Goal: Task Accomplishment & Management: Use online tool/utility

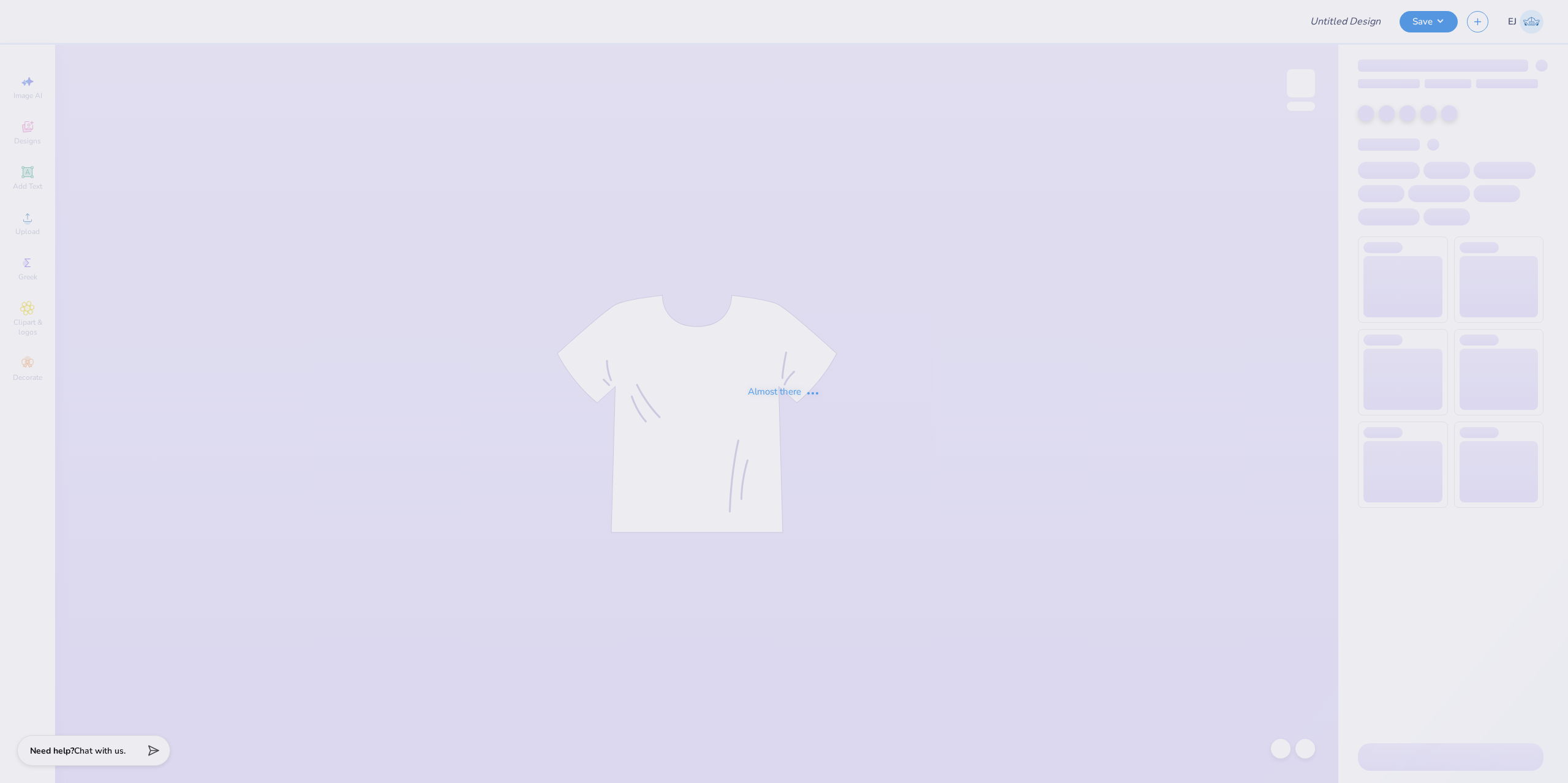
type input "PiKapp GS Formal"
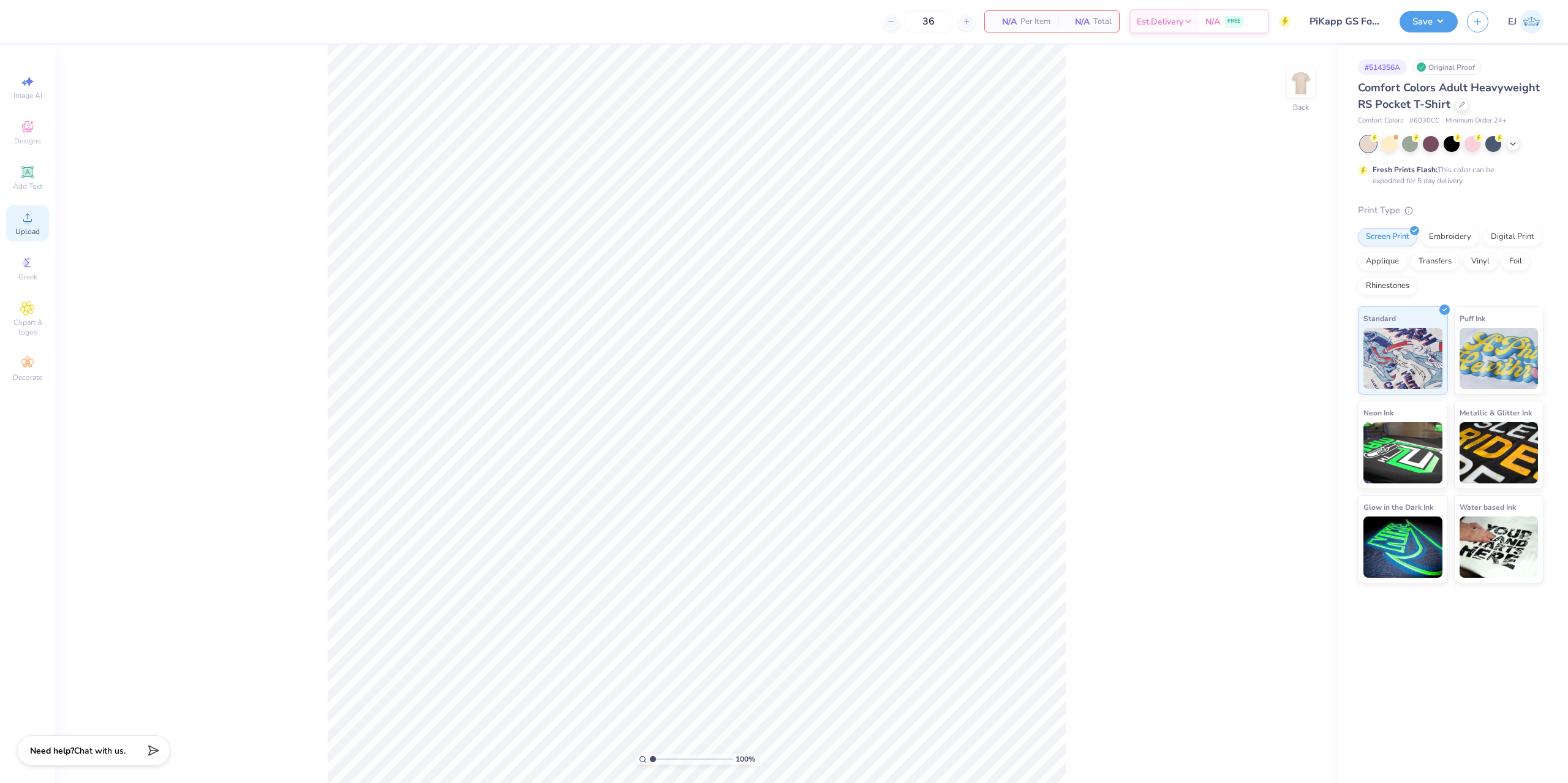
click at [20, 230] on span "Upload" at bounding box center [27, 231] width 24 height 10
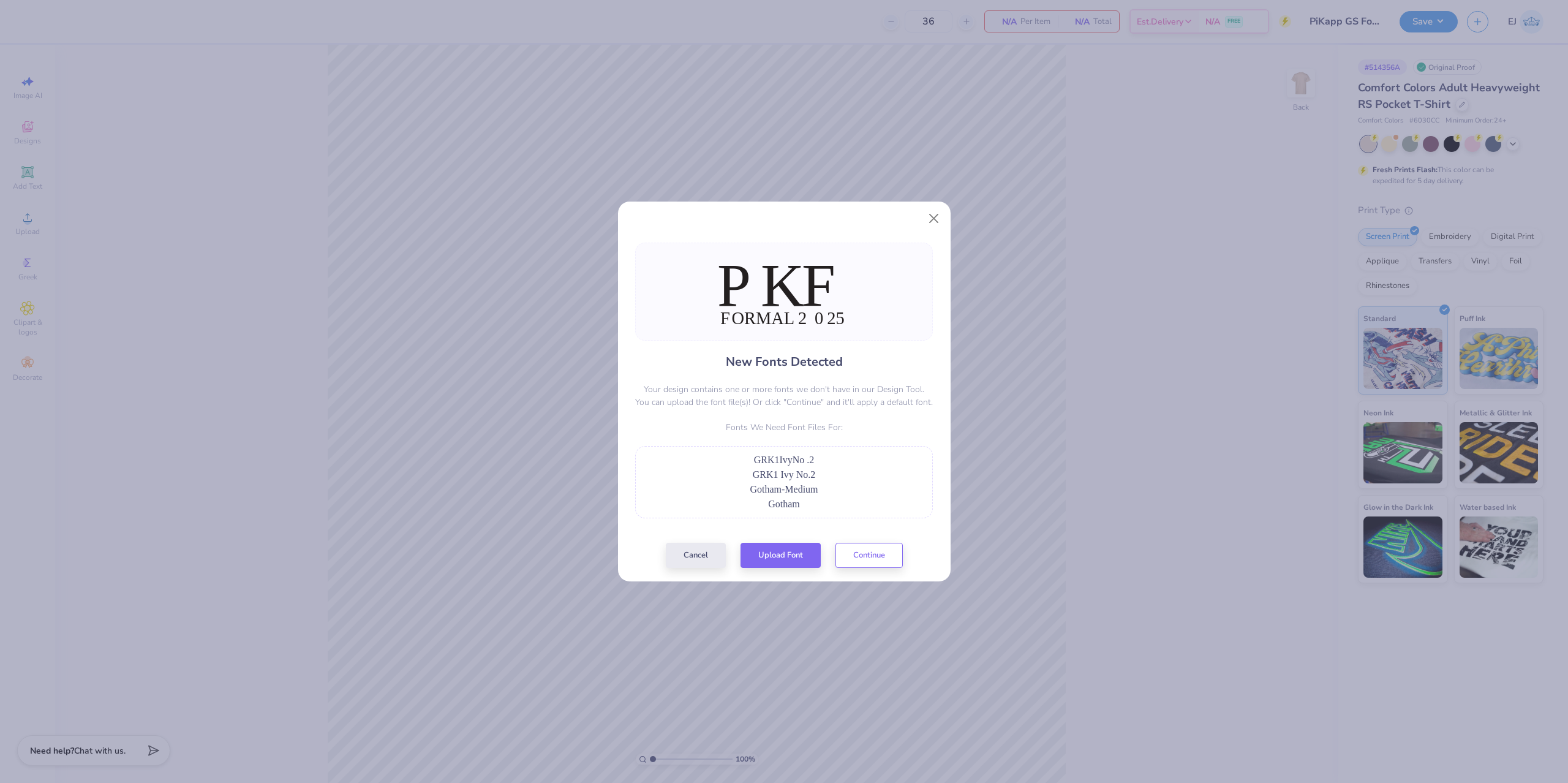
click at [766, 536] on div "New Fonts Detected Your design contains one or more fonts we don't have in our …" at bounding box center [784, 405] width 305 height 325
click at [769, 553] on button "Upload Font" at bounding box center [781, 553] width 80 height 25
click at [777, 540] on div "New Fonts Detected Your design contains one or more fonts we don't have in our …" at bounding box center [784, 405] width 305 height 325
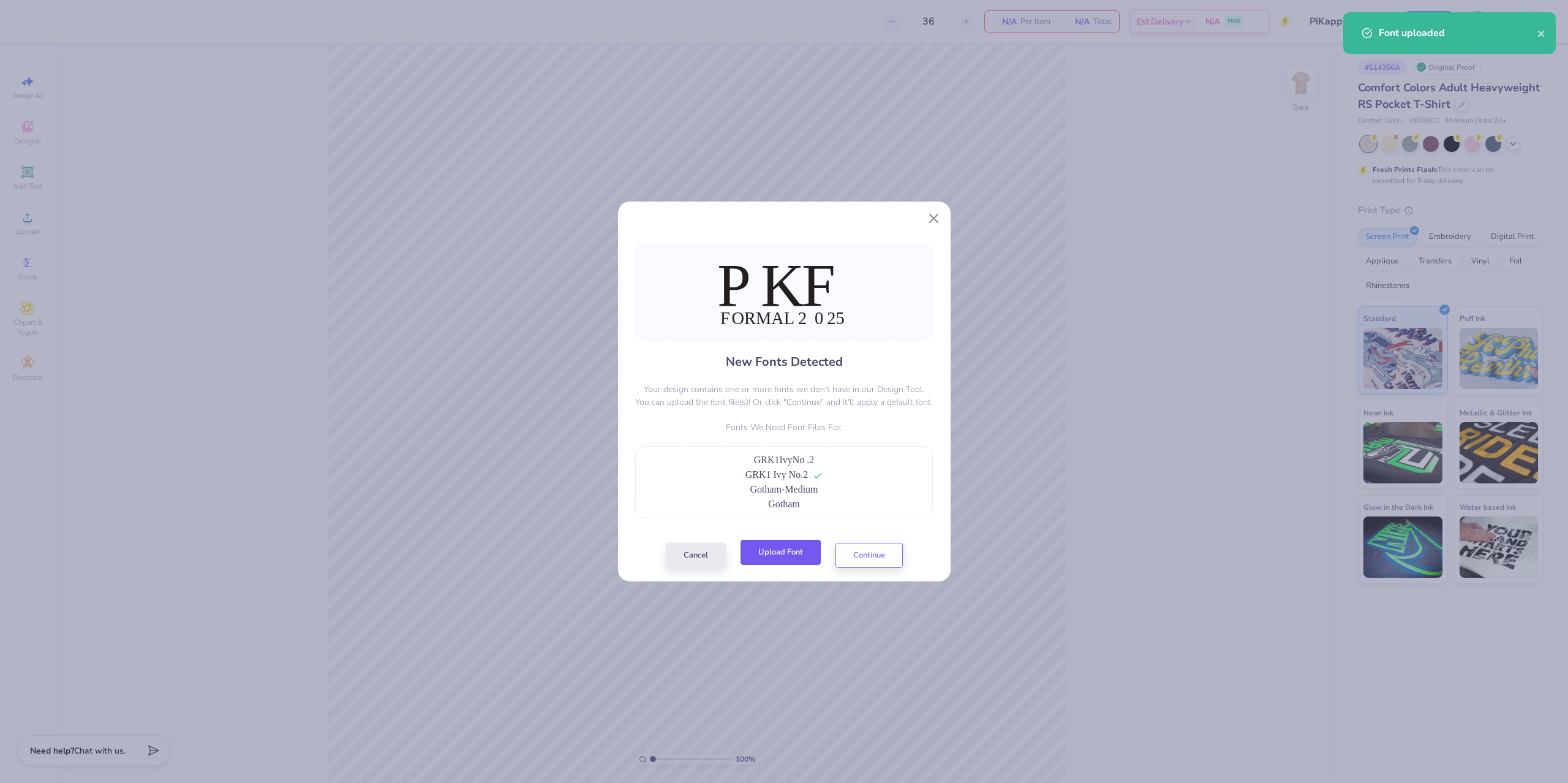
click at [775, 547] on button "Upload Font" at bounding box center [781, 553] width 80 height 25
click at [814, 556] on button "Upload Font" at bounding box center [781, 553] width 80 height 25
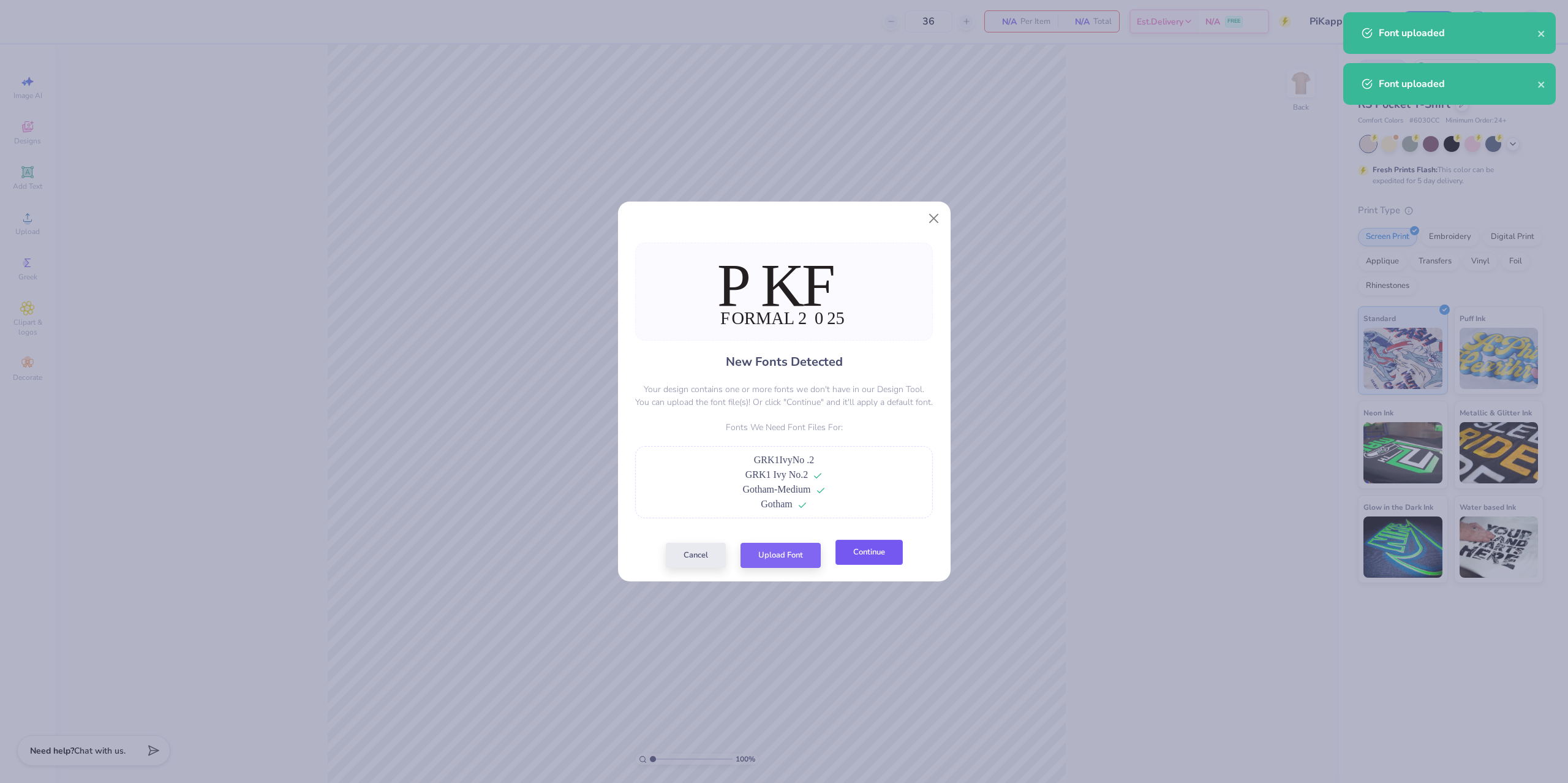
click at [901, 558] on button "Continue" at bounding box center [870, 553] width 68 height 25
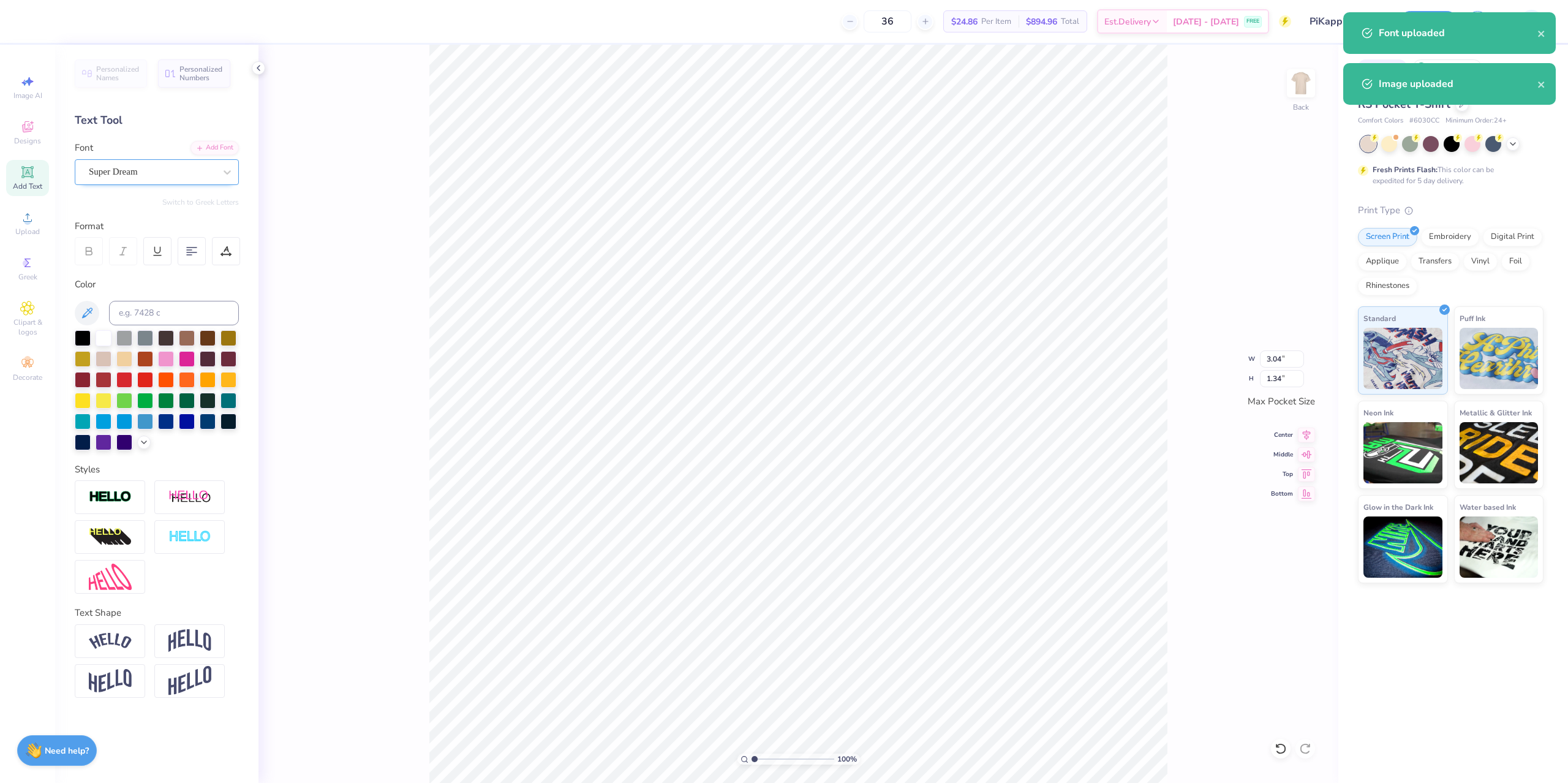
click at [118, 173] on div "Super Dream" at bounding box center [152, 172] width 129 height 19
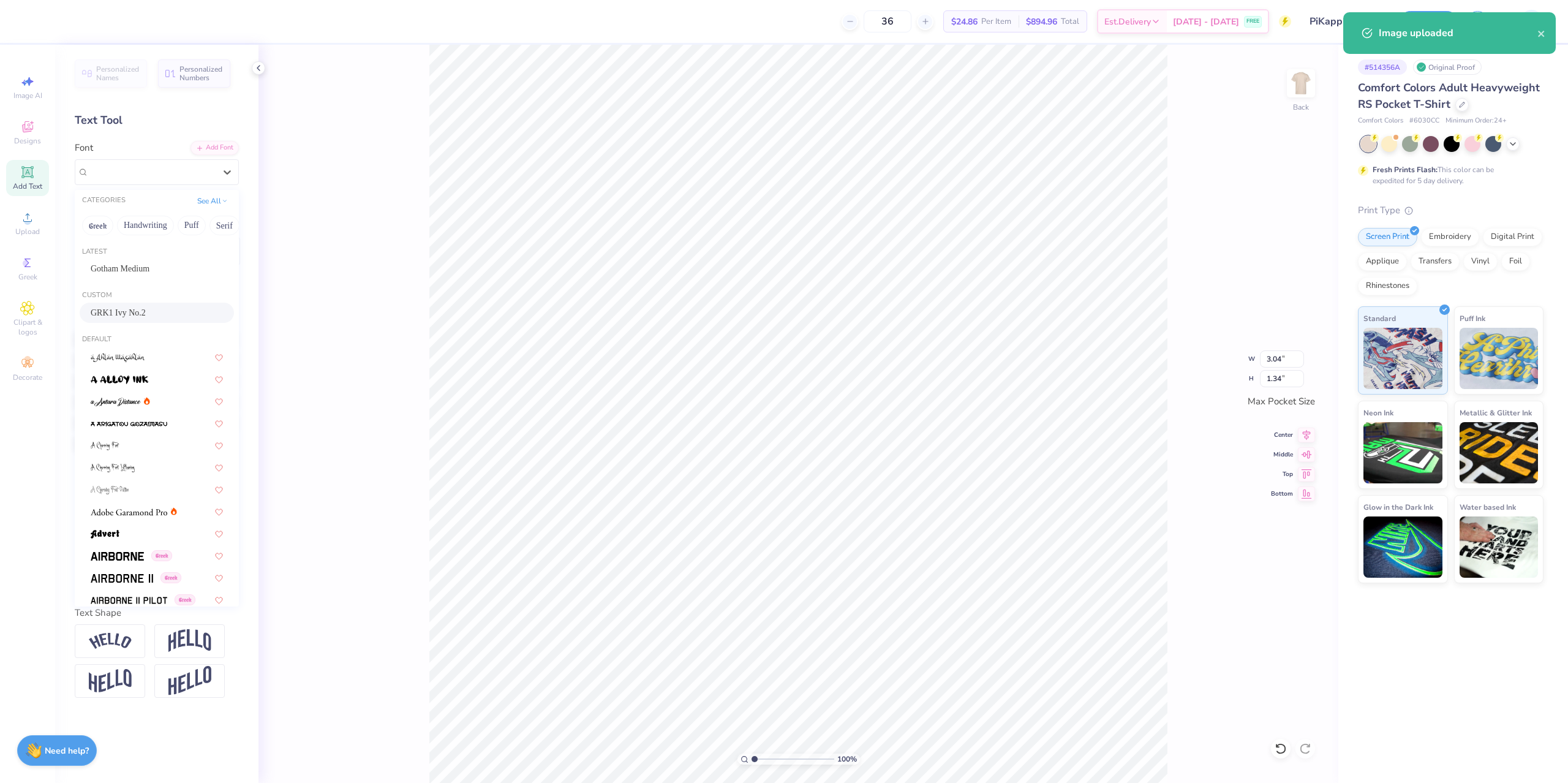
click at [126, 310] on span "GRK1 Ivy No.2" at bounding box center [118, 312] width 55 height 13
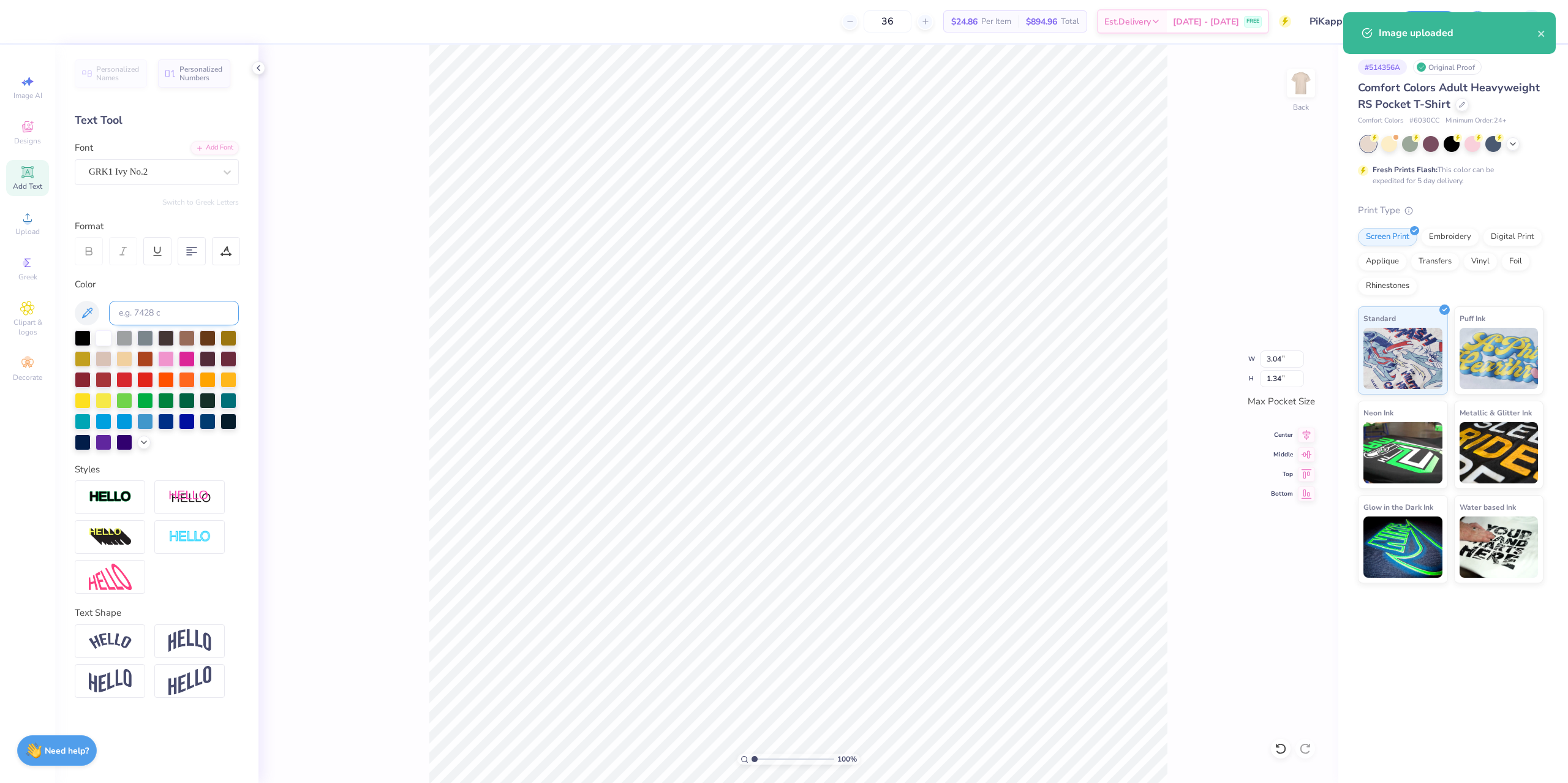
type input "3.41"
type input "1.17"
click at [173, 177] on div "Super Dream" at bounding box center [152, 172] width 129 height 19
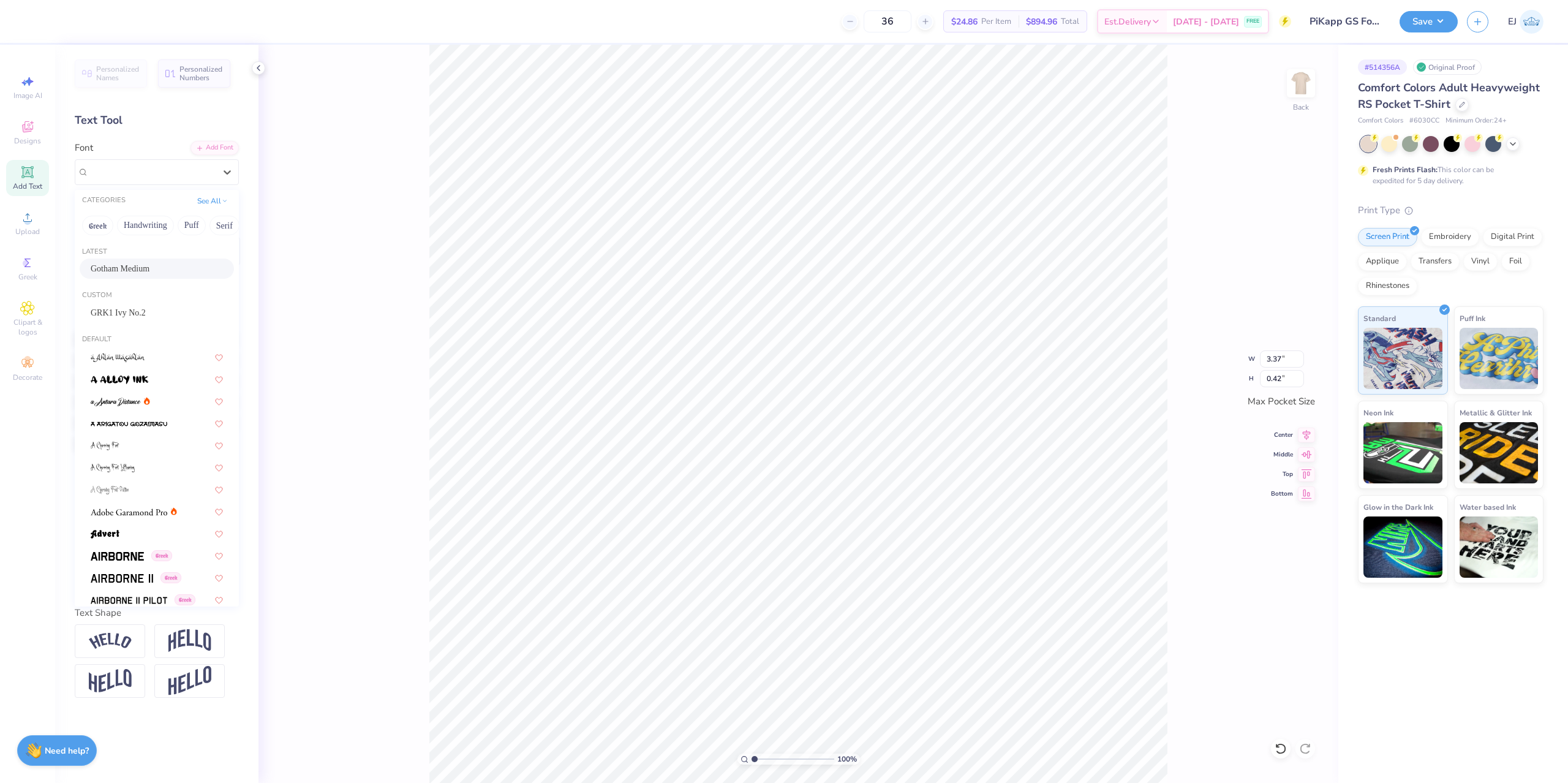
click at [168, 269] on div "Gotham Medium" at bounding box center [157, 268] width 132 height 13
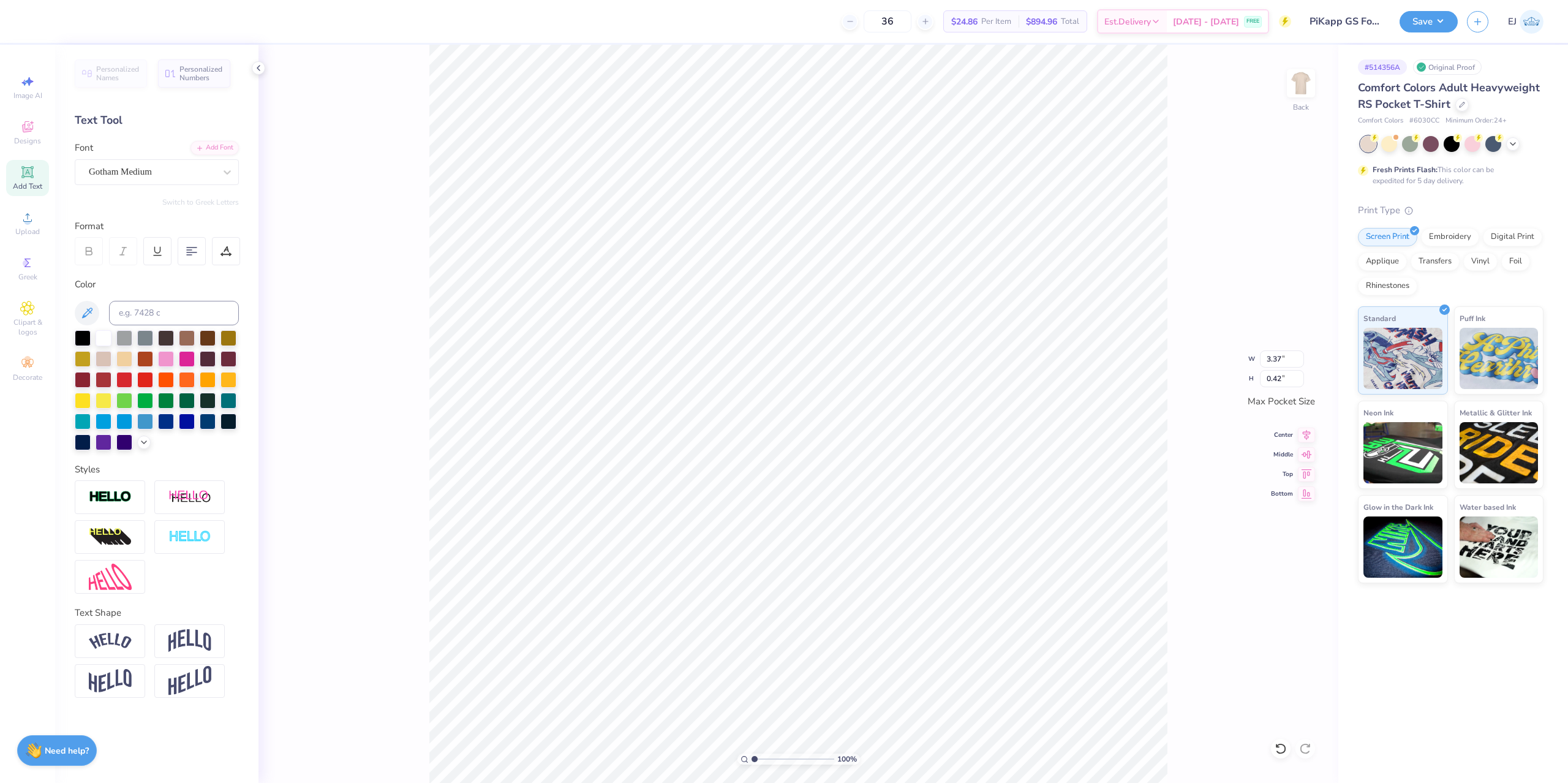
type input "3.42"
type input "0.34"
click at [35, 24] on div at bounding box center [32, 20] width 17 height 17
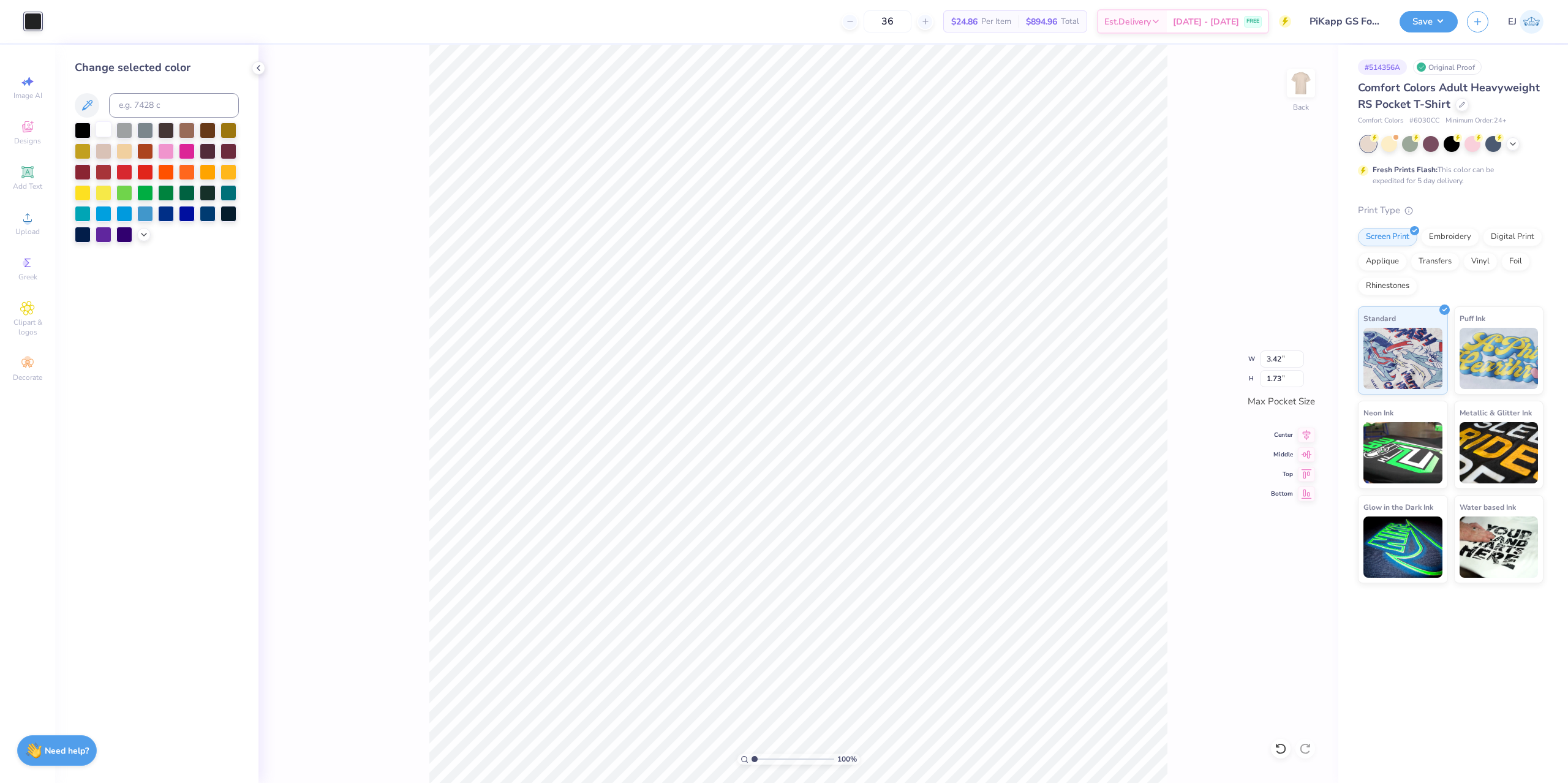
click at [100, 132] on div at bounding box center [104, 130] width 16 height 16
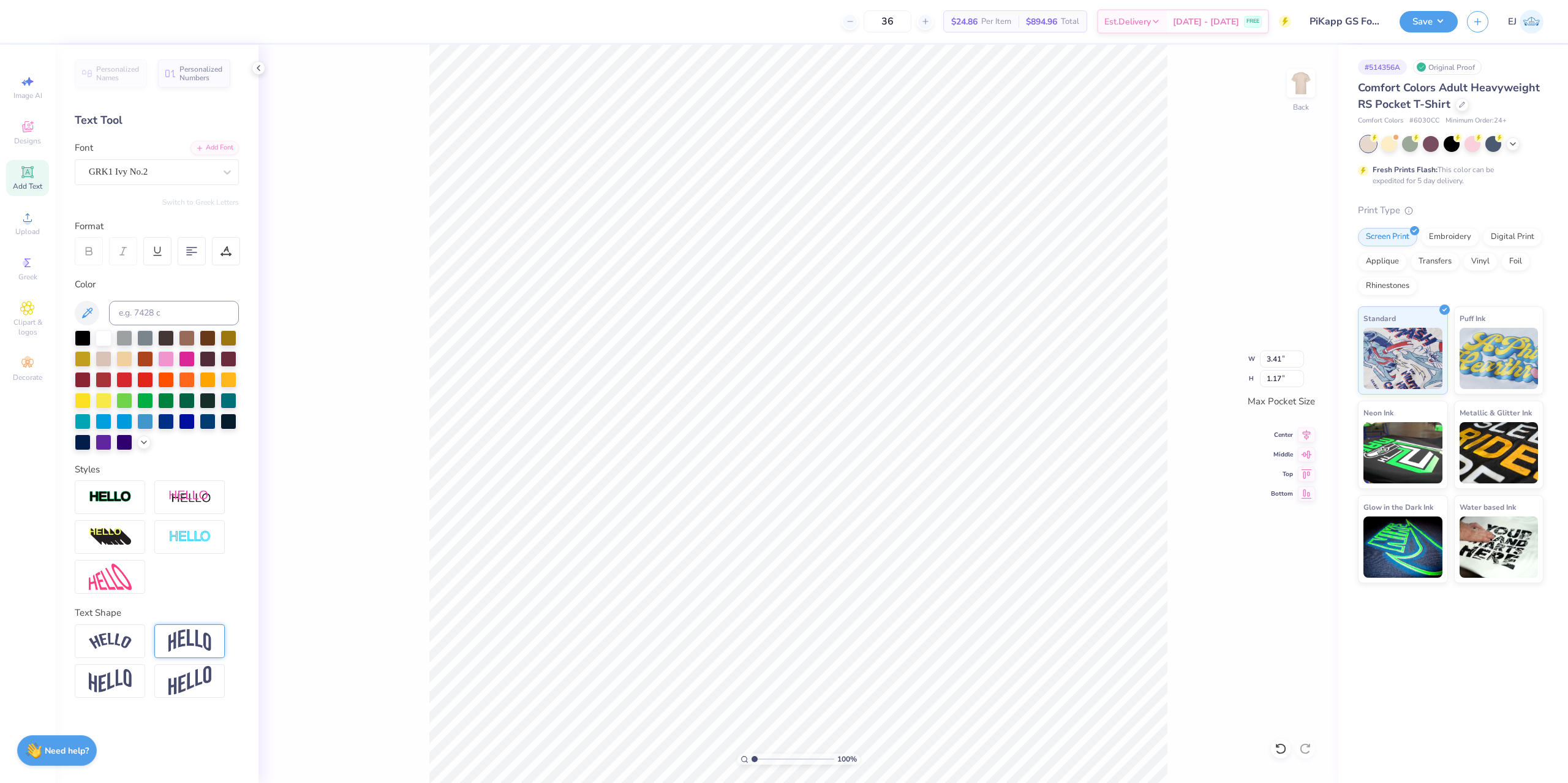
click at [183, 640] on img at bounding box center [190, 641] width 43 height 24
type input "1.87"
type input "0.49"
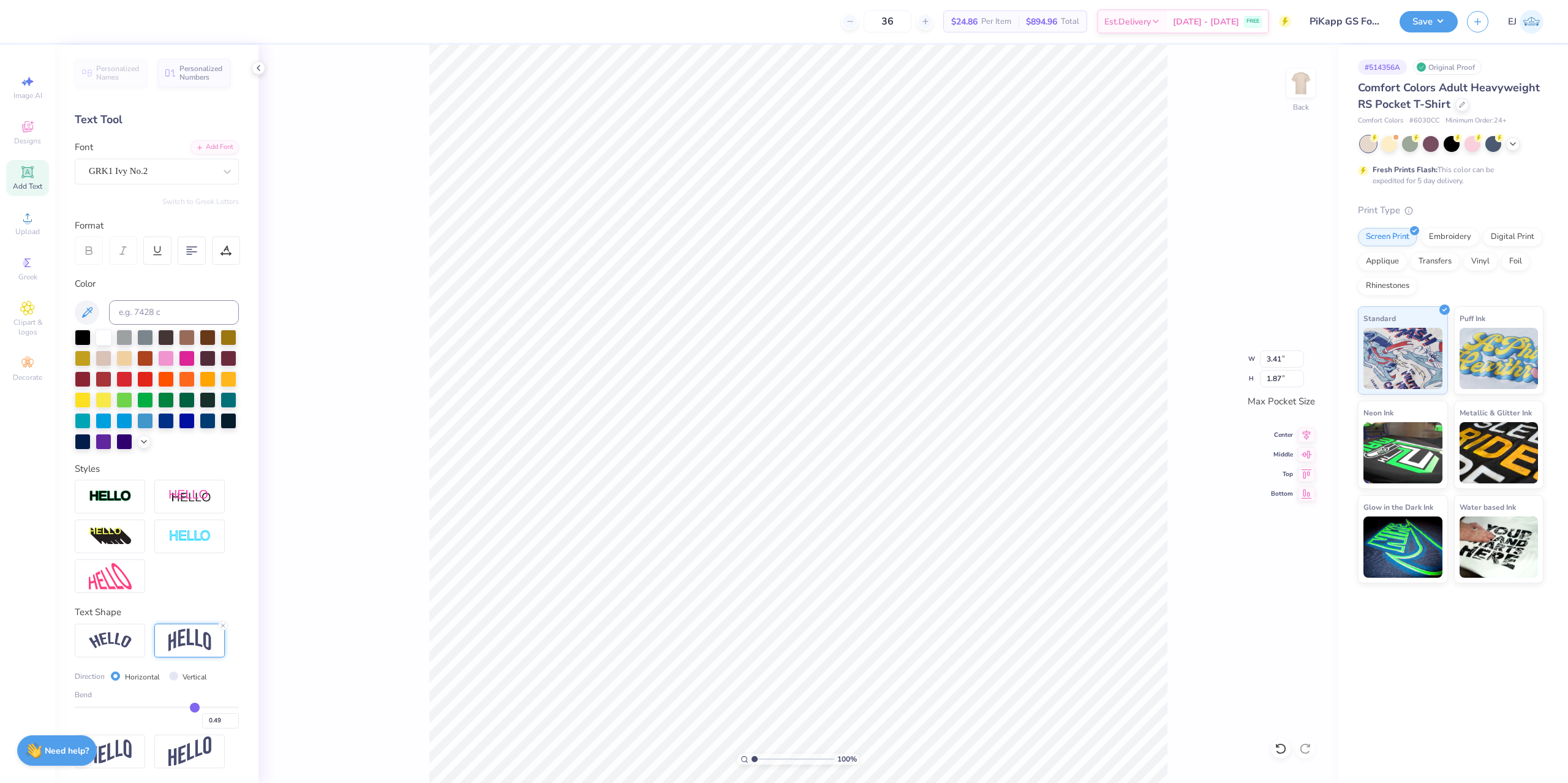
type input "0.48"
type input "0.47"
type input "0.46"
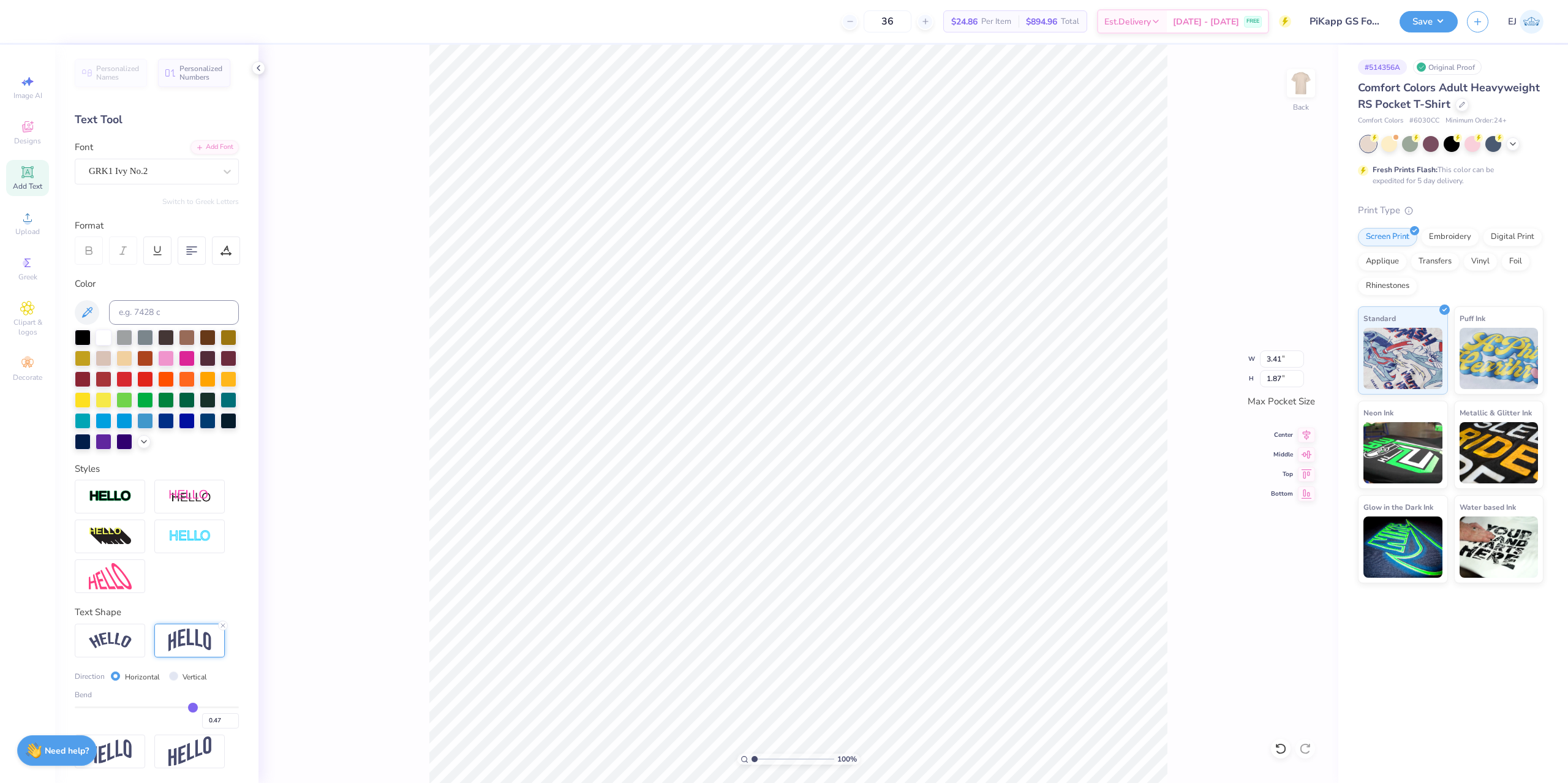
type input "0.46"
type input "0.45"
type input "0.44"
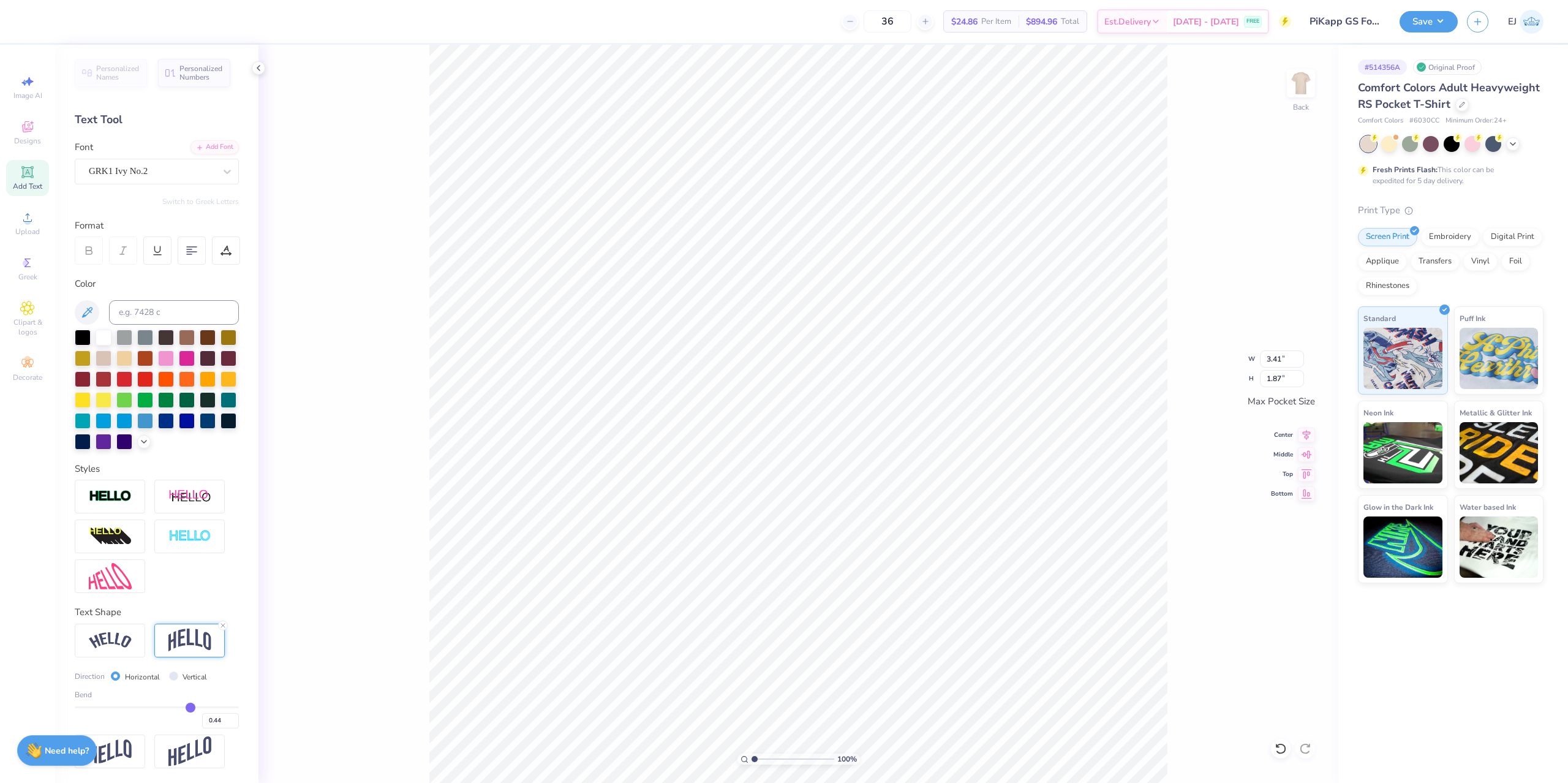
type input "0.43"
type input "0.42"
type input "0.41"
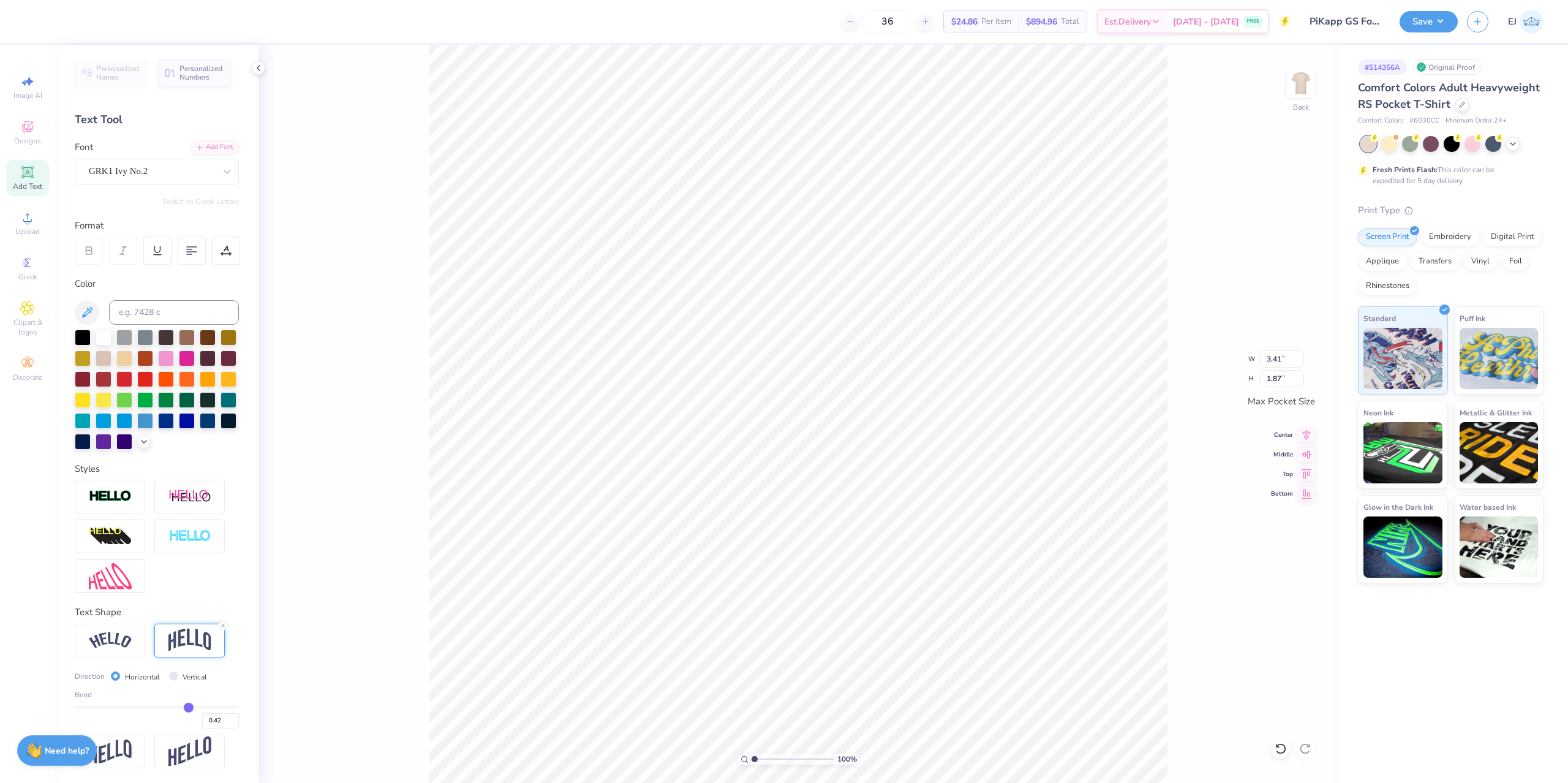
type input "0.41"
type input "0.4"
type input "0.40"
type input "0.39"
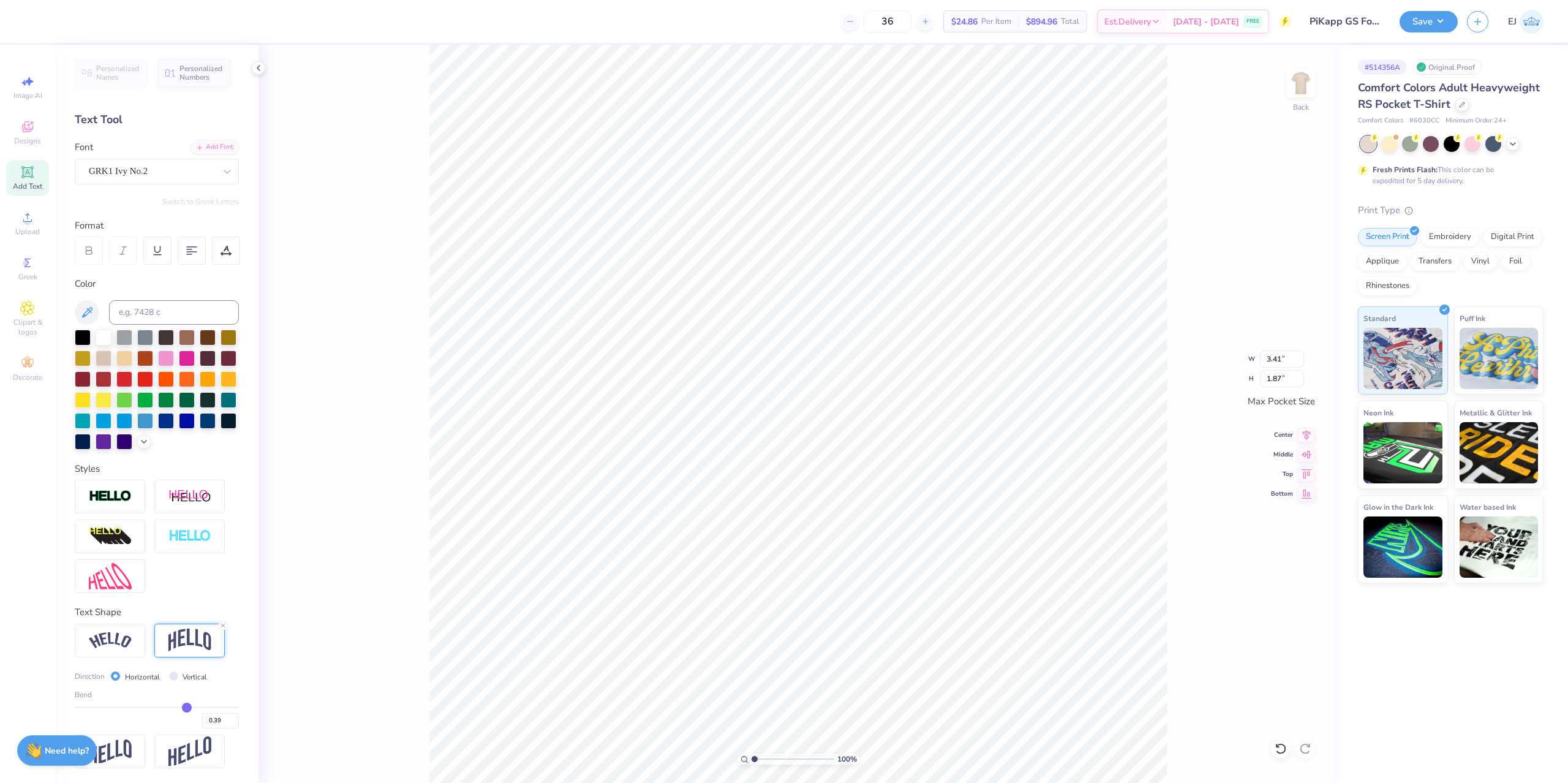
type input "0.38"
type input "0.37"
type input "0.38"
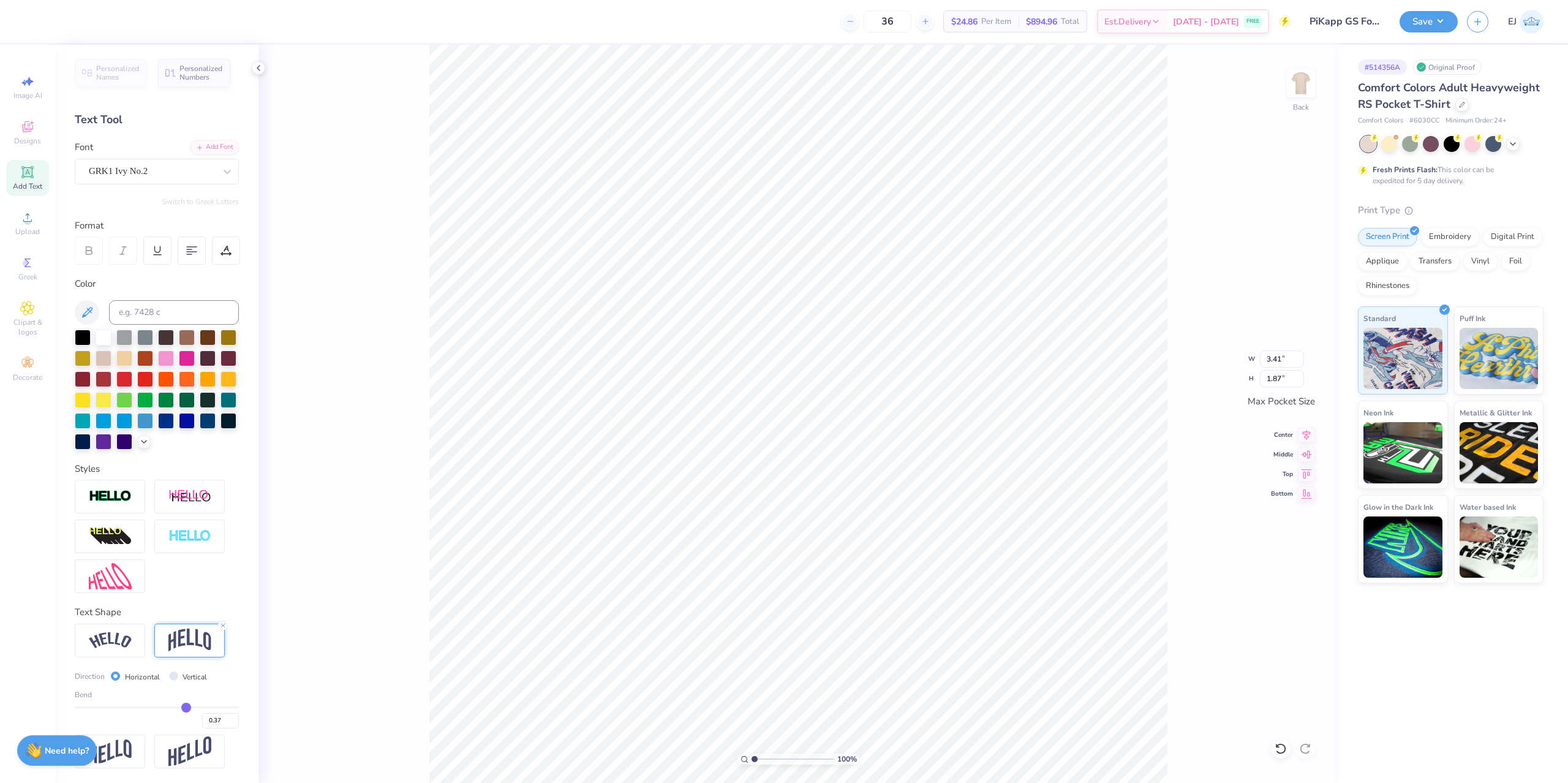
type input "0.38"
type input "0.39"
drag, startPoint x: 196, startPoint y: 708, endPoint x: 188, endPoint y: 707, distance: 8.1
type input "0.39"
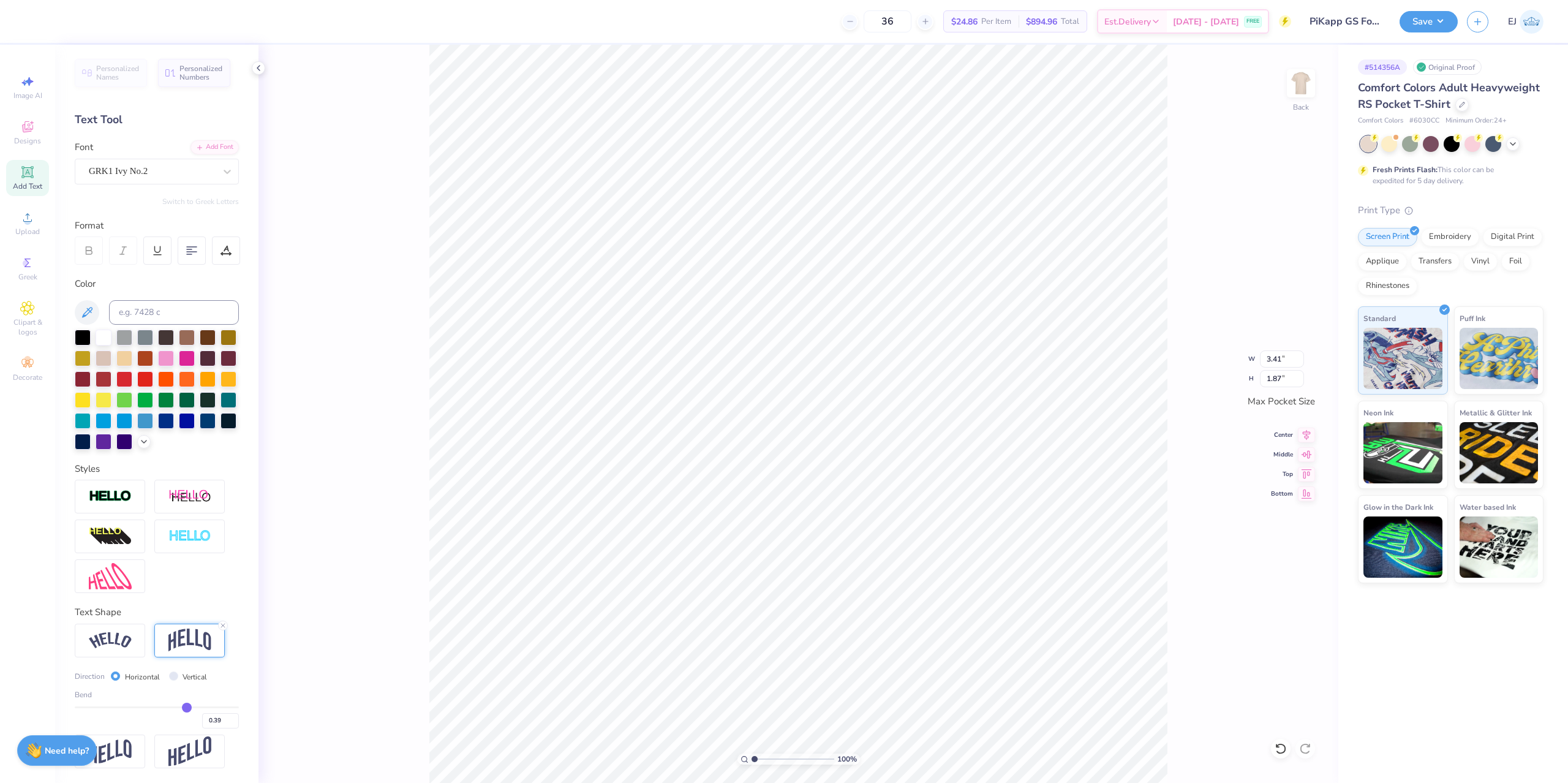
click at [188, 708] on input "range" at bounding box center [157, 707] width 164 height 1
type input "1.71"
type input "0.41"
type input "0.4"
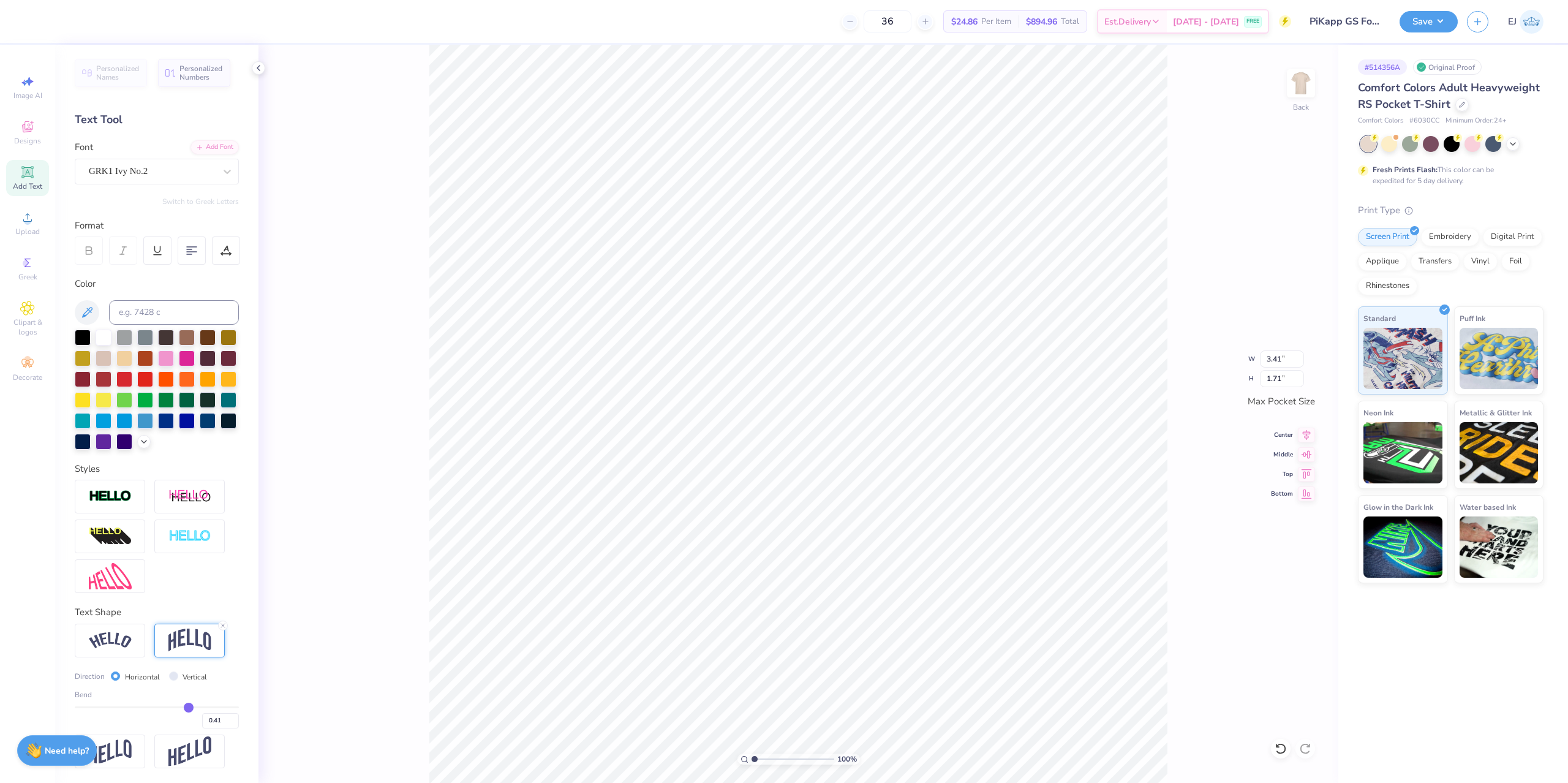
type input "0.40"
type input "0.39"
type input "0.38"
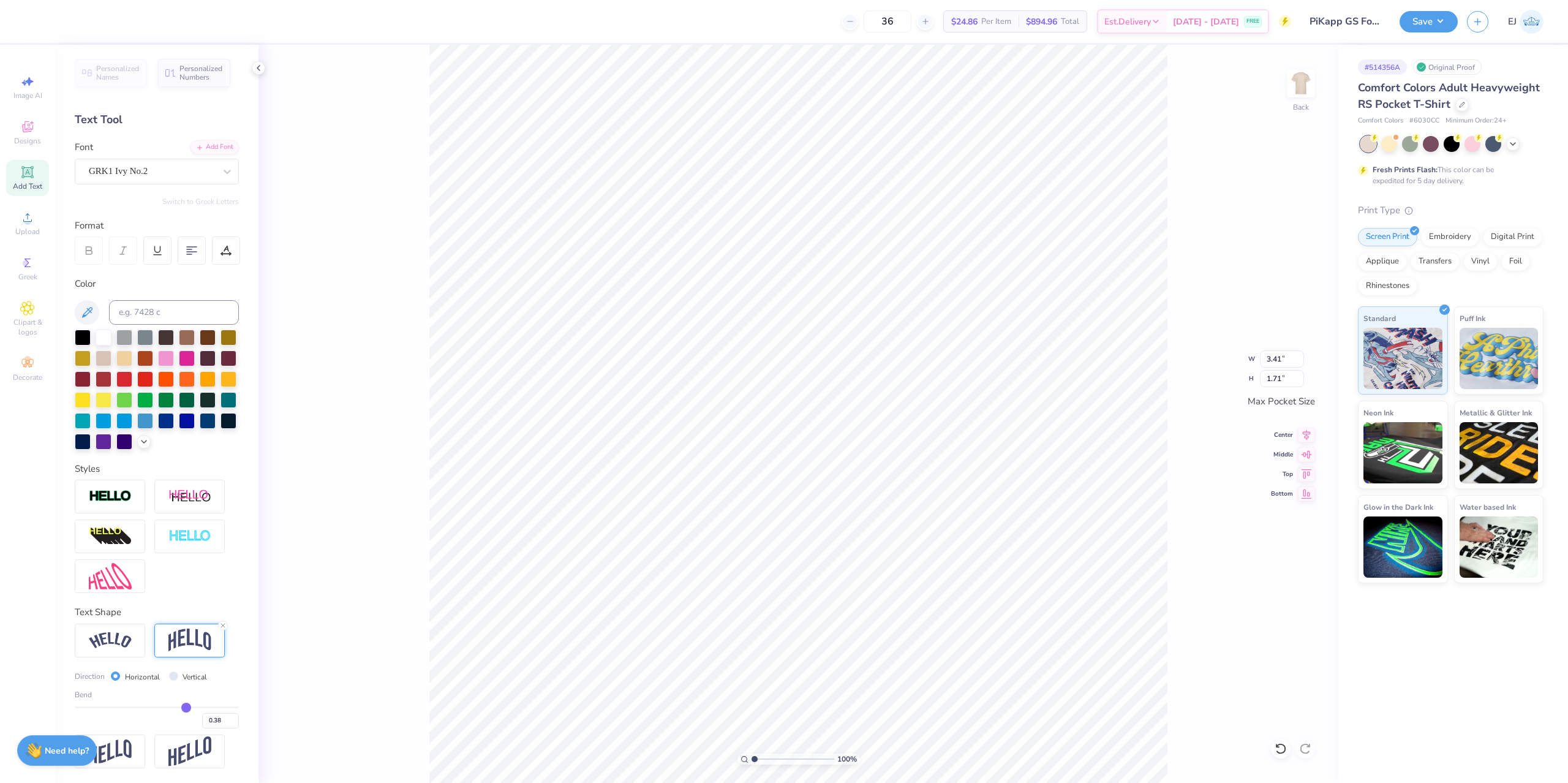
type input "0.37"
type input "0.36"
type input "0.35"
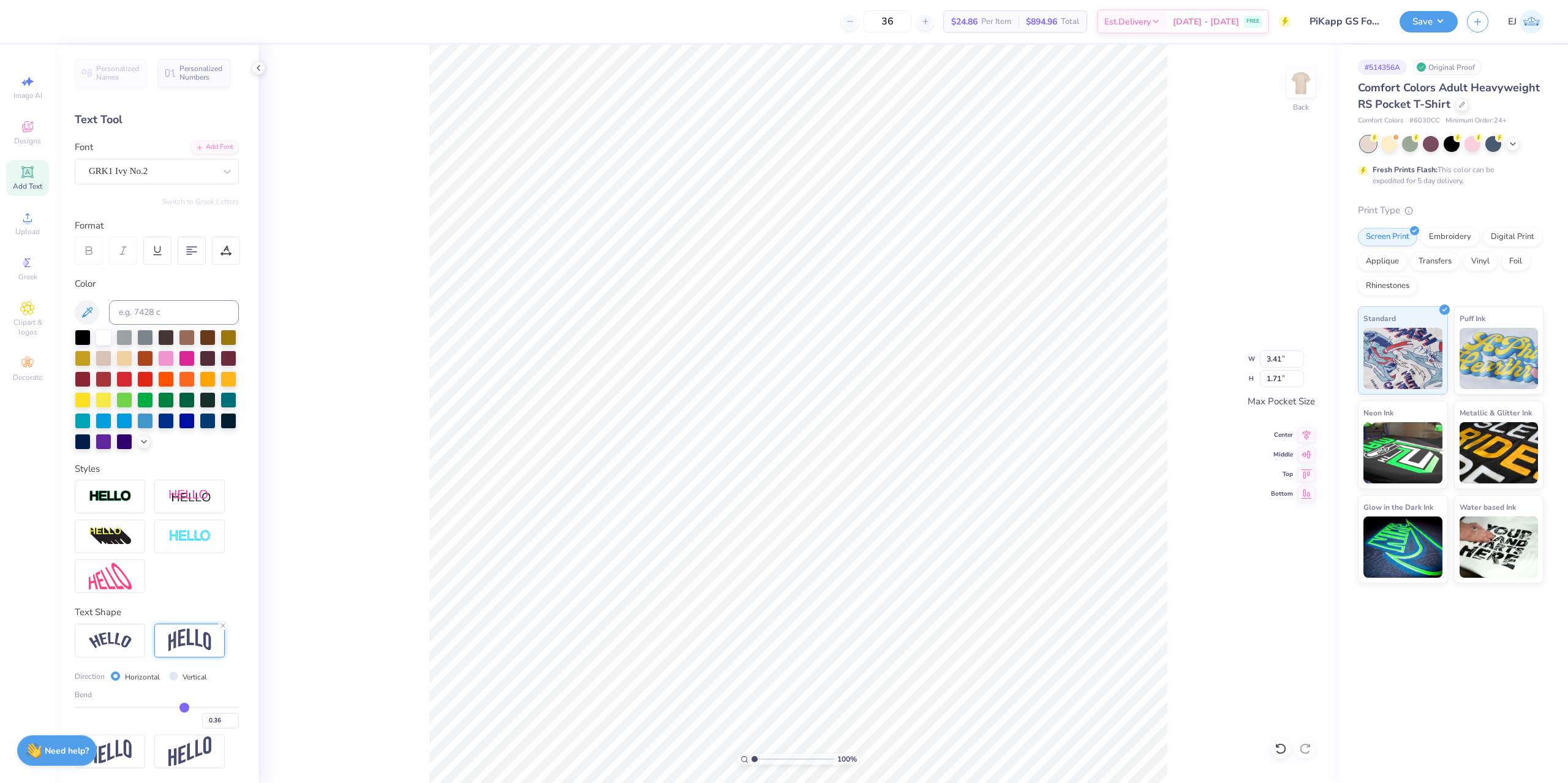
type input "0.35"
type input "0.34"
click at [184, 706] on input "range" at bounding box center [157, 707] width 164 height 1
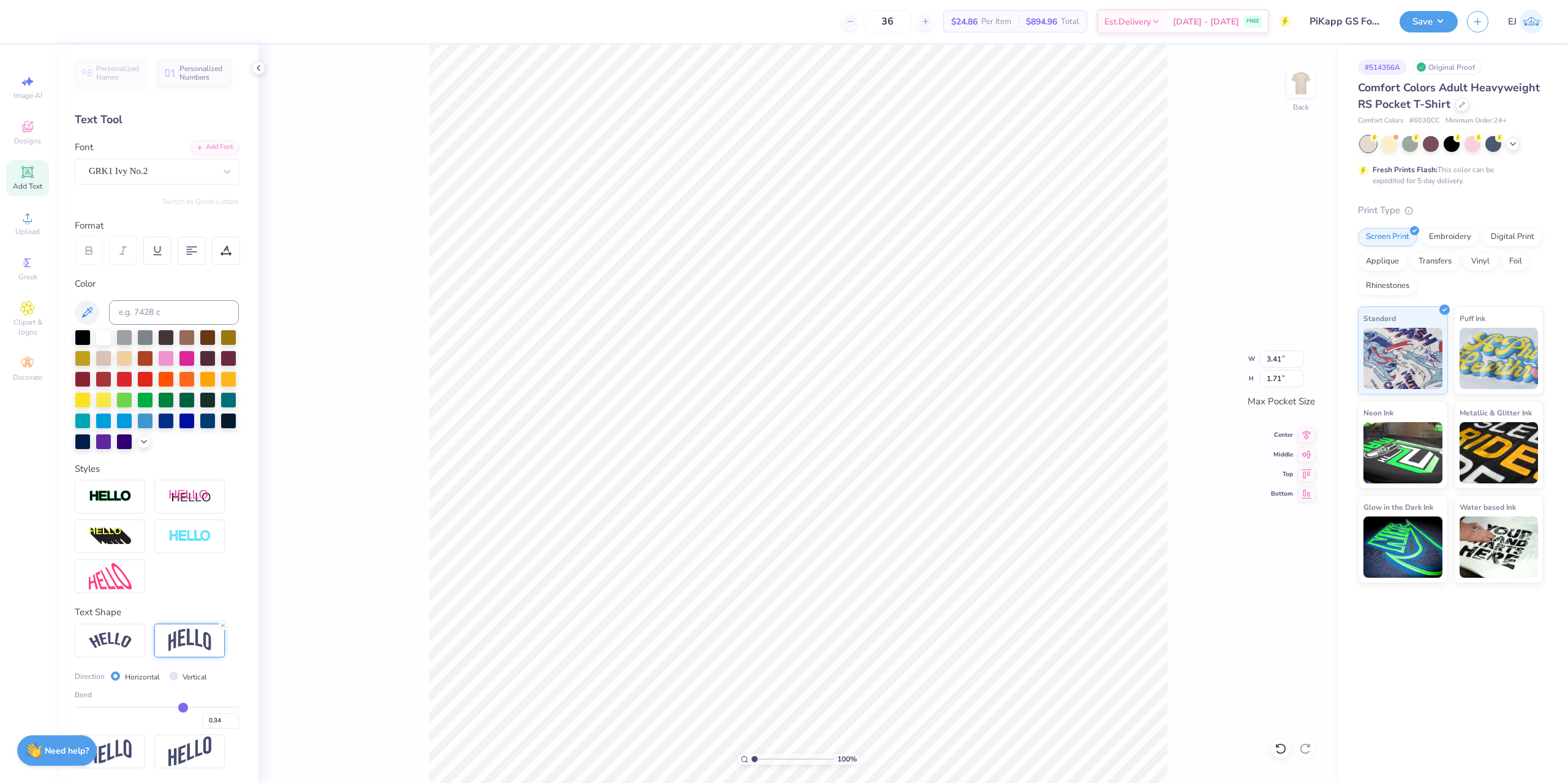
type input "1.63"
drag, startPoint x: 182, startPoint y: 704, endPoint x: 175, endPoint y: 704, distance: 7.0
click at [175, 704] on div "Bend 0.34" at bounding box center [157, 709] width 164 height 39
drag, startPoint x: 181, startPoint y: 709, endPoint x: 174, endPoint y: 712, distance: 7.6
click at [174, 712] on div "0.34" at bounding box center [157, 718] width 164 height 22
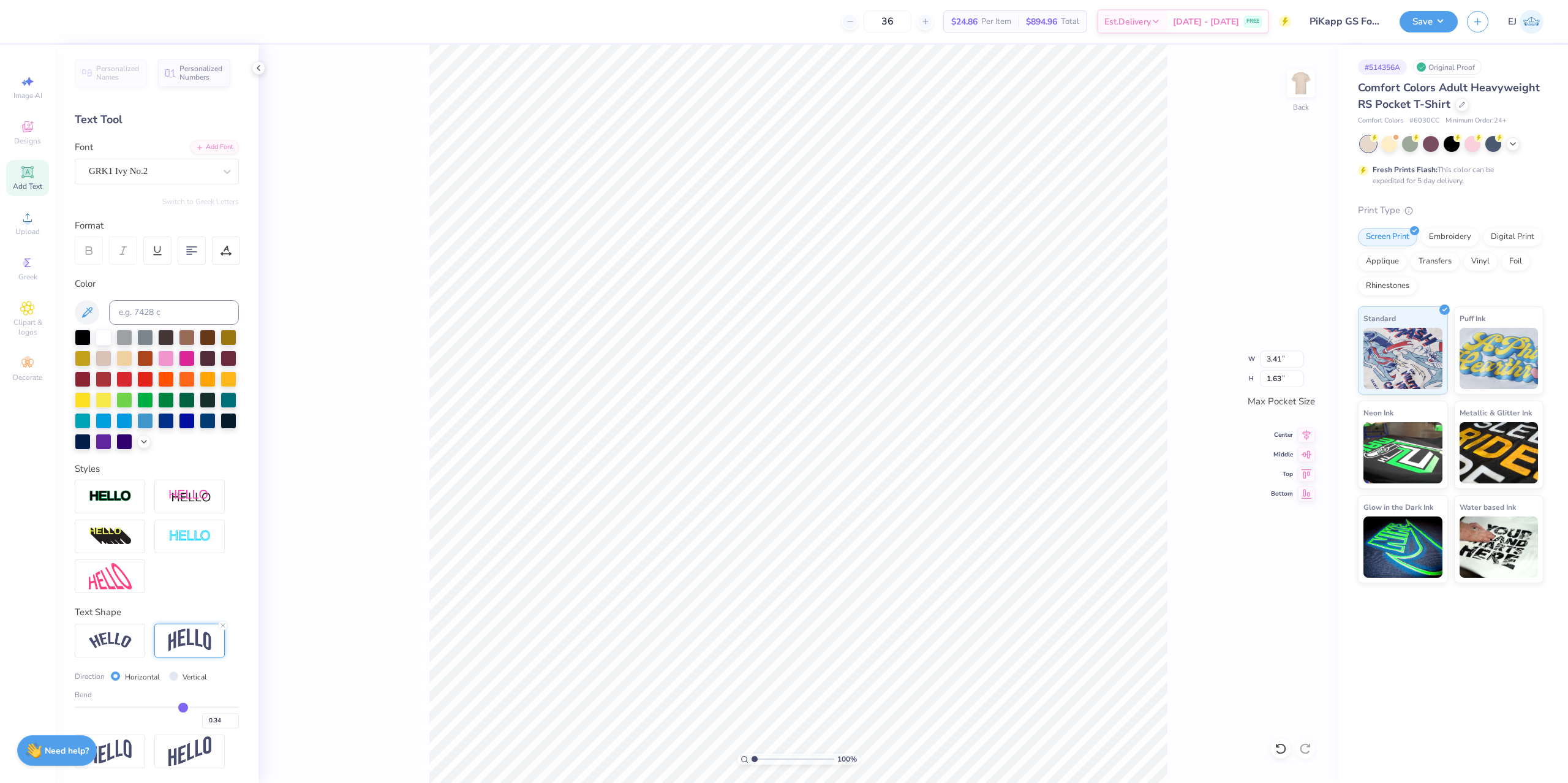
type input "0.4"
type input "0.40"
type input "0.39"
type input "0.37"
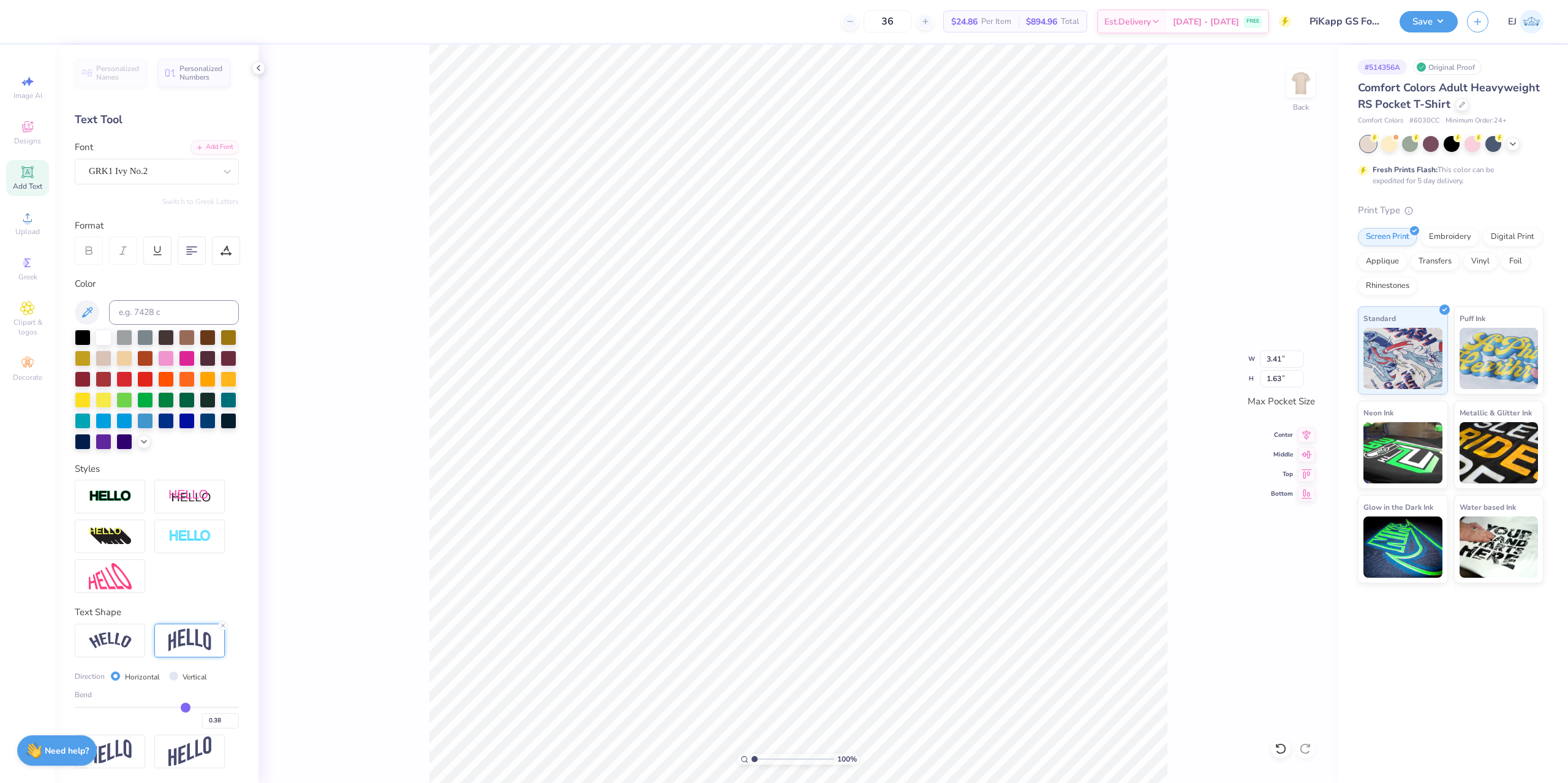
type input "0.37"
type input "0.36"
type input "0.34"
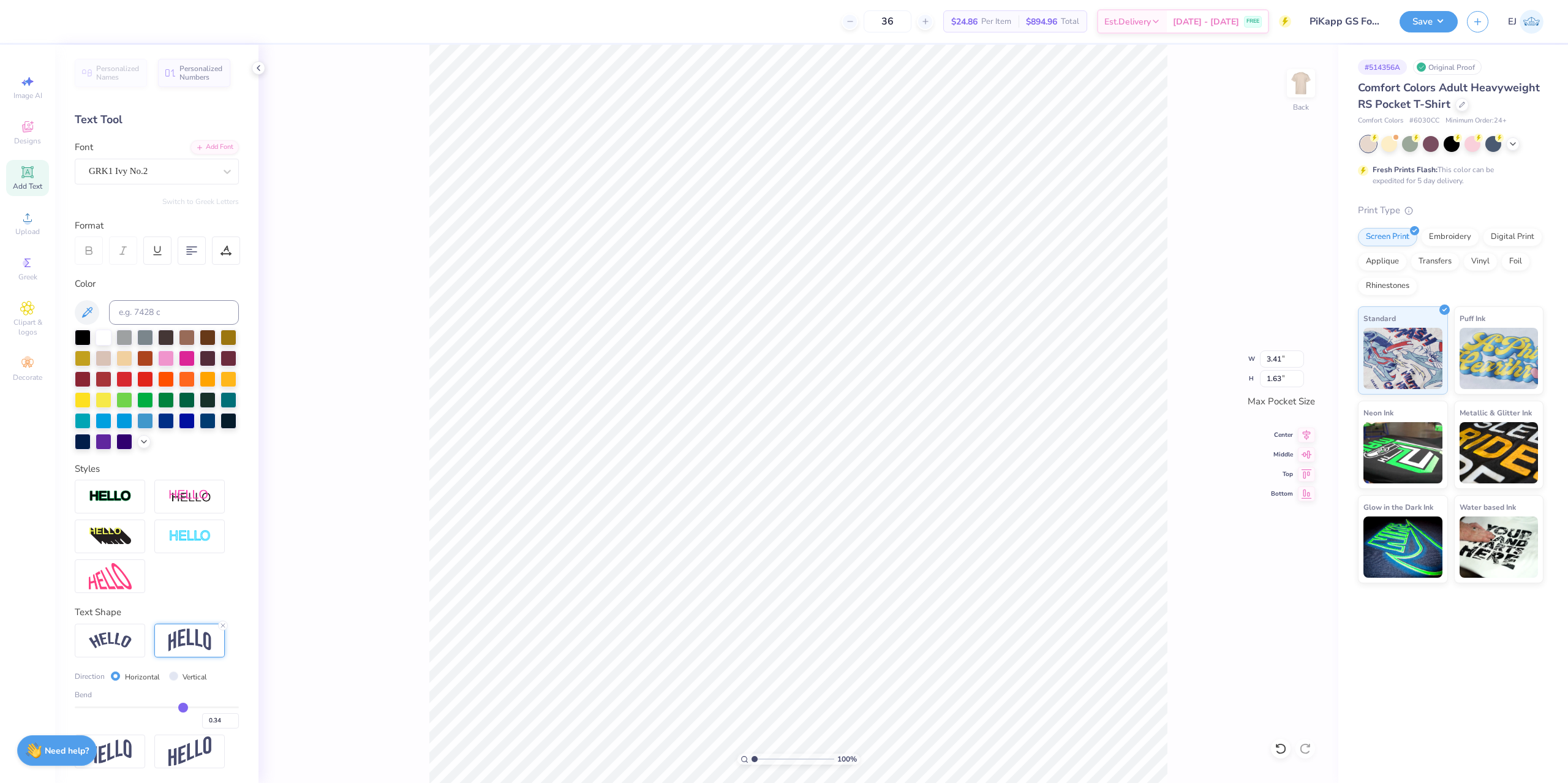
type input "0.33"
type input "0.32"
type input "0.31"
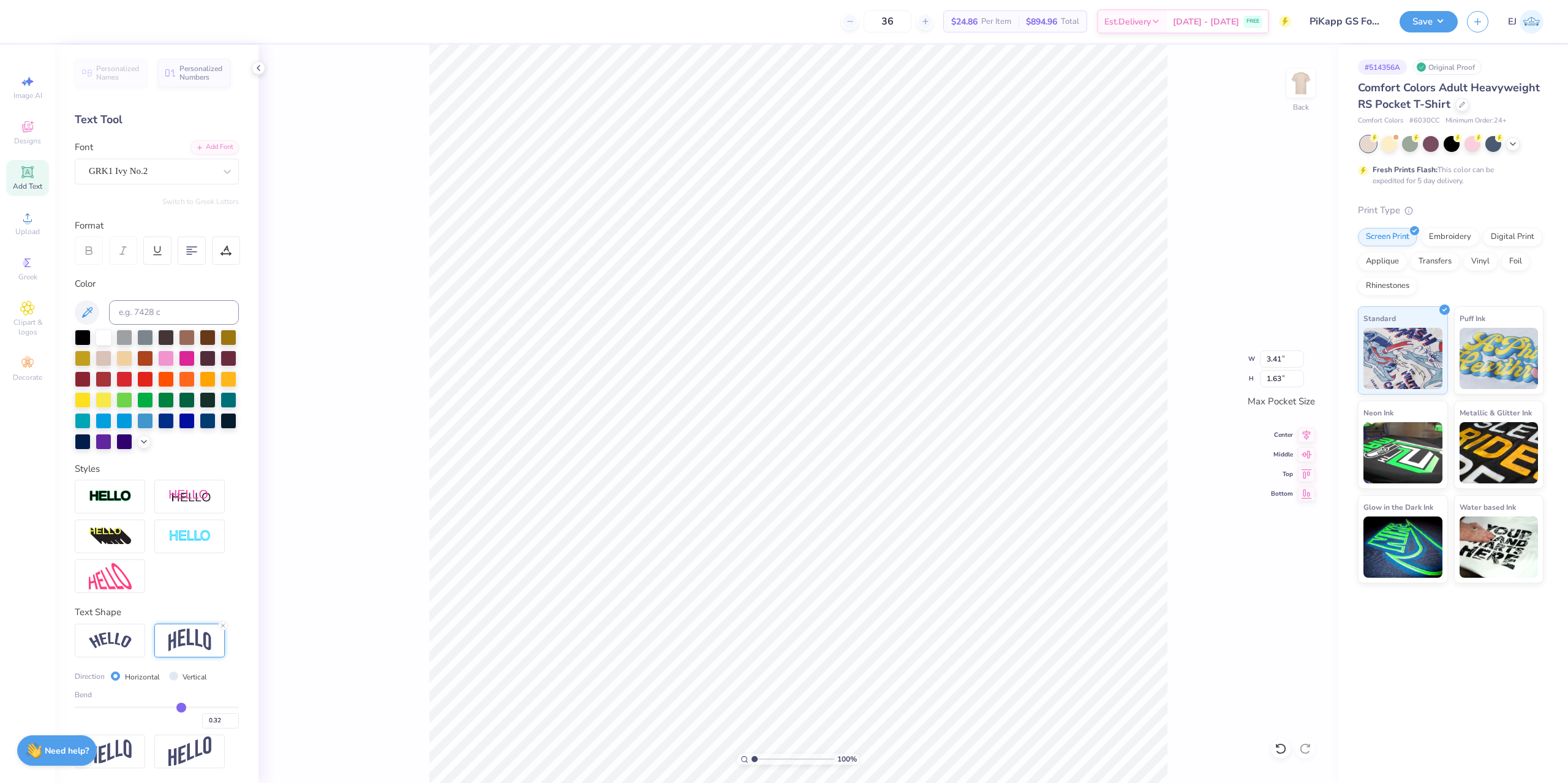
type input "0.31"
type input "0.3"
type input "0.30"
type input "0.29"
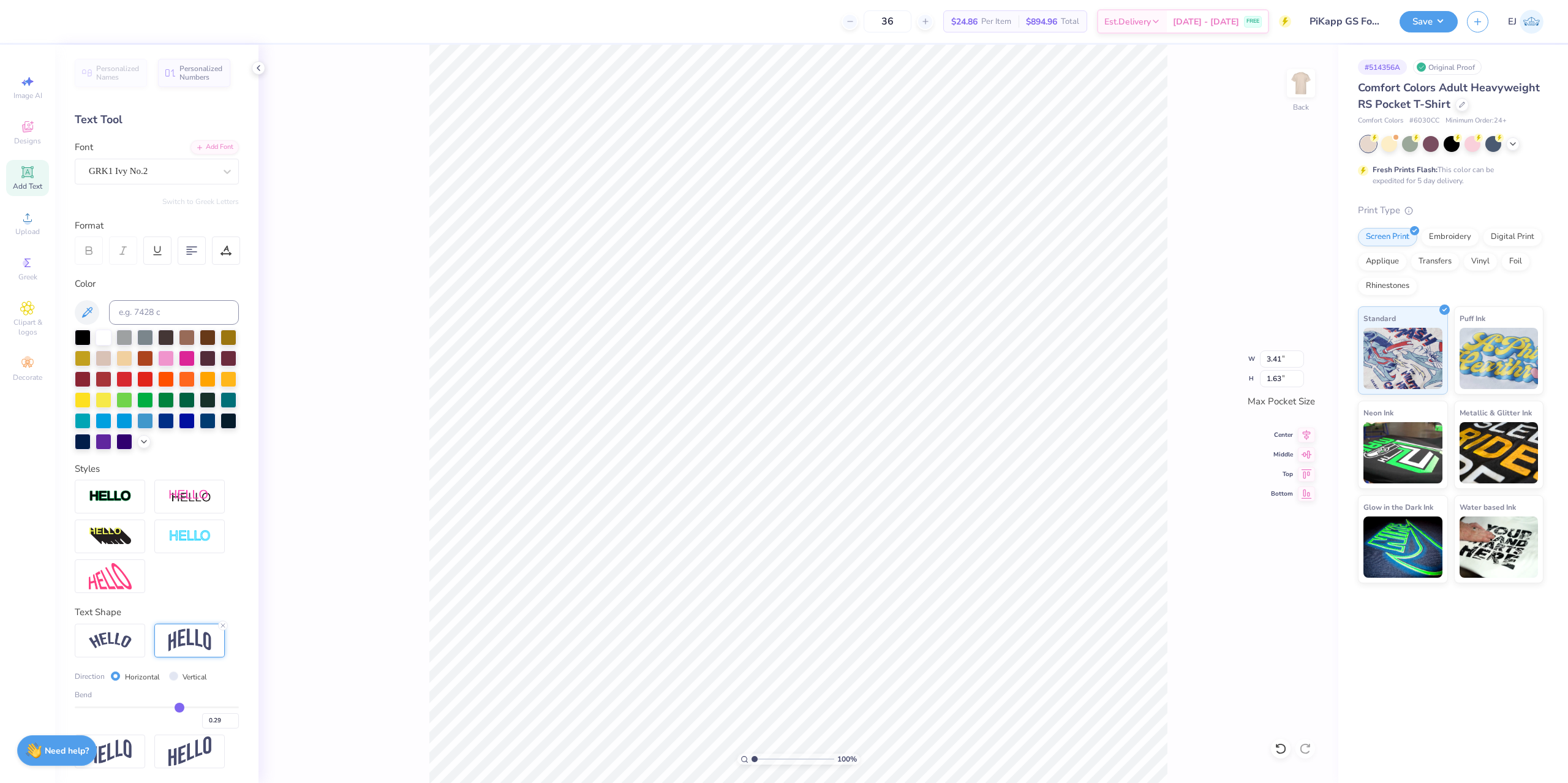
type input "0.28"
drag, startPoint x: 188, startPoint y: 708, endPoint x: 179, endPoint y: 709, distance: 9.1
type input "0.28"
click at [179, 708] on input "range" at bounding box center [157, 707] width 164 height 1
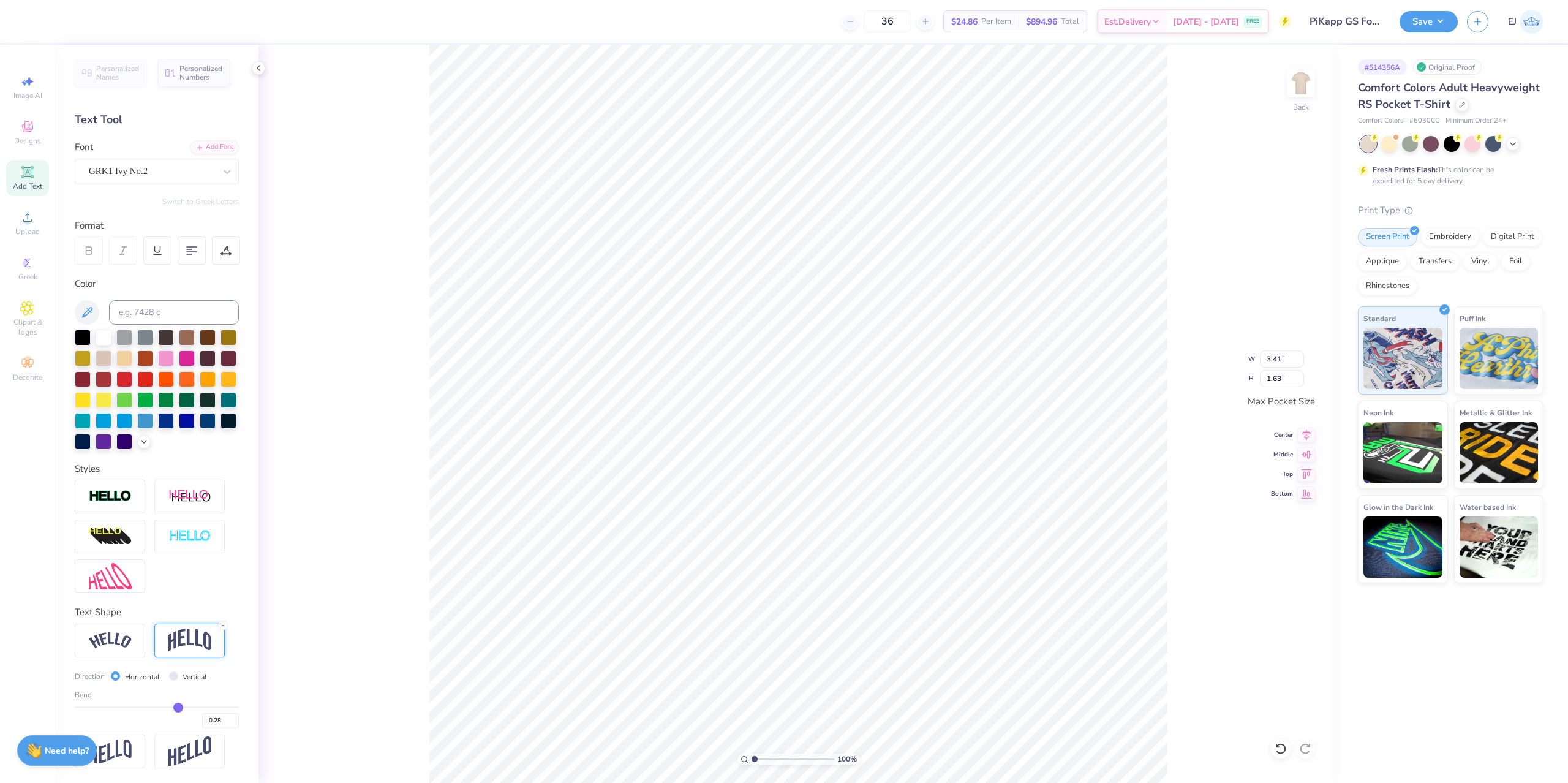
type input "1.55"
click at [177, 710] on div "0.28" at bounding box center [157, 718] width 164 height 22
type input "0.23"
type input "0.22"
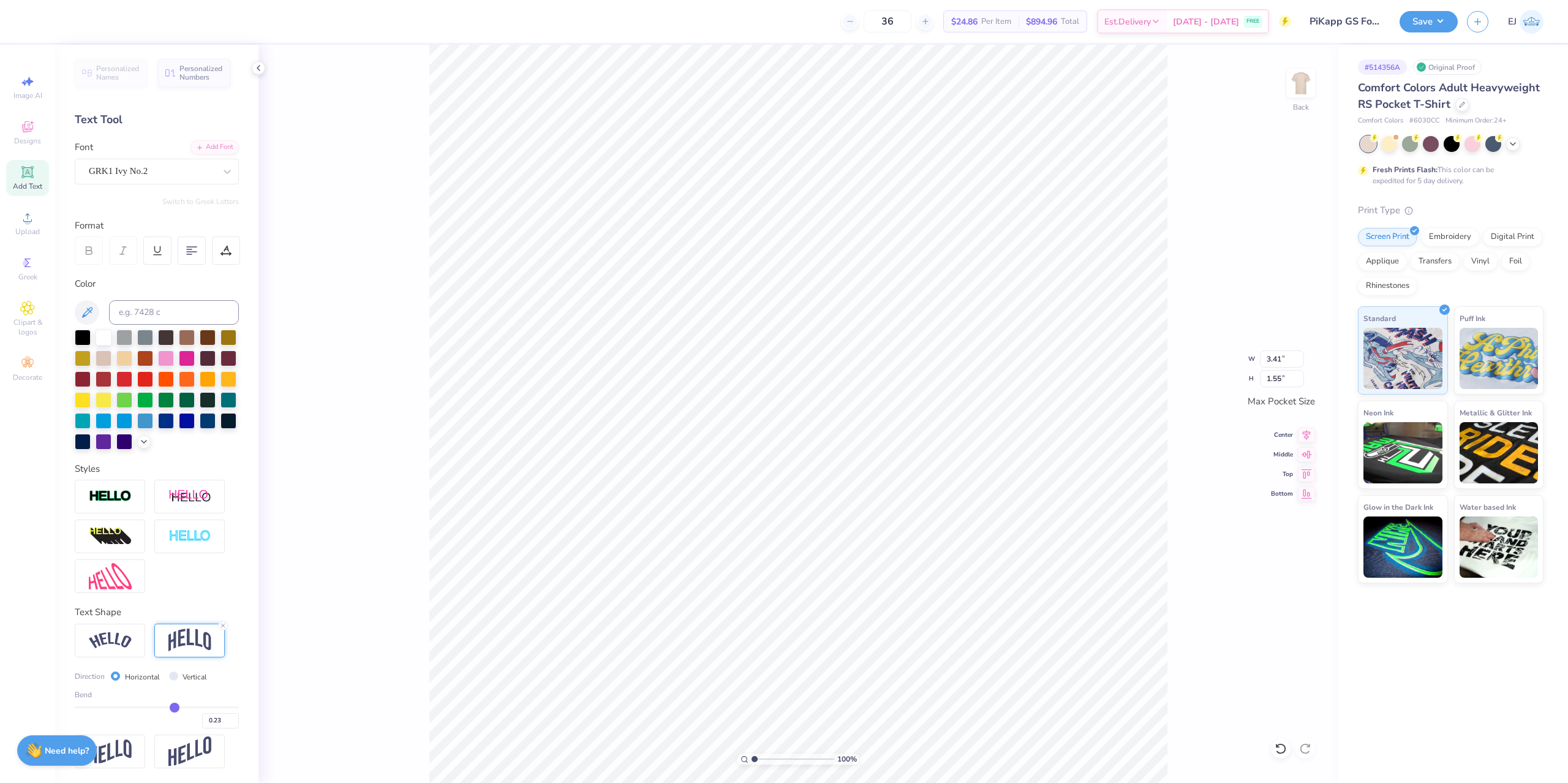
type input "0.22"
type input "0.21"
type input "0.2"
type input "0.20"
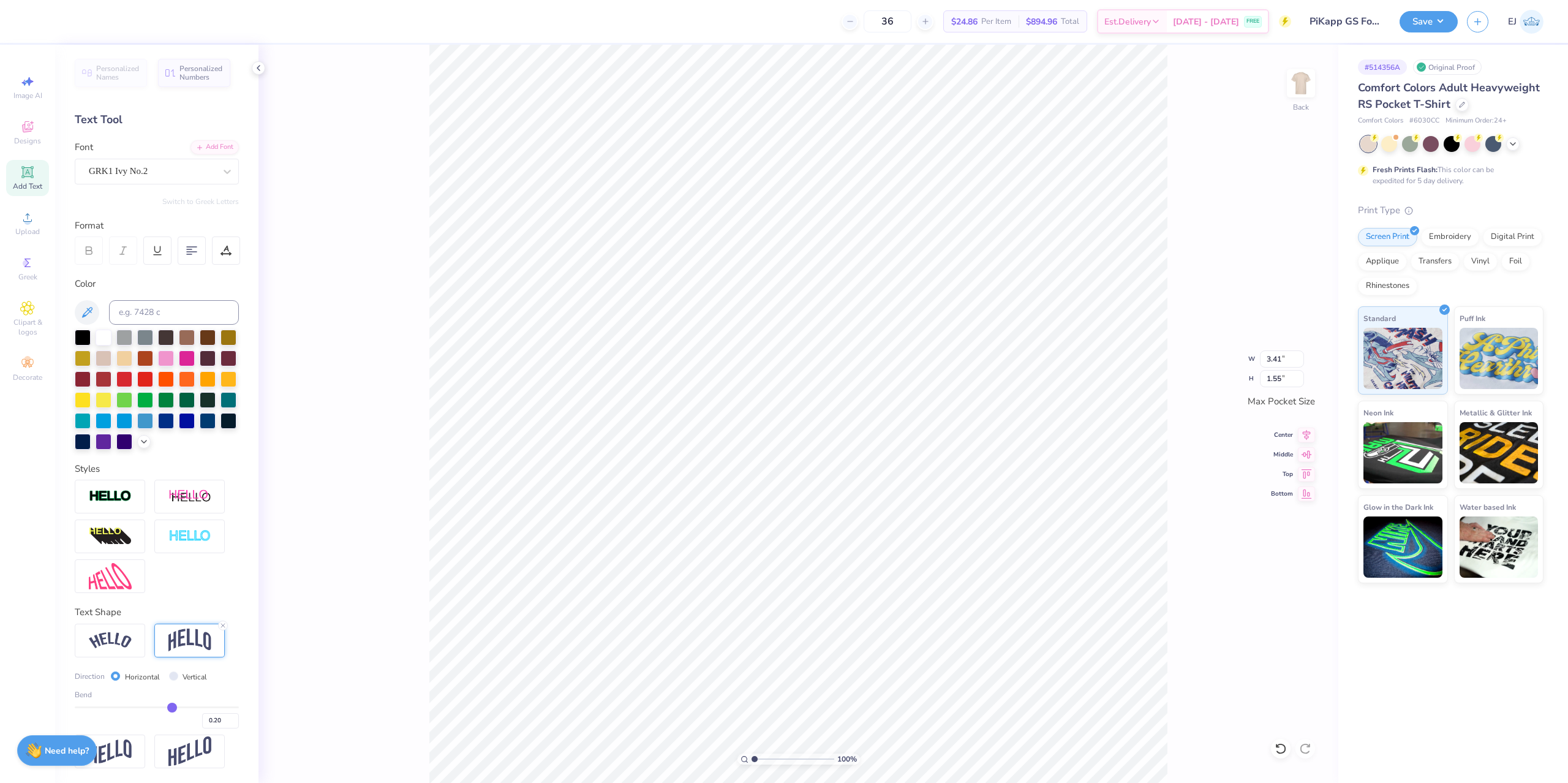
type input "0.19"
type input "0.18"
type input "0.16"
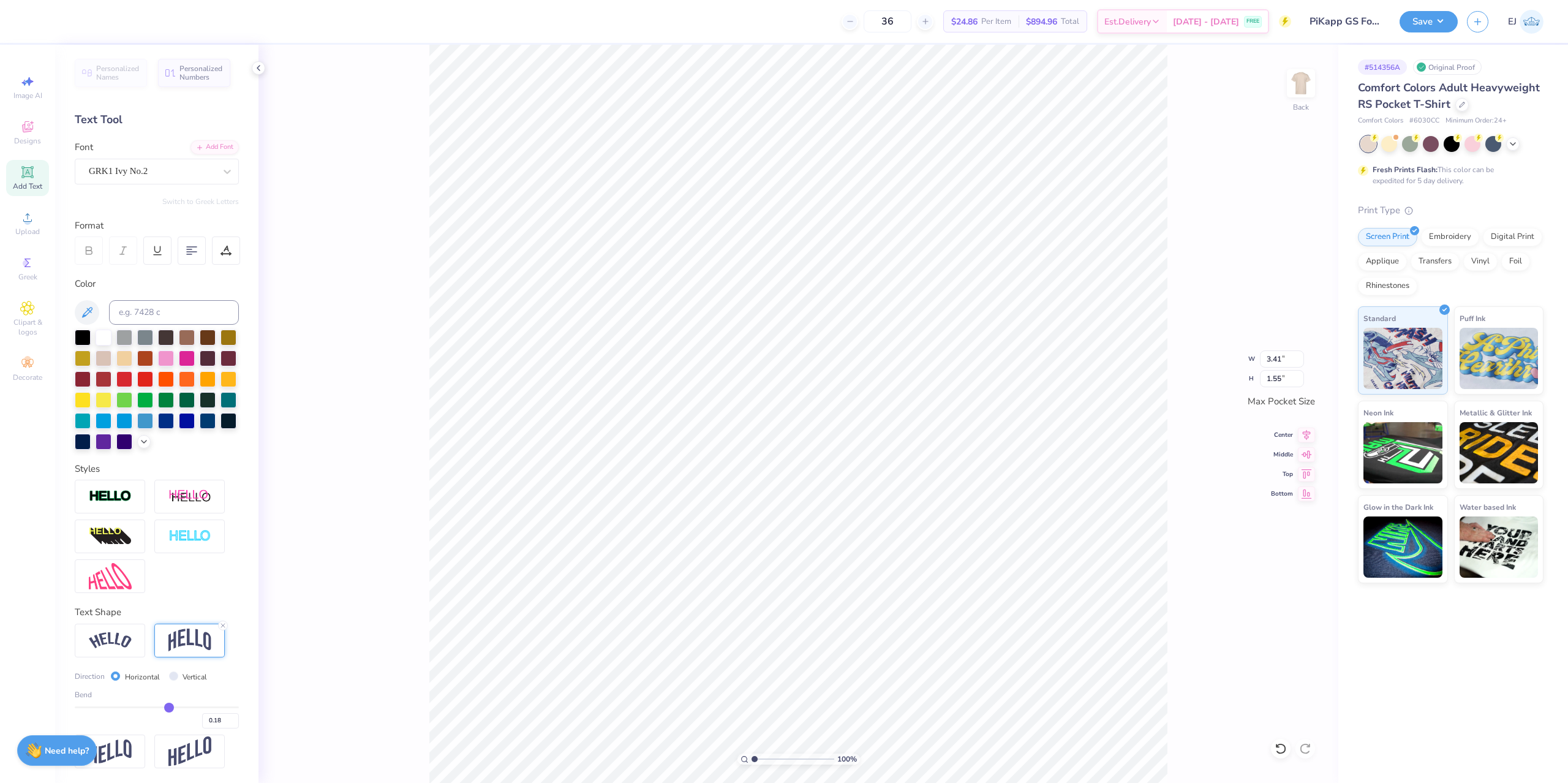
type input "0.16"
type input "0.15"
type input "0.14"
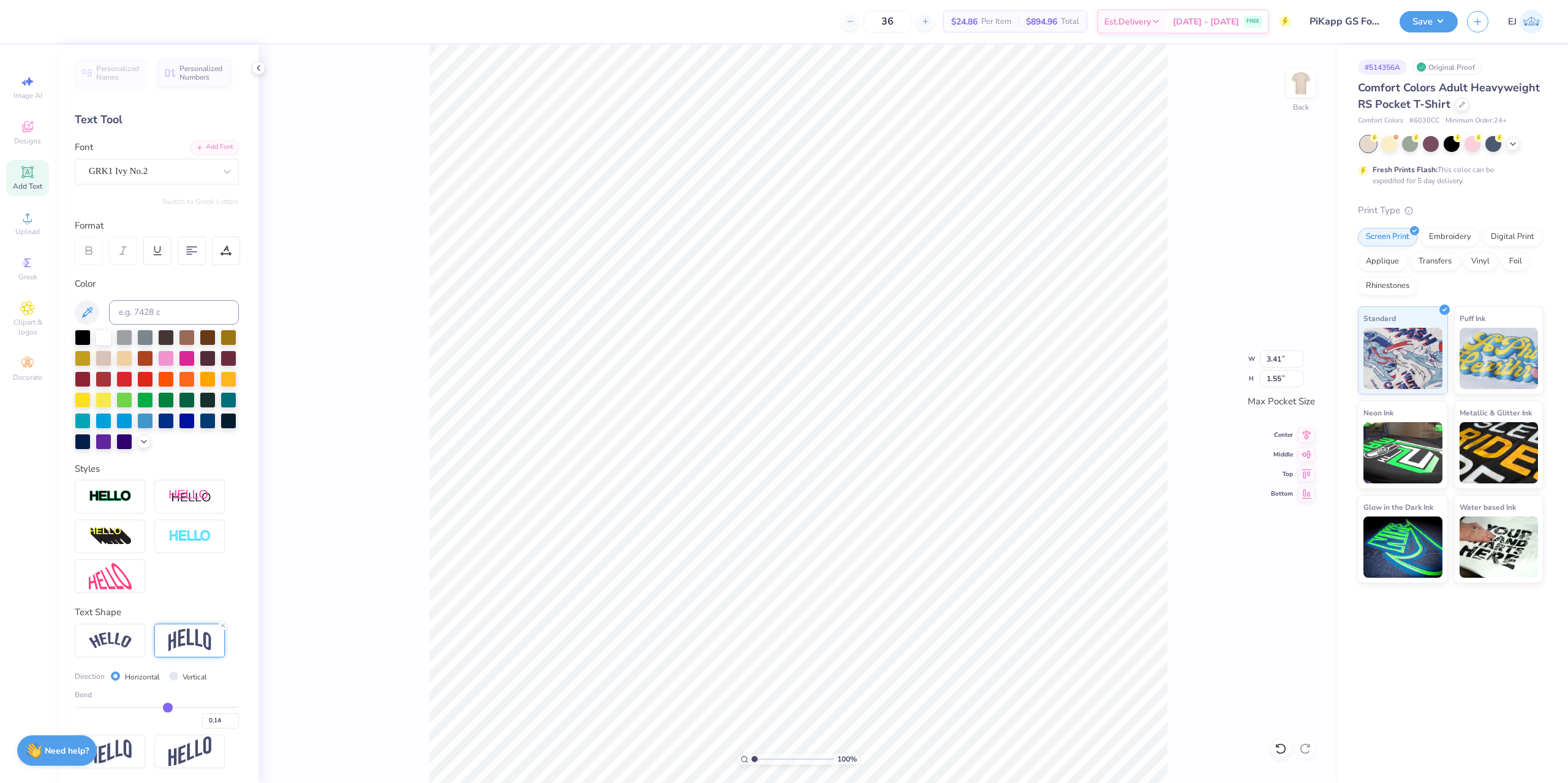
type input "0.13"
drag, startPoint x: 174, startPoint y: 707, endPoint x: 167, endPoint y: 707, distance: 7.0
type input "0.13"
click at [167, 707] on input "range" at bounding box center [157, 707] width 164 height 1
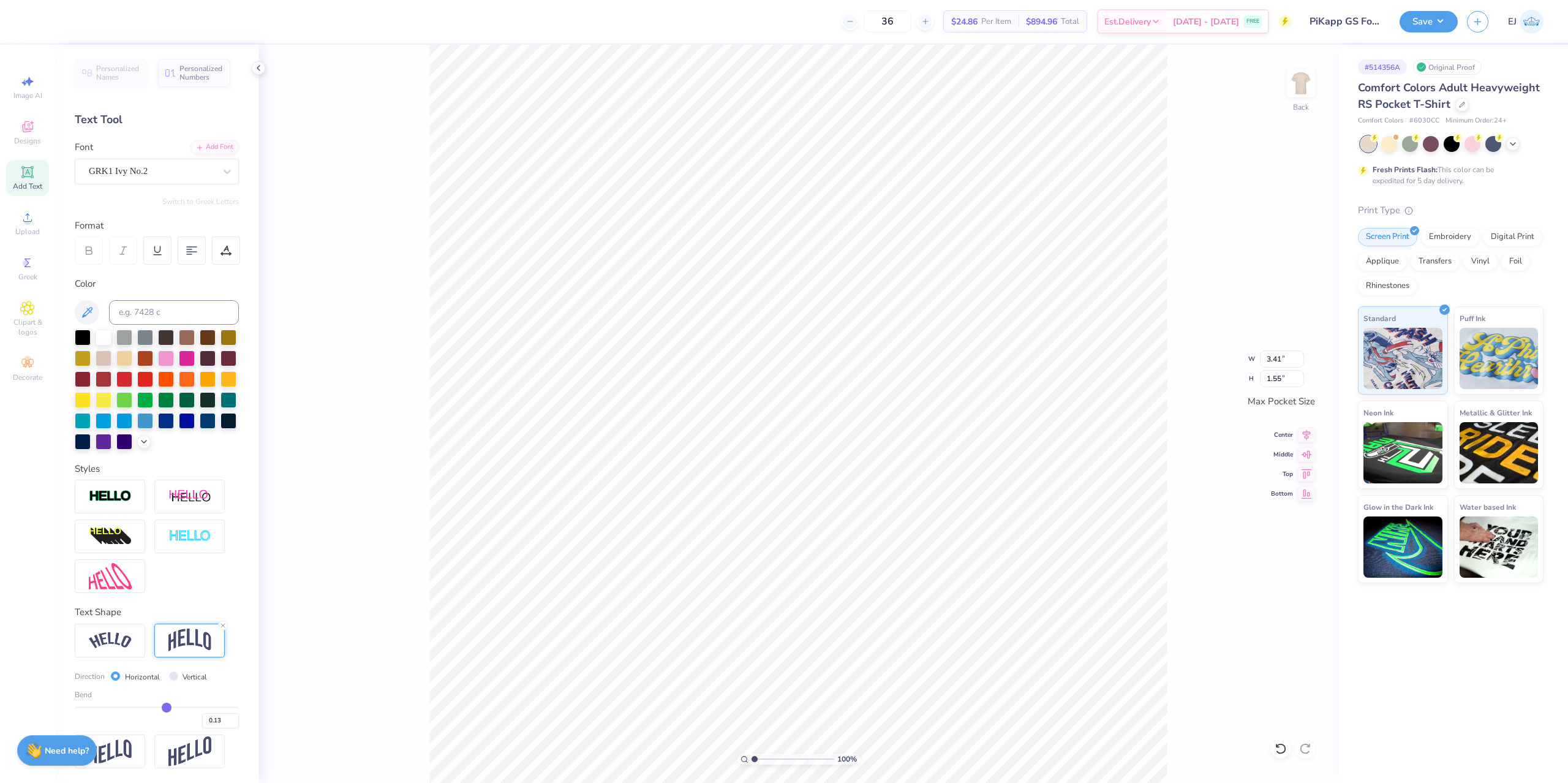
type input "1.34"
type input "0.16"
click at [170, 707] on input "range" at bounding box center [157, 707] width 164 height 1
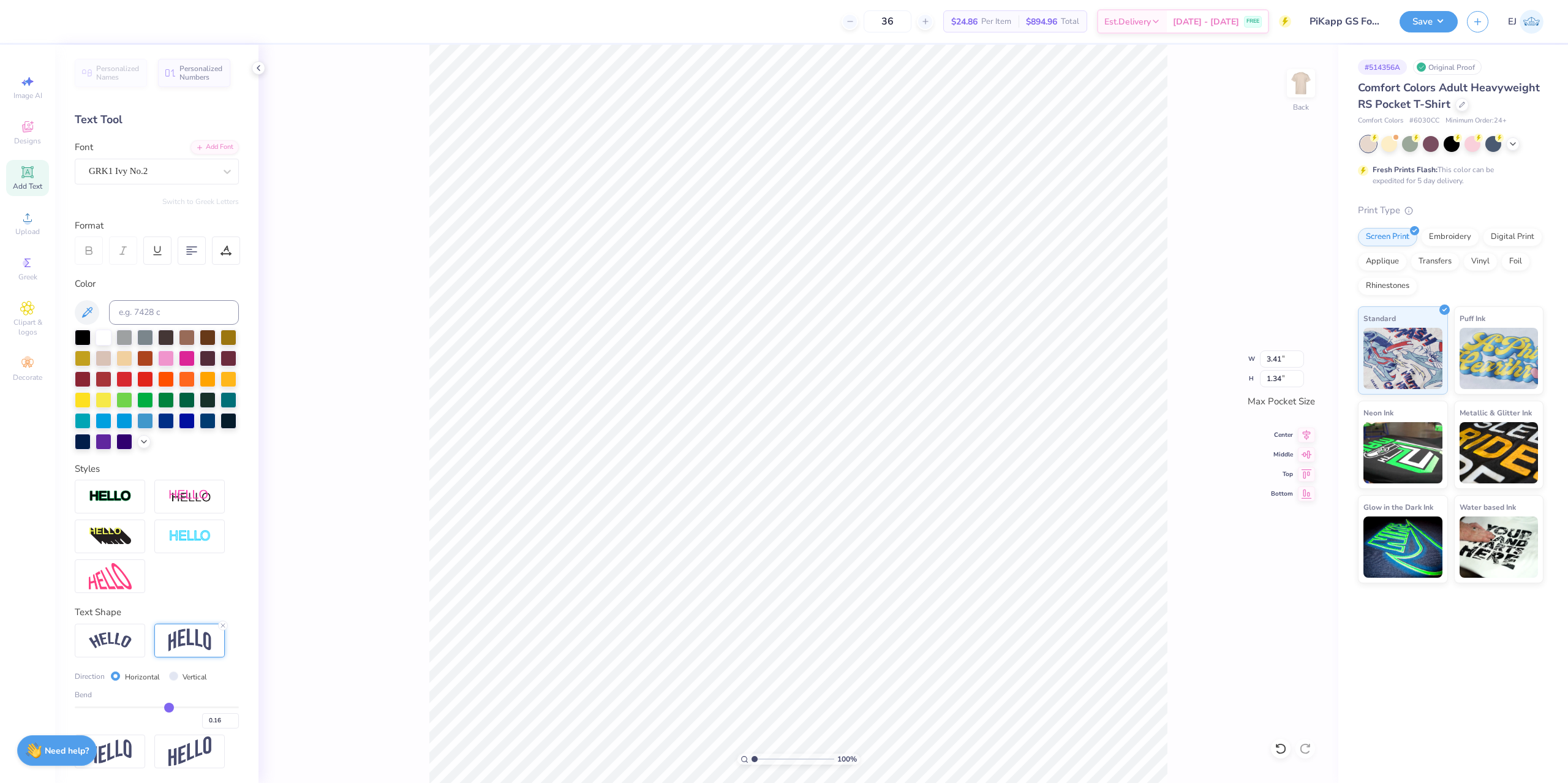
type input "1.38"
type input "0.17"
type input "0.18"
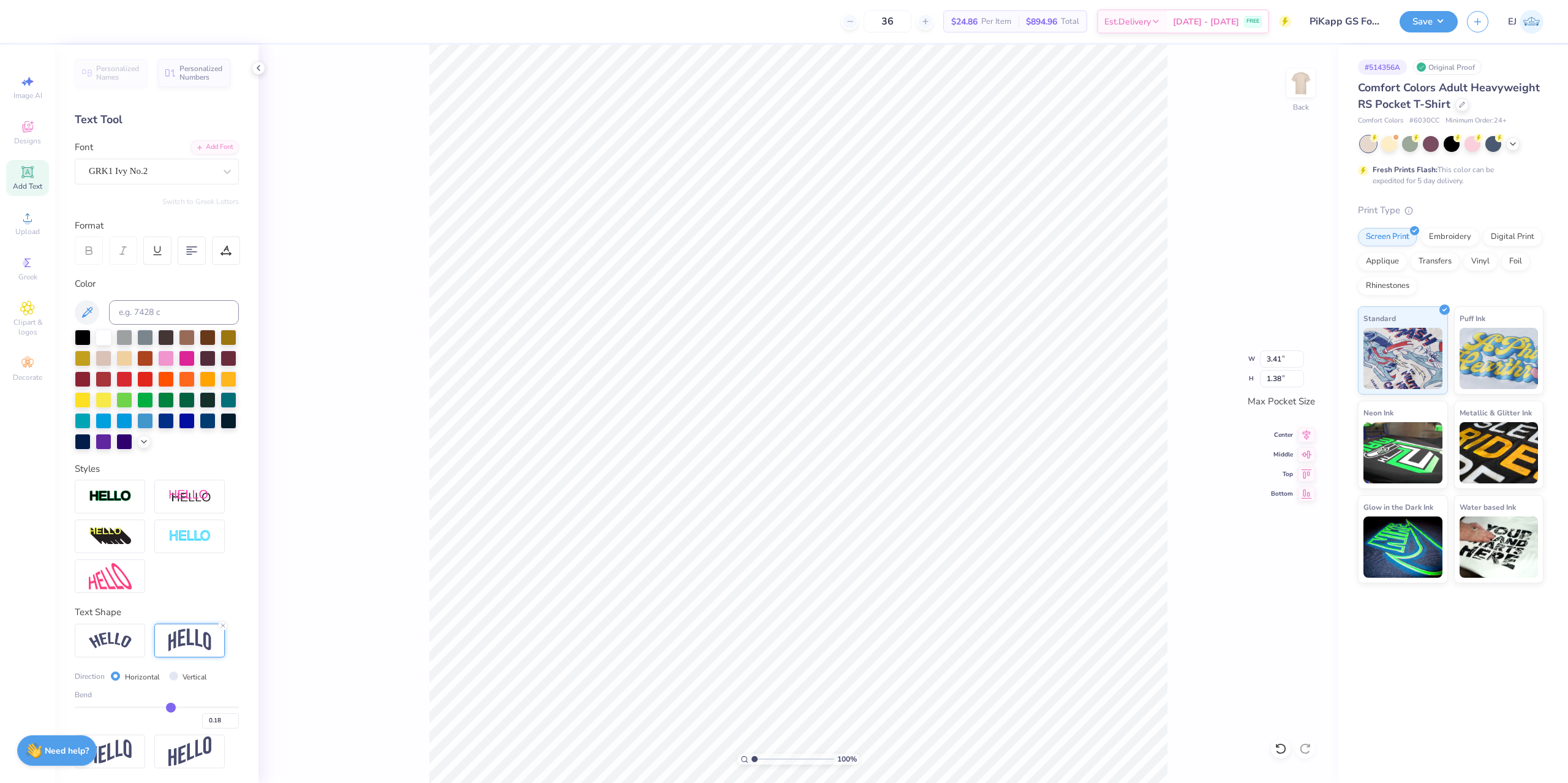
type input "0.19"
type input "0.2"
type input "0.20"
type input "0.21"
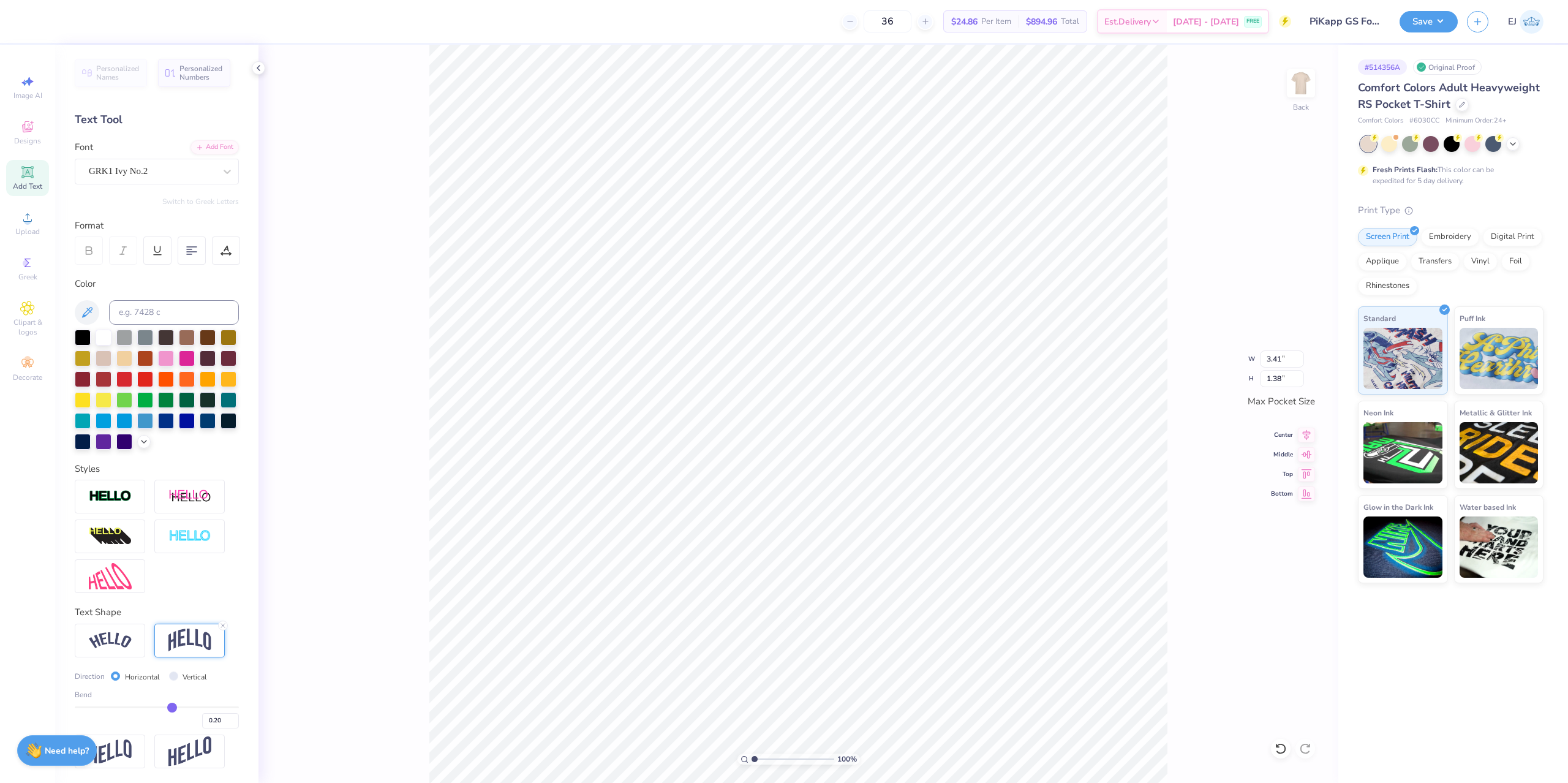
type input "0.21"
type input "0.22"
click at [174, 707] on input "range" at bounding box center [157, 707] width 164 height 1
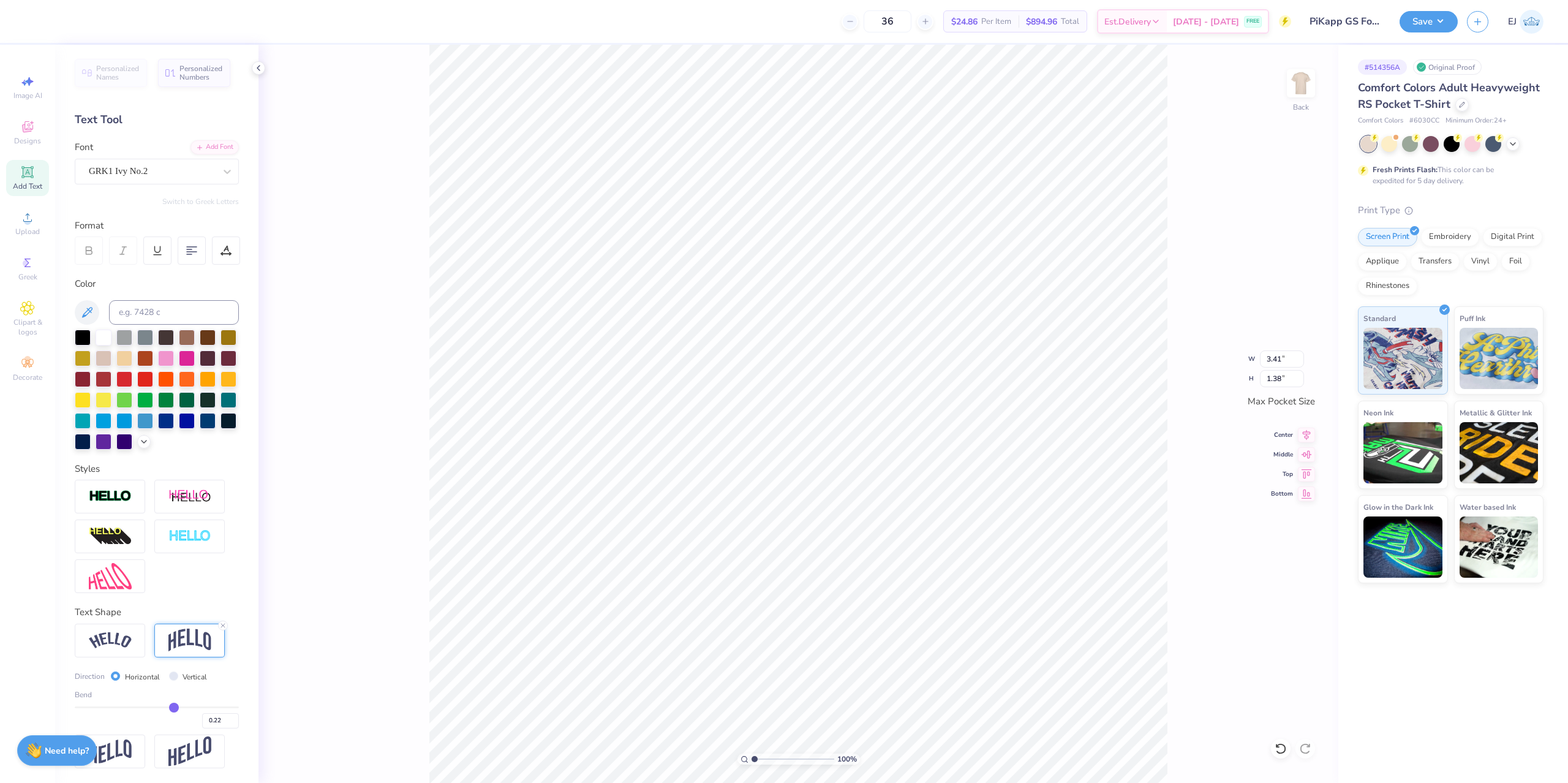
type input "1.47"
click at [1284, 356] on input "3.44" at bounding box center [1283, 358] width 44 height 17
type input "3.50"
type input "2.02"
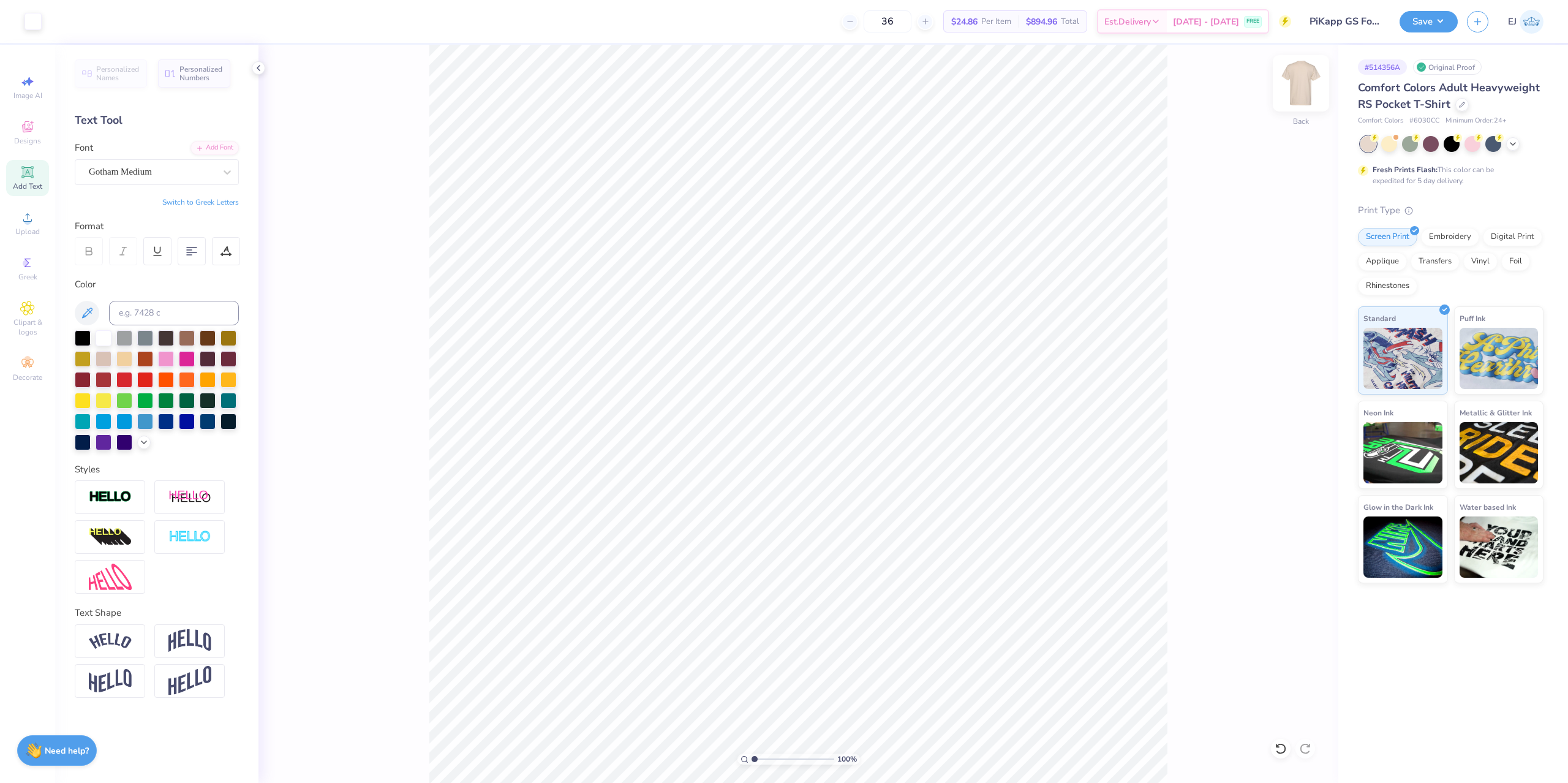
click at [1287, 96] on div "100 % Back" at bounding box center [798, 414] width 1080 height 738
click at [1322, 81] on div "100 % Back" at bounding box center [798, 414] width 1080 height 738
click at [1310, 76] on img at bounding box center [1301, 83] width 49 height 49
click at [27, 225] on div "Upload" at bounding box center [27, 223] width 43 height 36
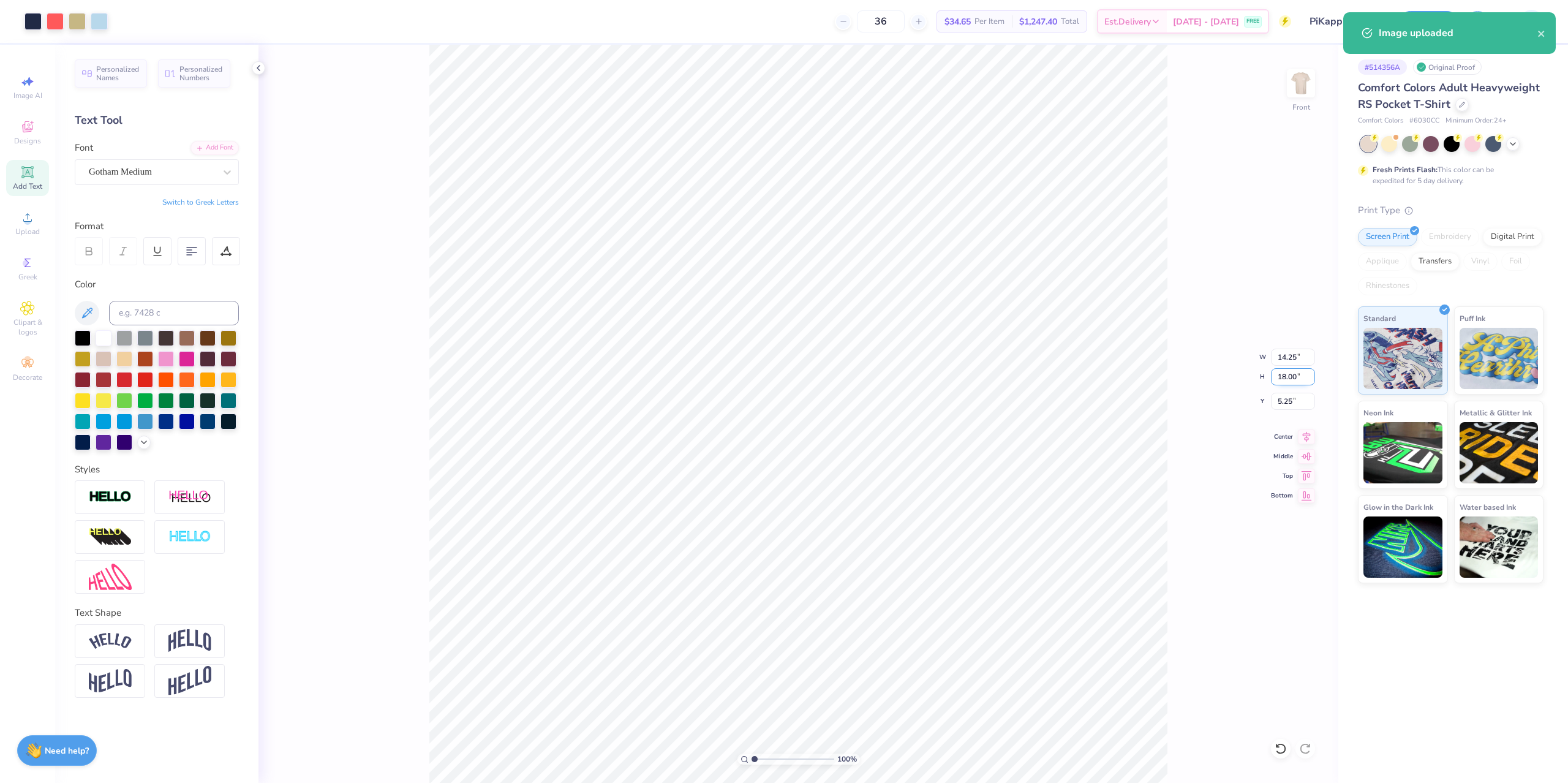
click at [1292, 377] on input "18.00" at bounding box center [1294, 376] width 44 height 17
type input "15"
type input "11.88"
type input "15.00"
click at [1294, 397] on input "6.75" at bounding box center [1294, 401] width 44 height 17
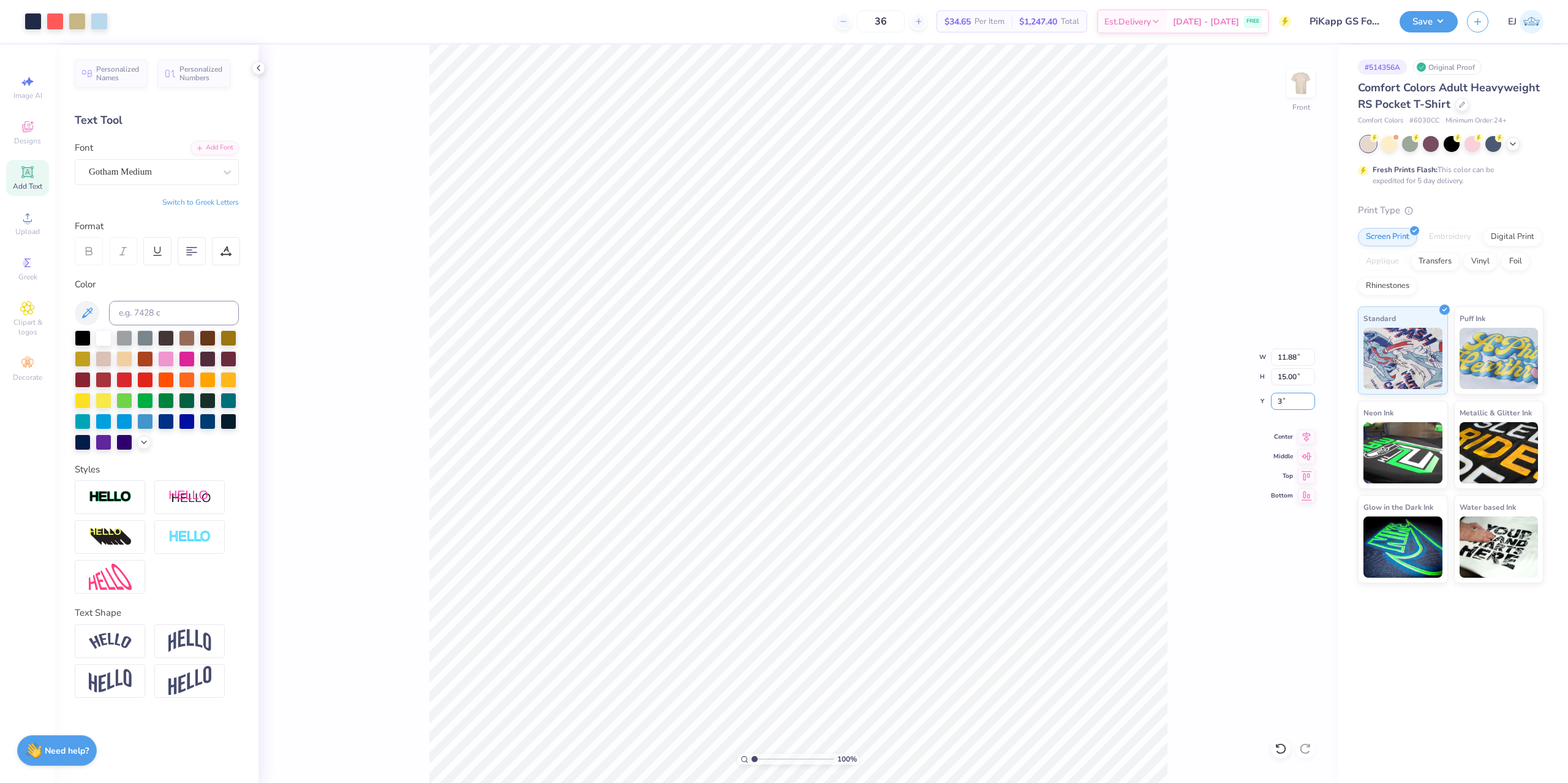
type input "3.00"
click at [1422, 26] on button "Save" at bounding box center [1428, 19] width 58 height 21
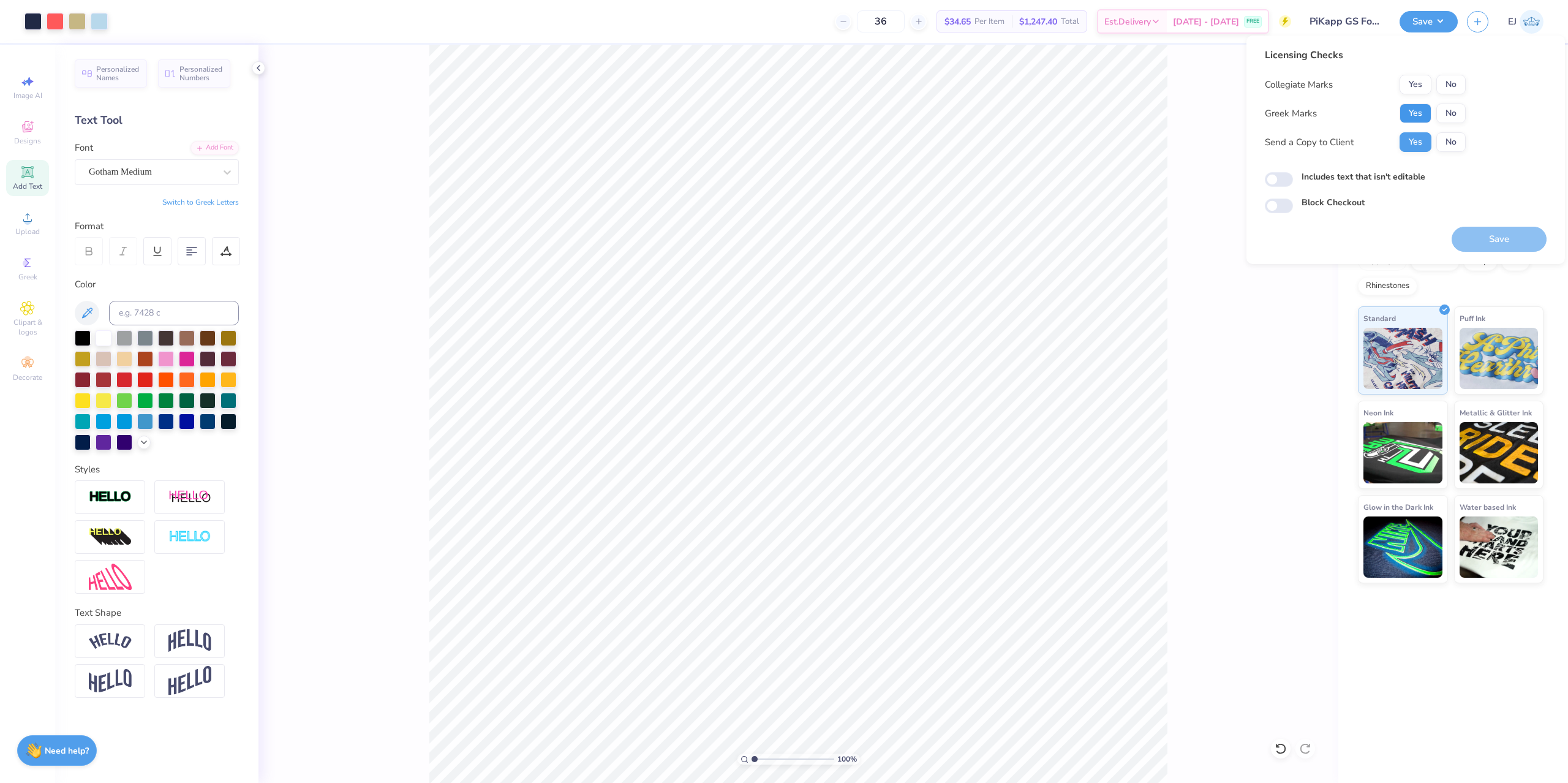
click at [1412, 111] on button "Yes" at bounding box center [1415, 113] width 32 height 20
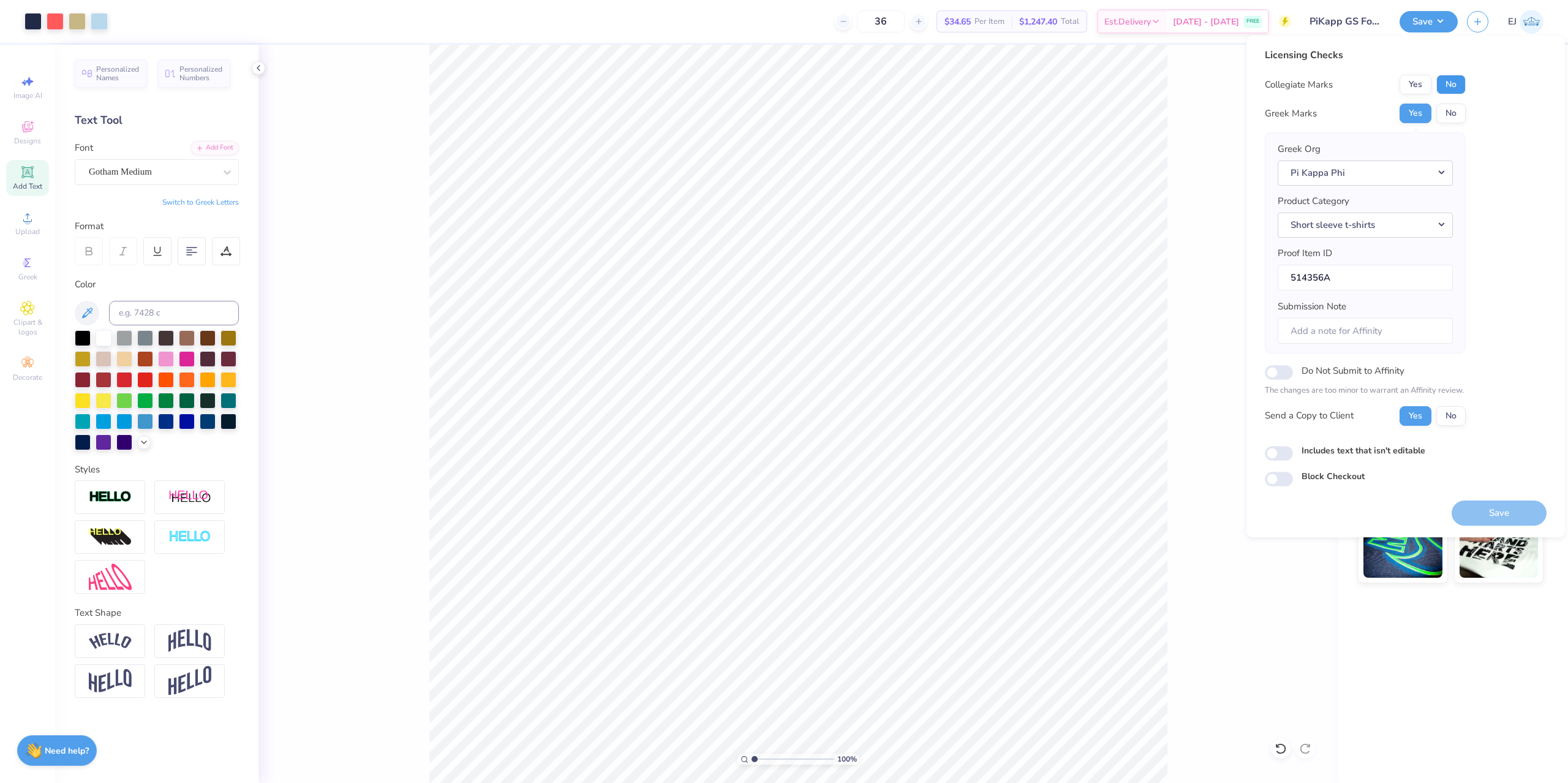
click at [1447, 90] on button "No" at bounding box center [1451, 85] width 29 height 20
click at [1477, 509] on button "Save" at bounding box center [1499, 513] width 95 height 25
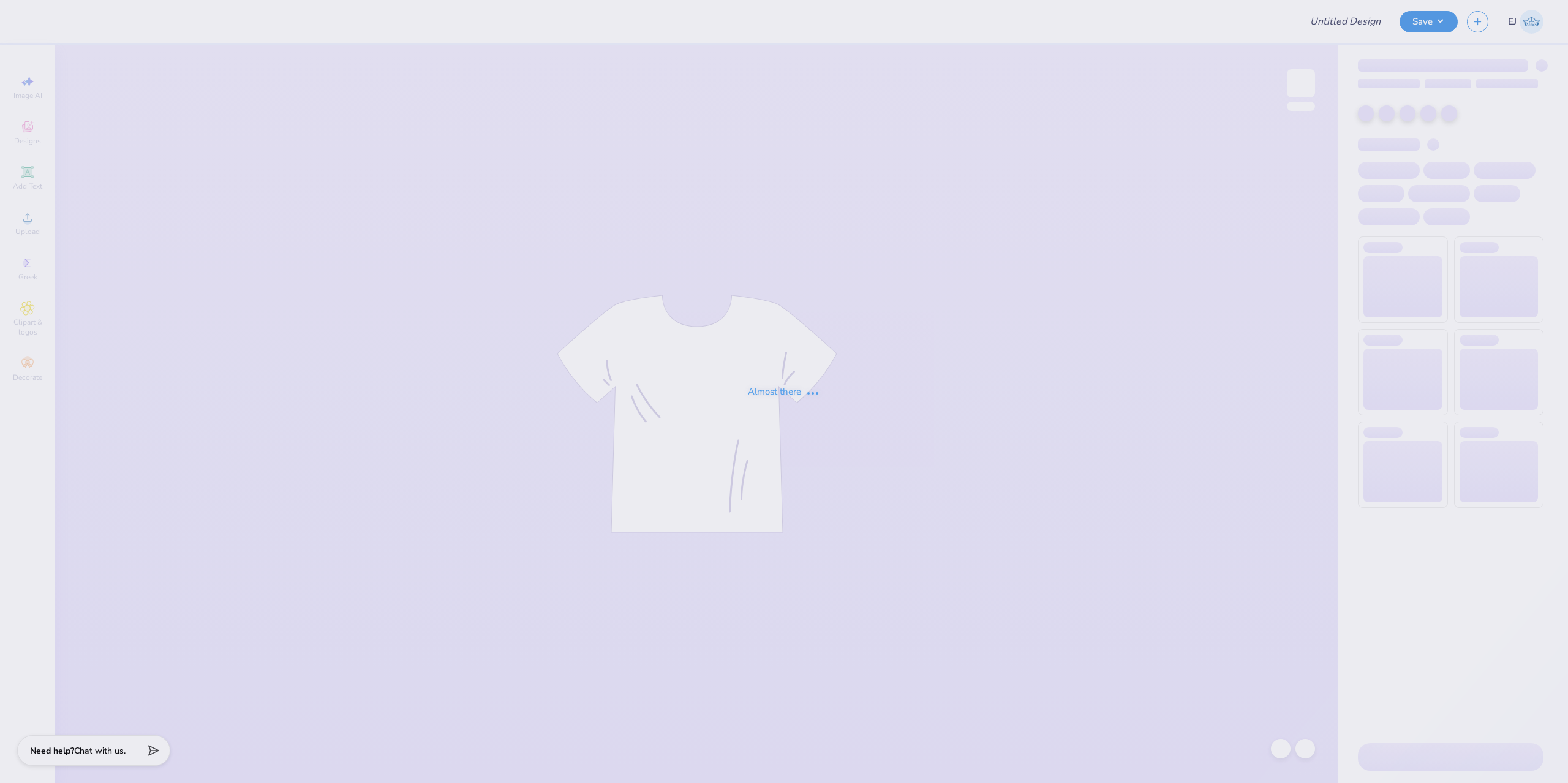
type input "SLS Homecoming Shirts"
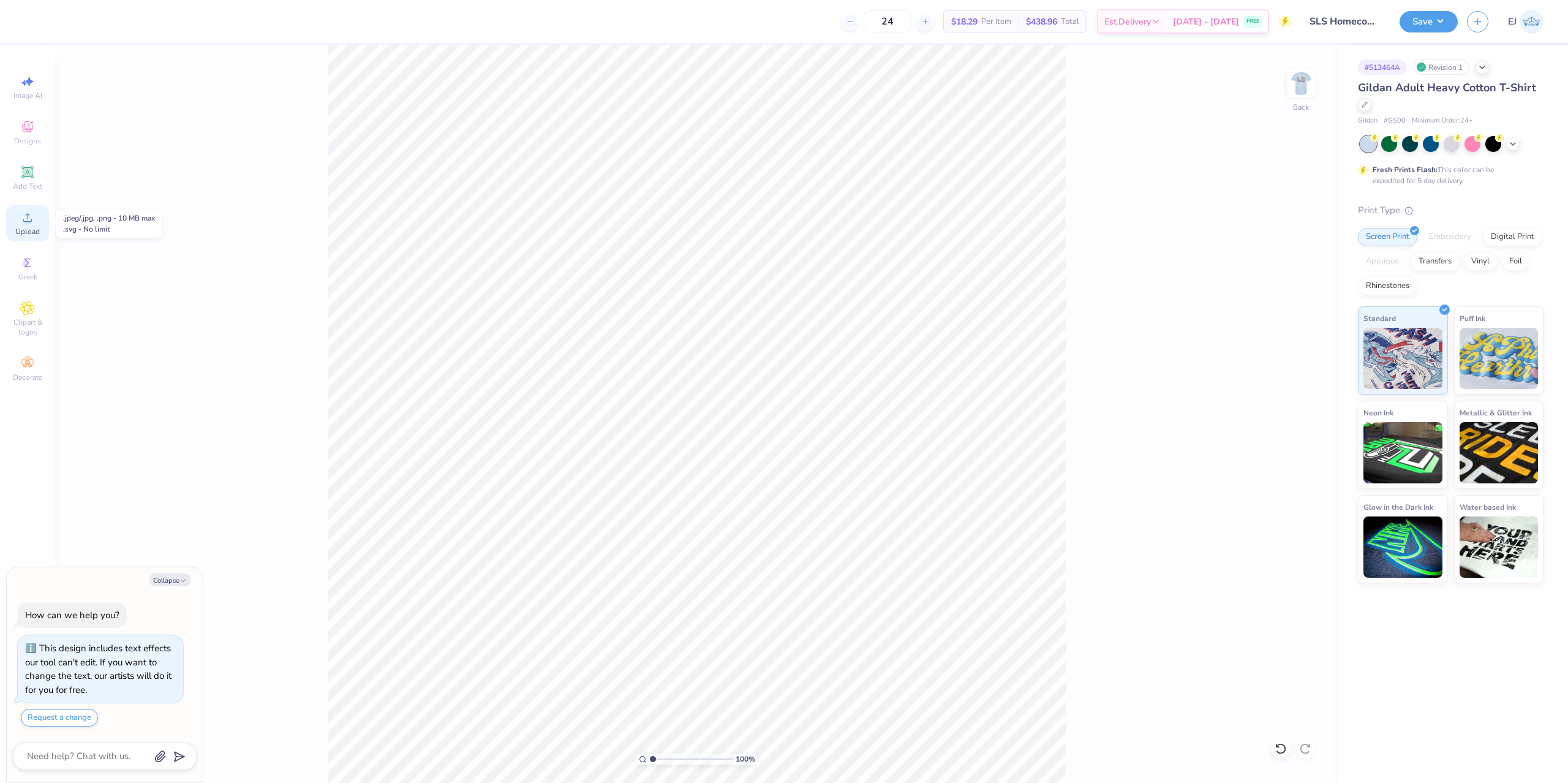
click at [20, 240] on div "Upload" at bounding box center [27, 223] width 43 height 36
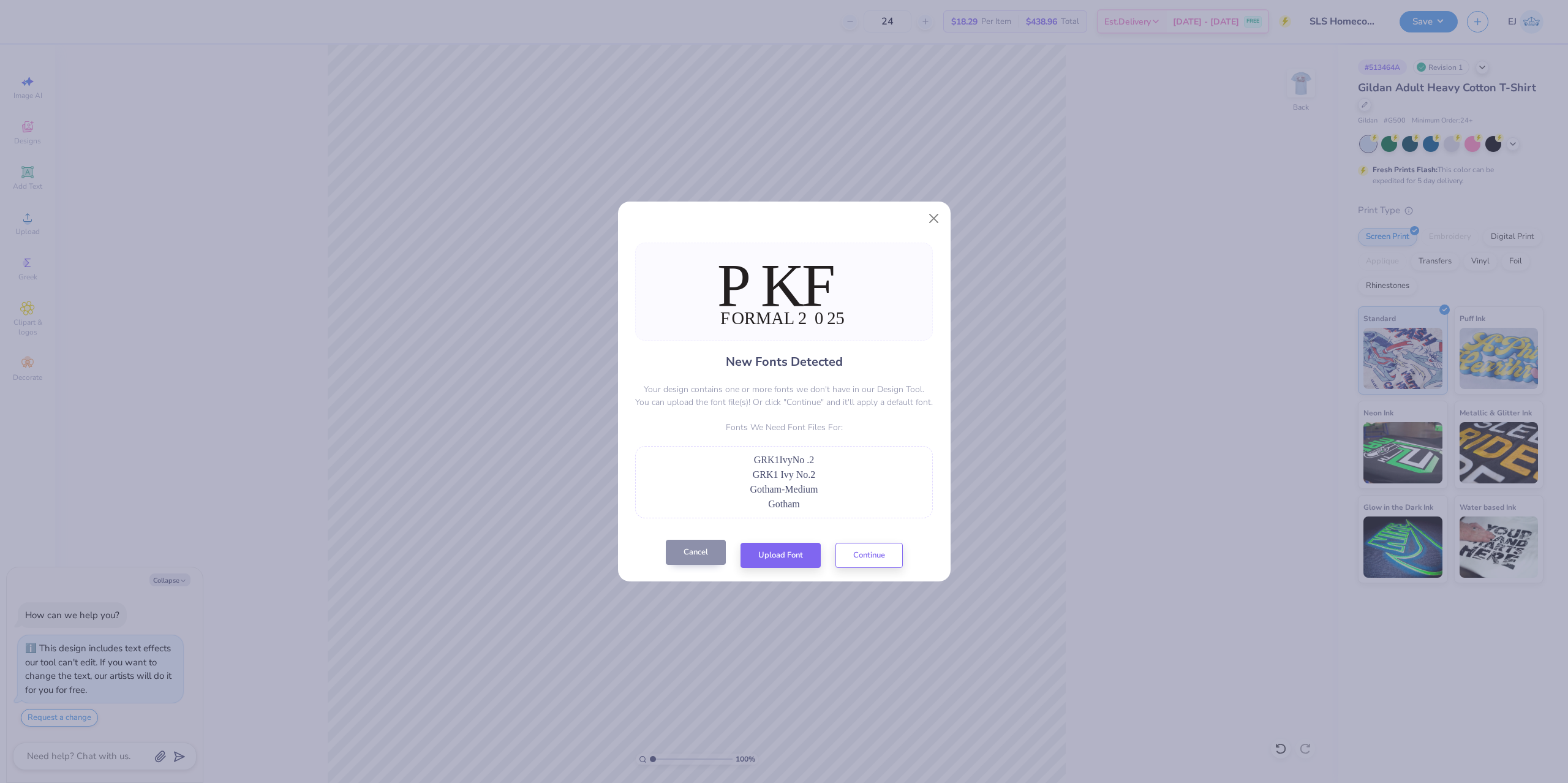
click at [709, 557] on button "Cancel" at bounding box center [696, 553] width 60 height 25
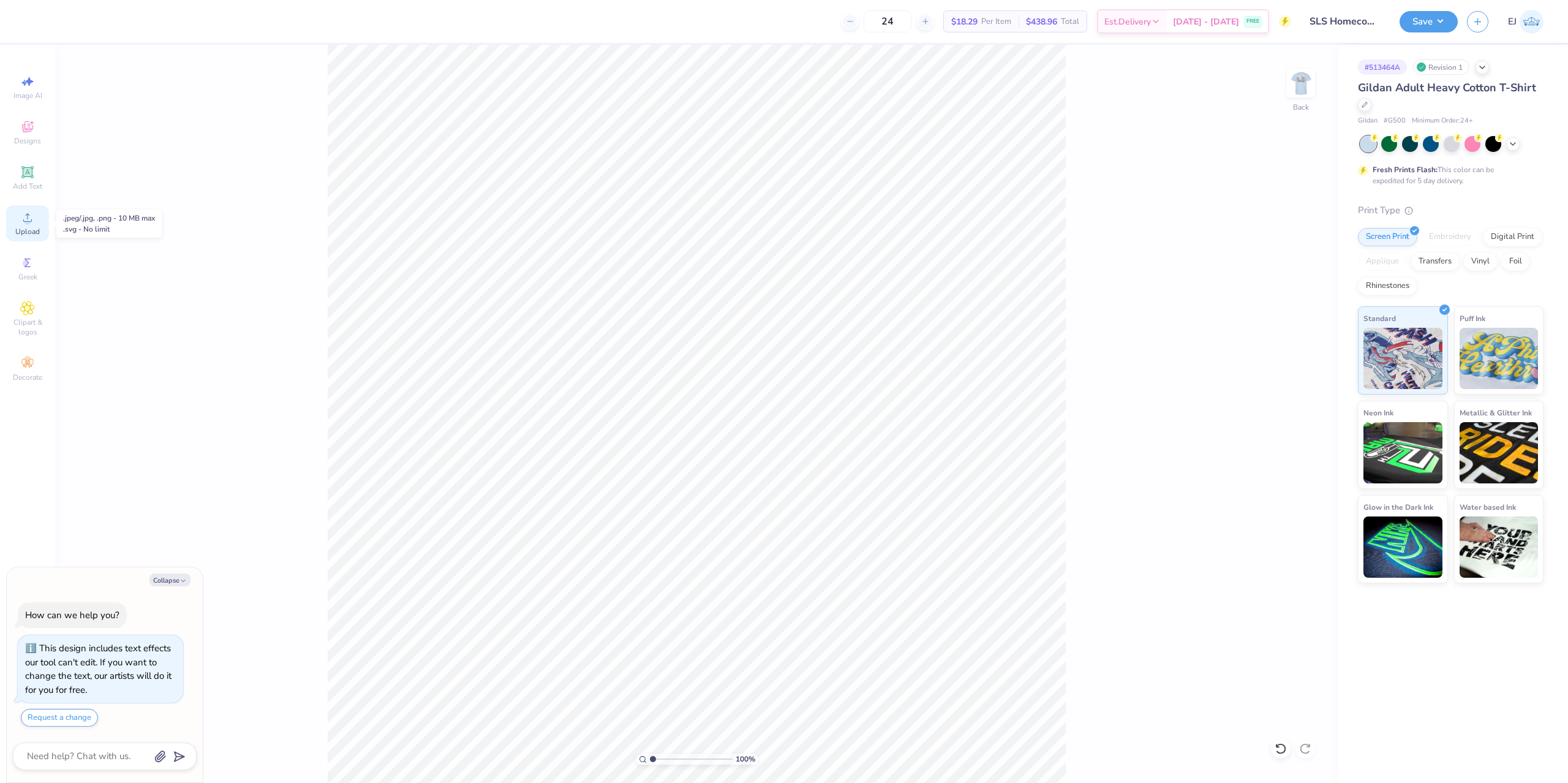
click at [25, 230] on span "Upload" at bounding box center [27, 231] width 24 height 10
type textarea "x"
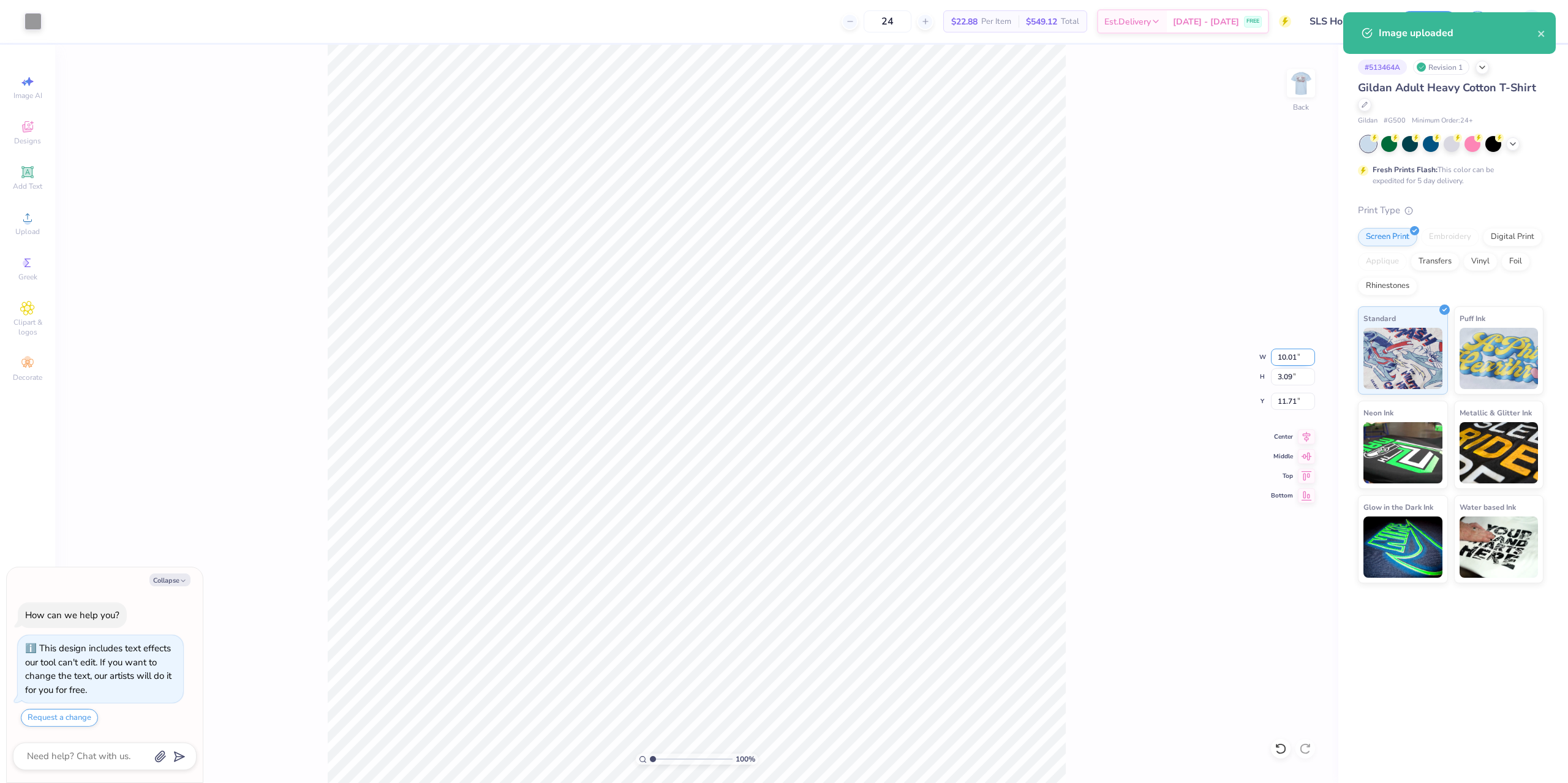
click at [1284, 361] on input "10.01" at bounding box center [1294, 357] width 44 height 17
type input "3.5"
type textarea "x"
type input "3.50"
type textarea "x"
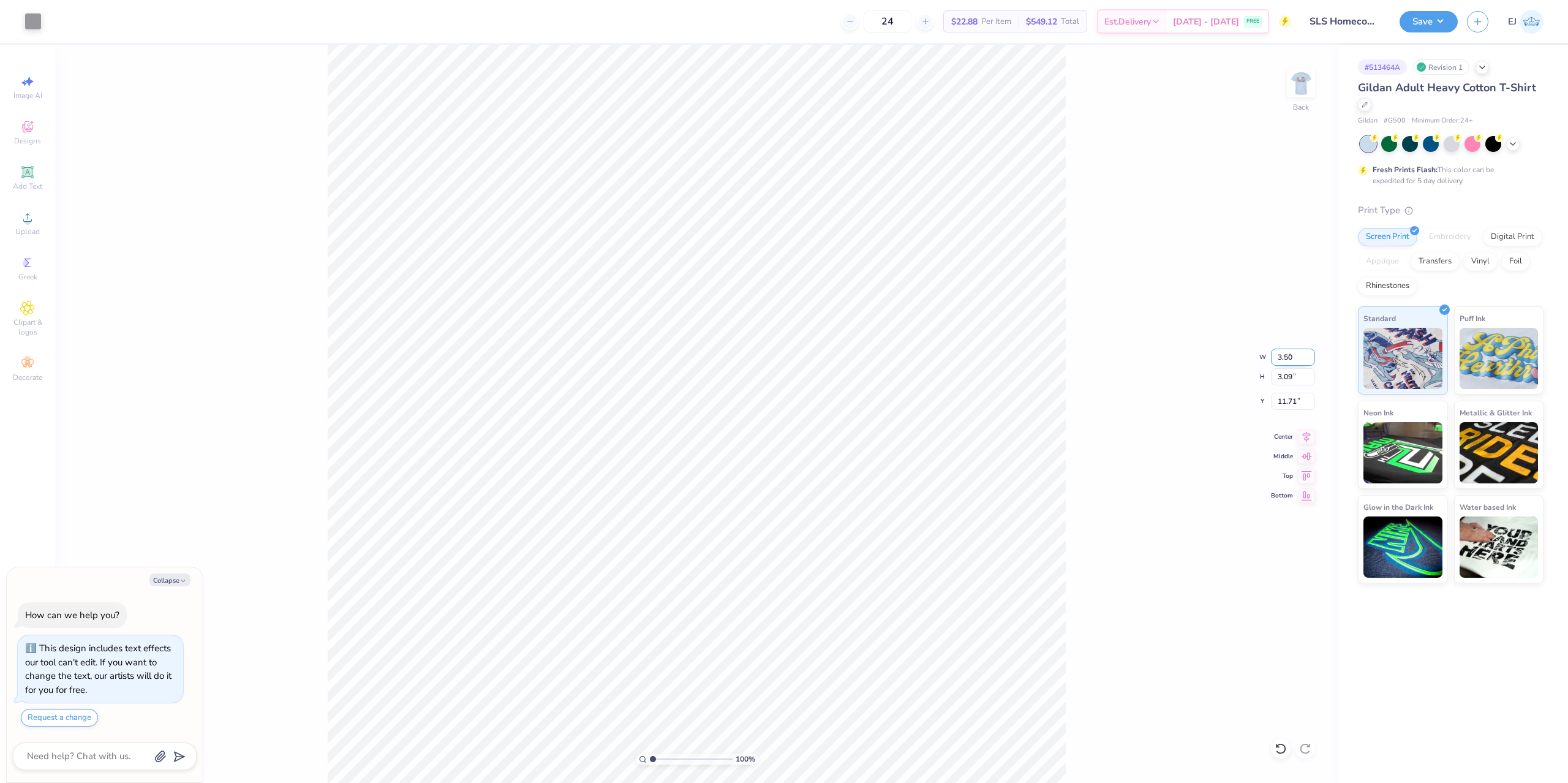
type input "1.08"
type input "12.71"
type textarea "x"
type input "3.00"
click at [1295, 101] on img at bounding box center [1301, 83] width 49 height 49
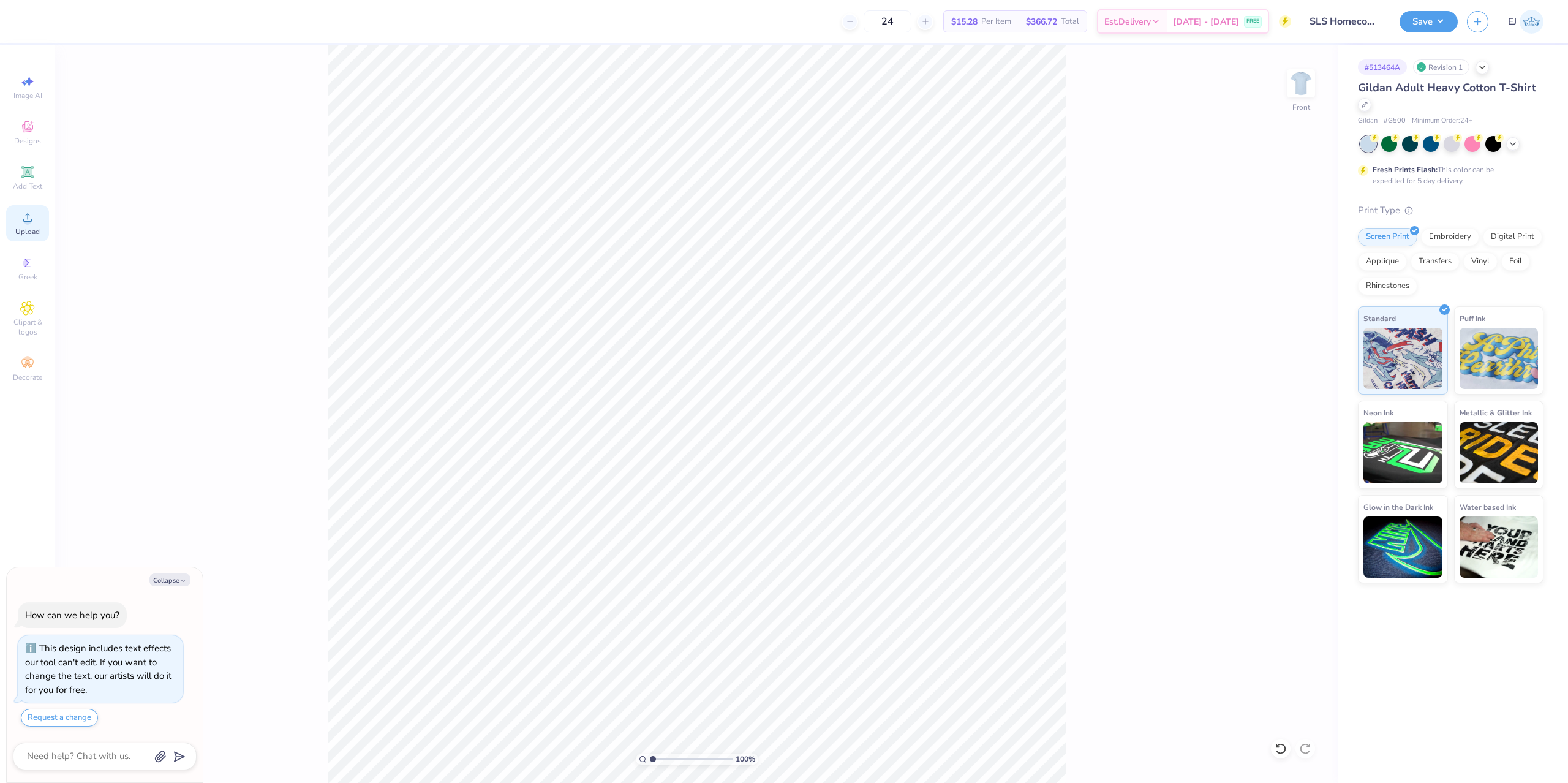
click at [35, 223] on div "Upload" at bounding box center [27, 223] width 43 height 36
click at [24, 233] on span "Upload" at bounding box center [27, 231] width 24 height 10
click at [1085, 514] on div "100 % Front W 14.65 14.65 " H 11.59 11.59 " Y 8.46 8.46 " Center Middle Top Bot…" at bounding box center [697, 414] width 1283 height 738
click at [281, 145] on div "100 % Front" at bounding box center [697, 414] width 1283 height 738
click at [26, 218] on icon at bounding box center [27, 218] width 15 height 15
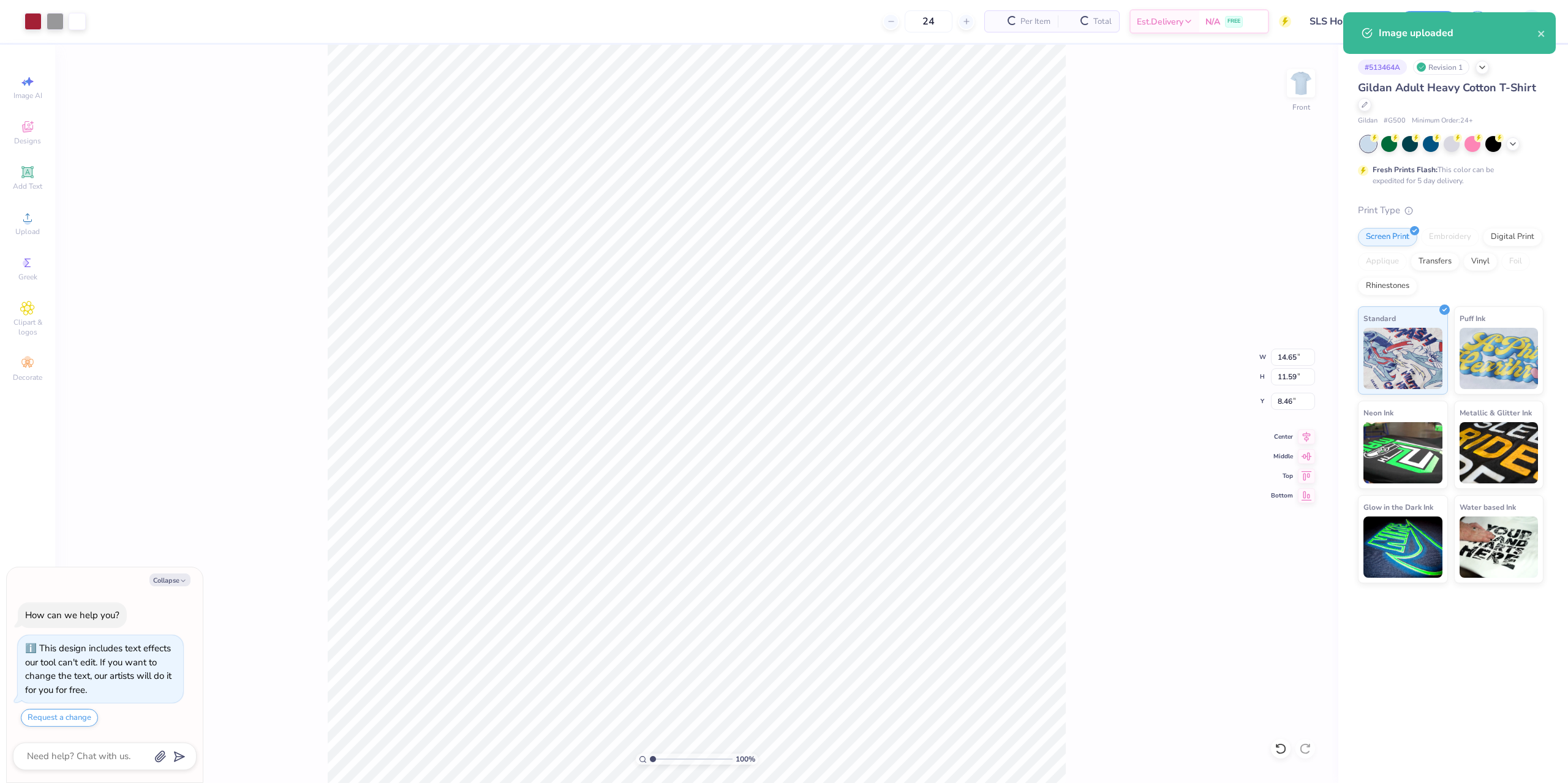
type textarea "x"
click at [1280, 356] on input "14.65" at bounding box center [1294, 357] width 44 height 17
type input "12"
type input "12.5"
type textarea "x"
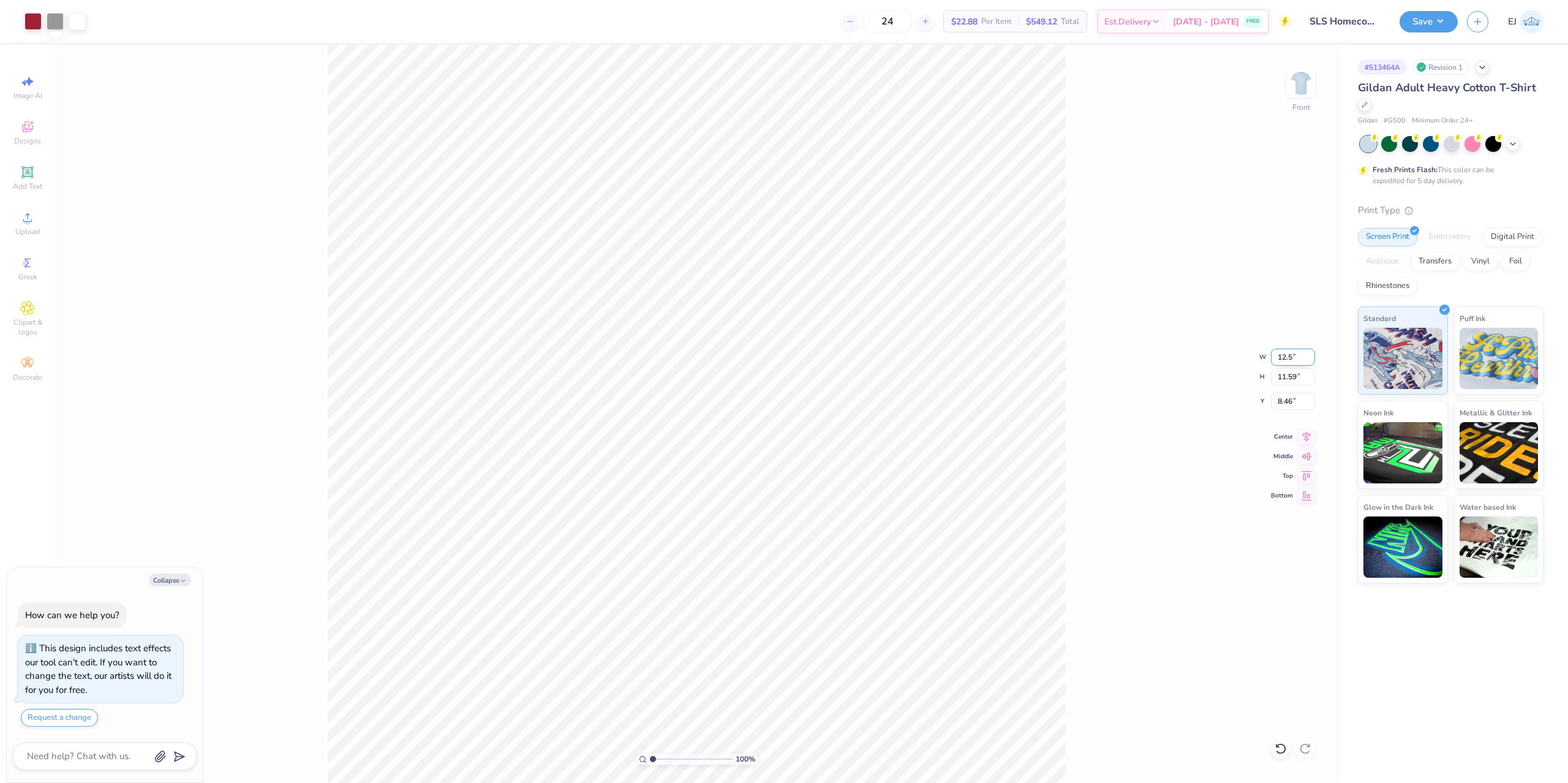
type input "12.50"
type input "9.89"
click at [1293, 397] on input "9.31" at bounding box center [1294, 401] width 44 height 17
type input "3"
type textarea "x"
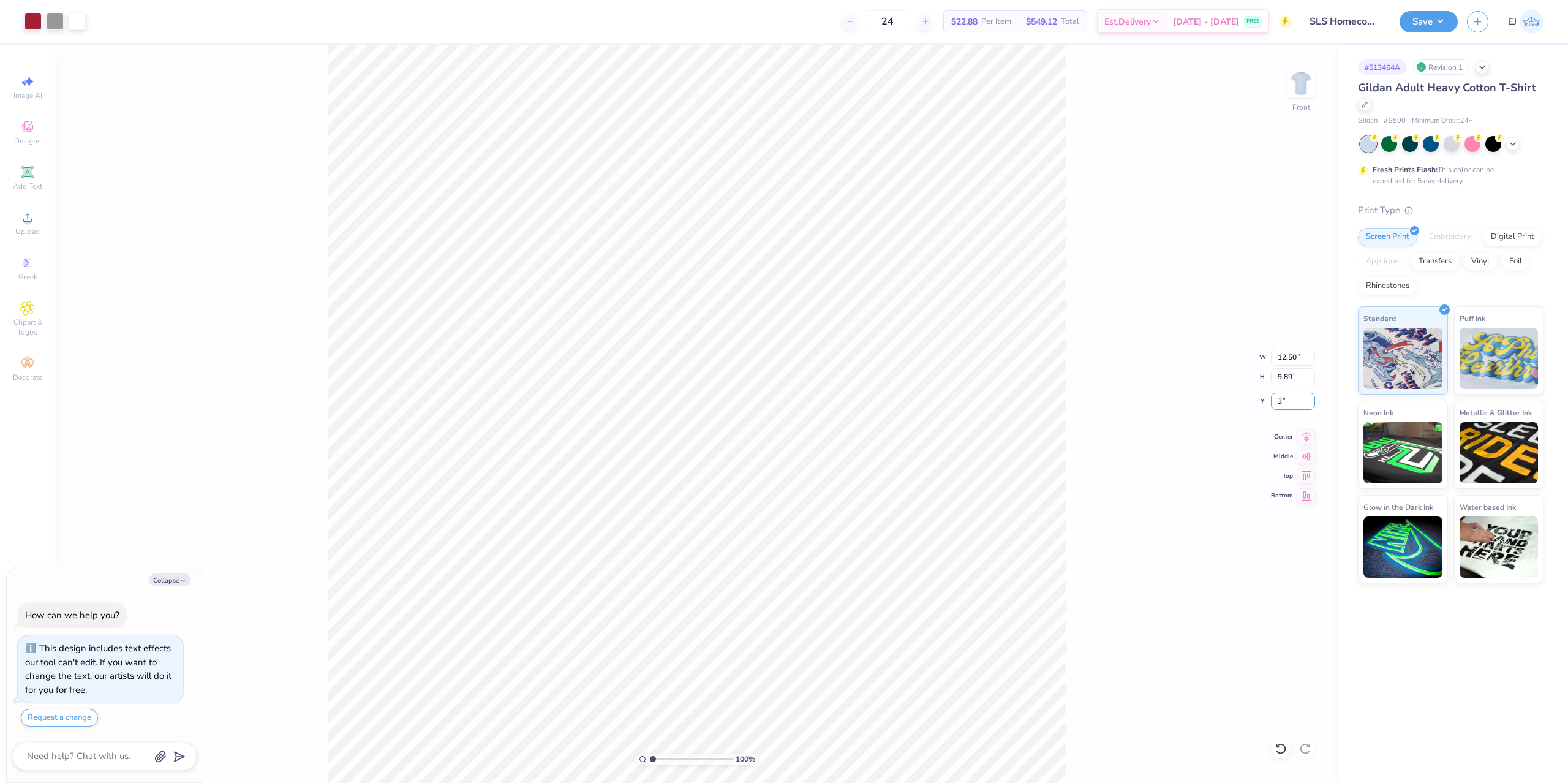
type input "3.00"
click at [1429, 15] on button "Save" at bounding box center [1428, 19] width 58 height 21
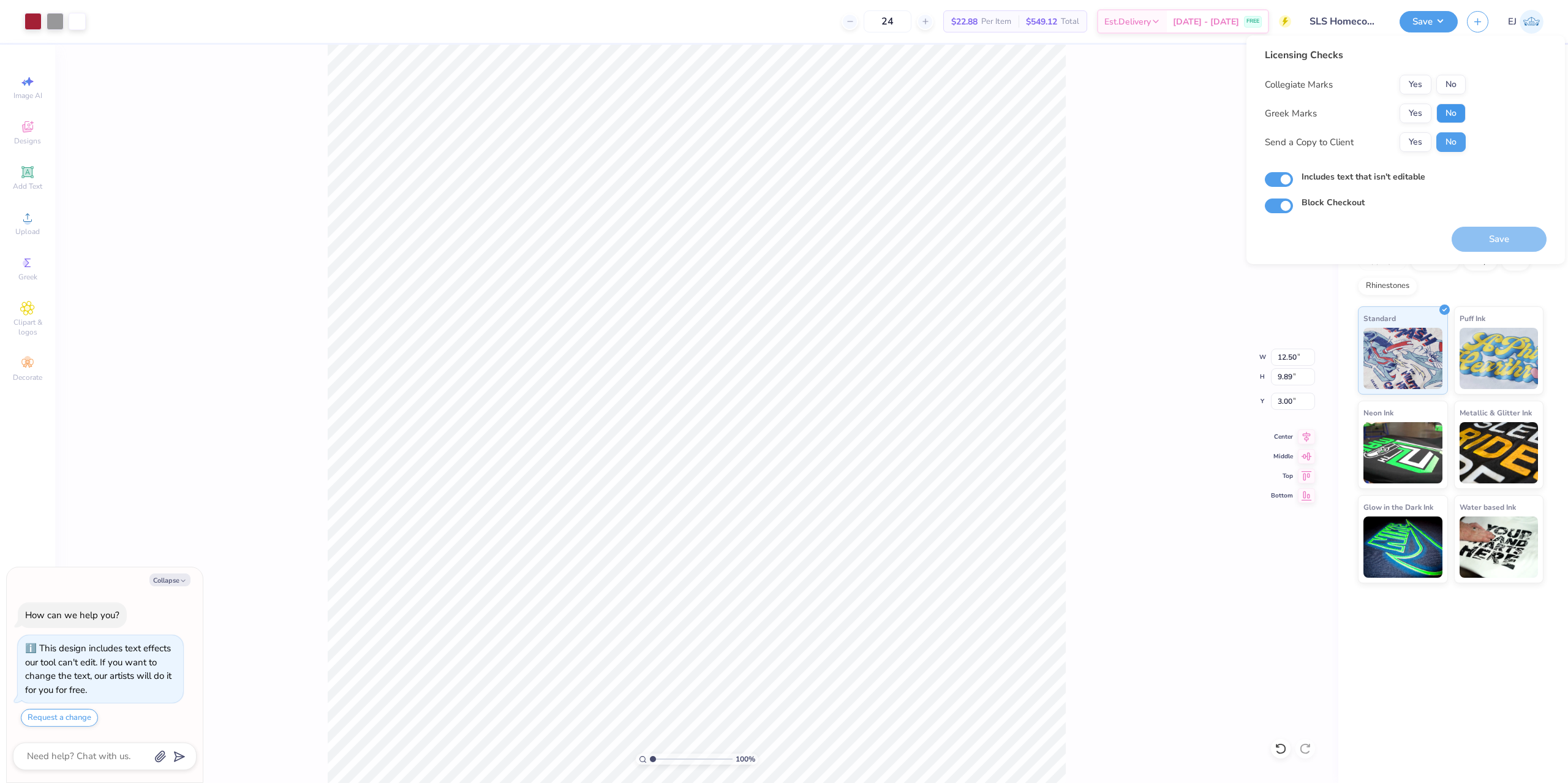
click at [1443, 113] on button "No" at bounding box center [1451, 113] width 29 height 20
click at [1461, 86] on button "No" at bounding box center [1451, 85] width 29 height 20
click at [1477, 242] on button "Save" at bounding box center [1499, 239] width 95 height 25
type textarea "x"
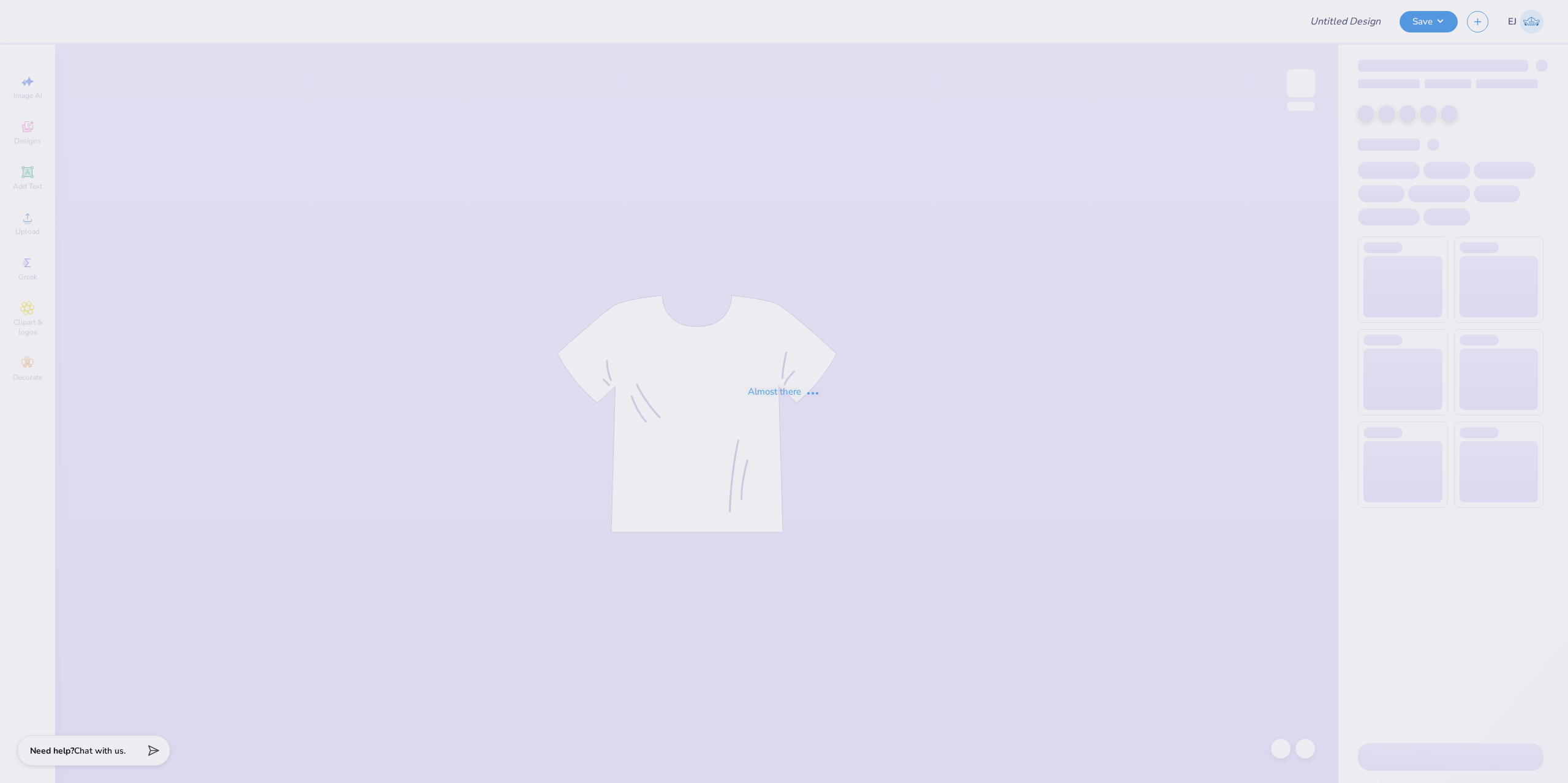
type input "Emily Gomez : Belmont University"
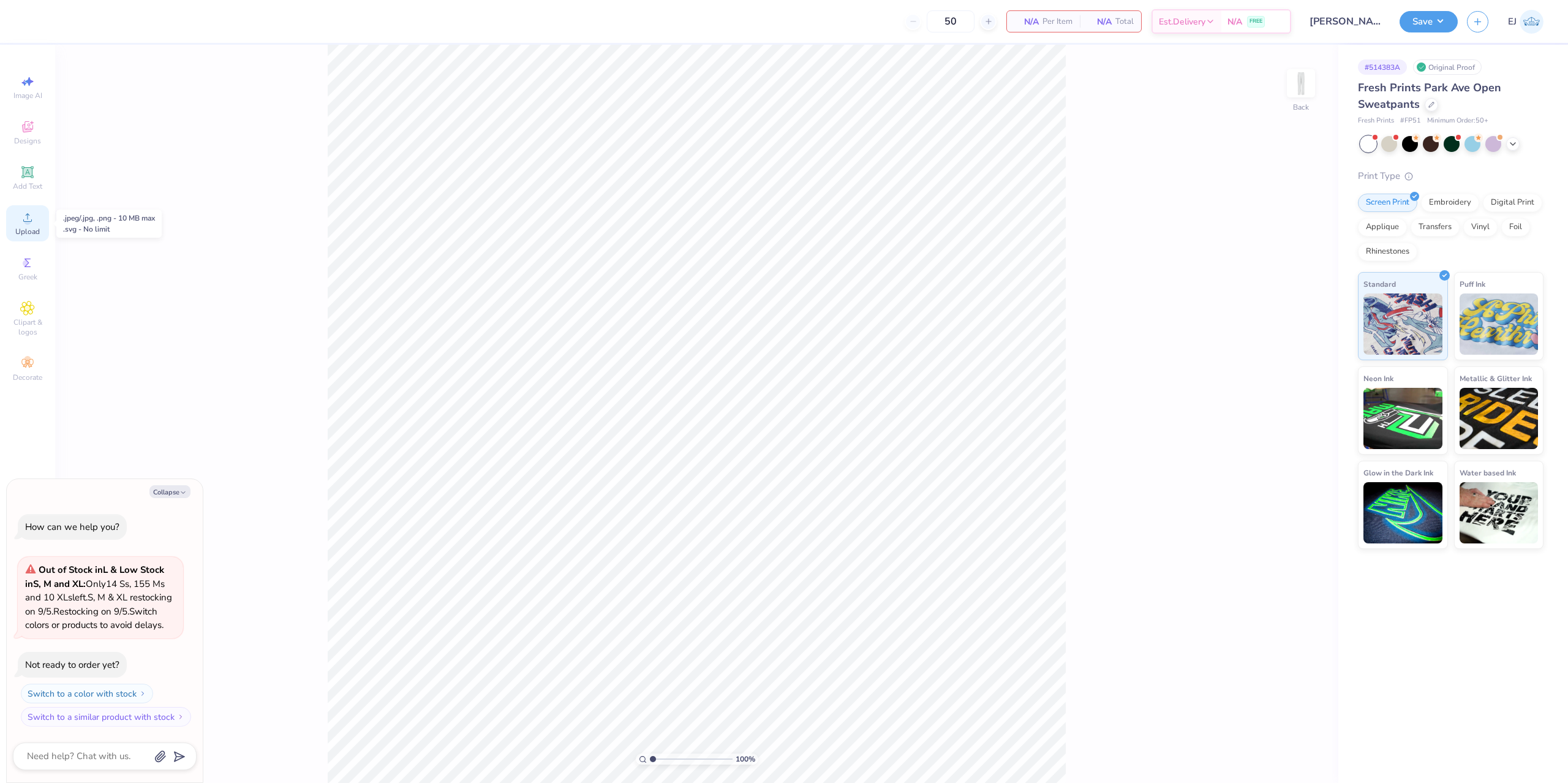
click at [22, 222] on icon at bounding box center [27, 218] width 15 height 15
click at [31, 229] on span "Upload" at bounding box center [27, 231] width 24 height 10
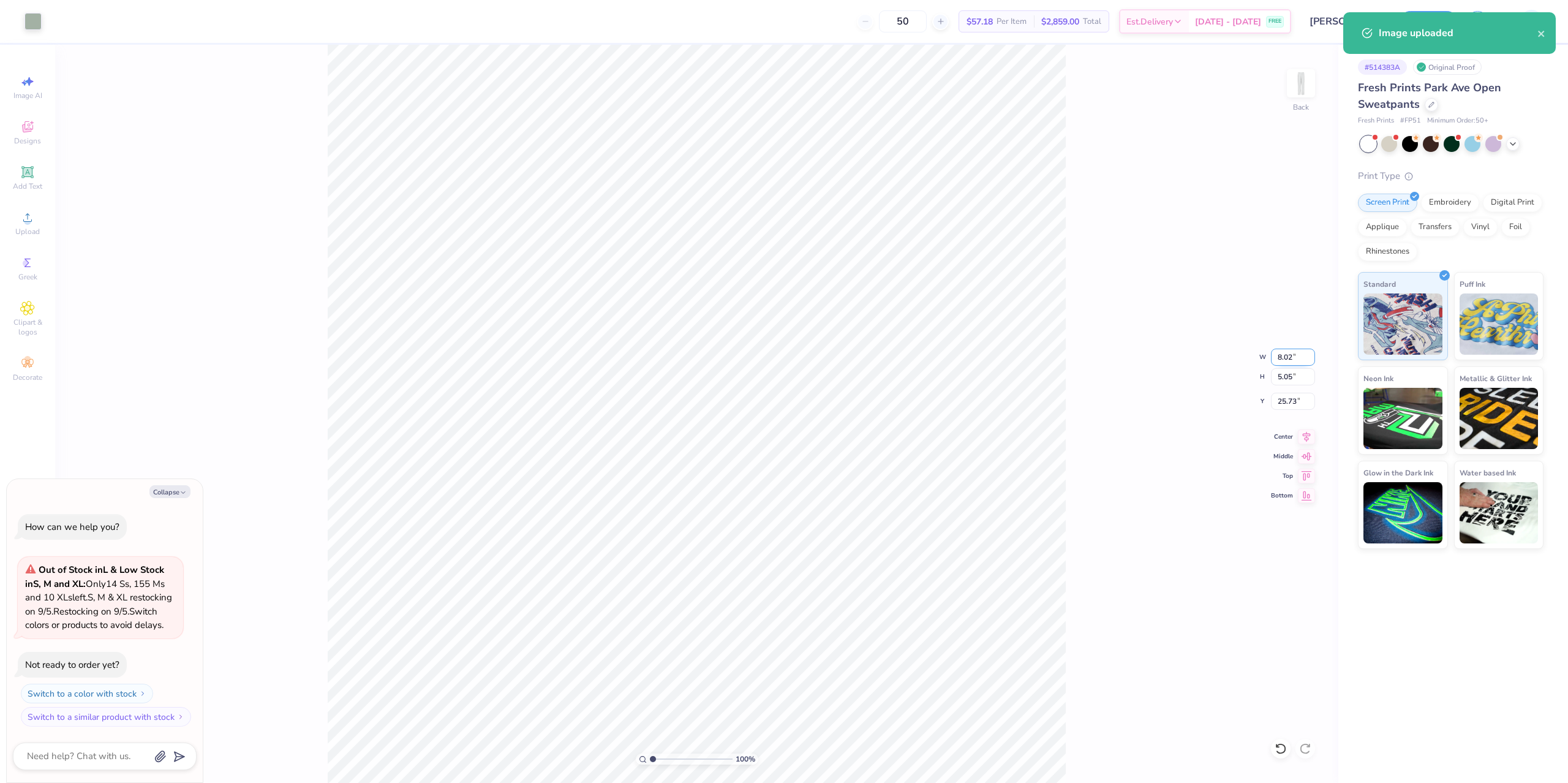
type textarea "x"
type input "7.48"
click at [1292, 355] on input "8.02" at bounding box center [1294, 357] width 44 height 17
type input "6"
type input "4"
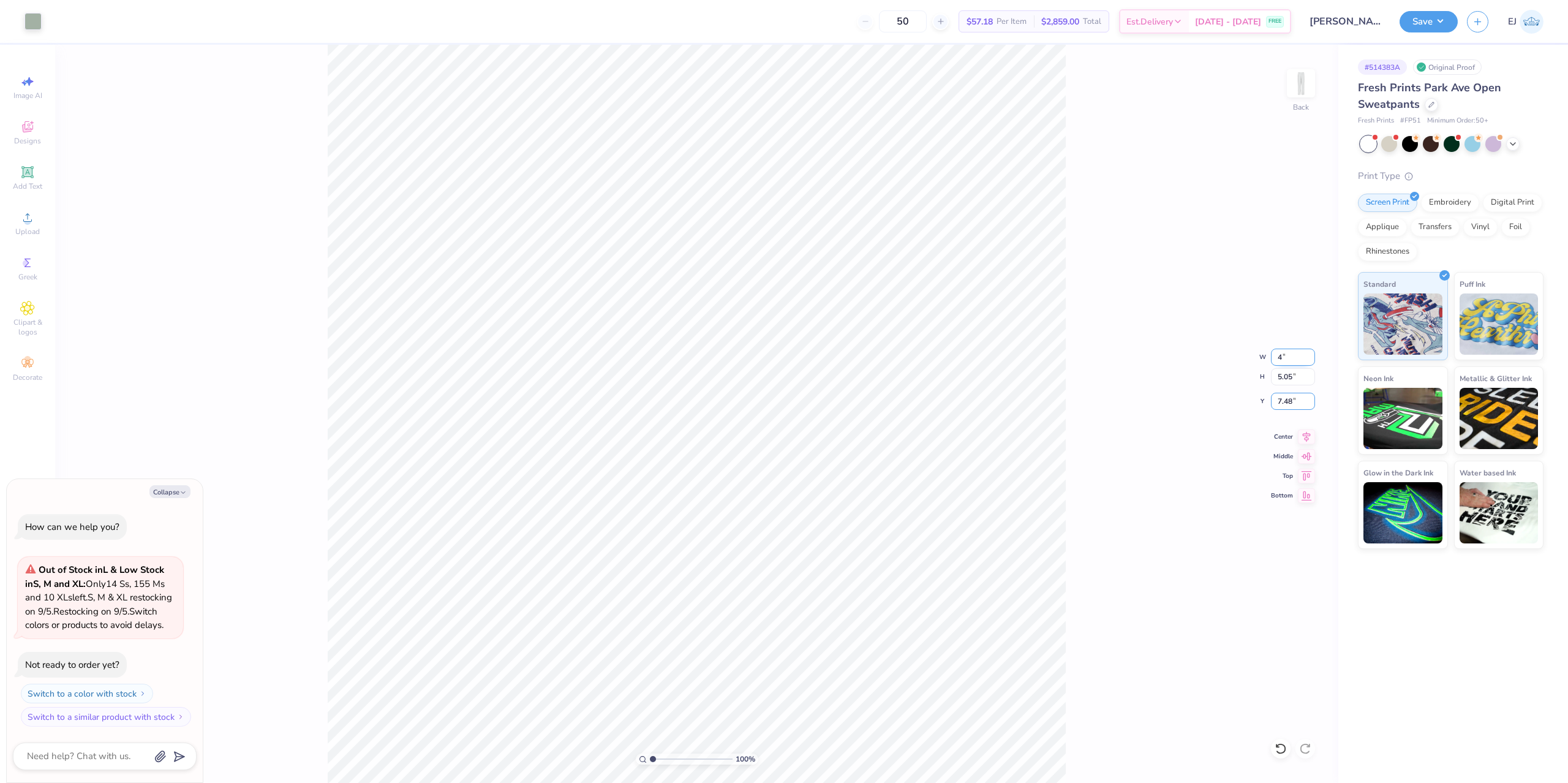
type textarea "x"
type input "4.00"
type input "2.52"
type input "3"
type textarea "x"
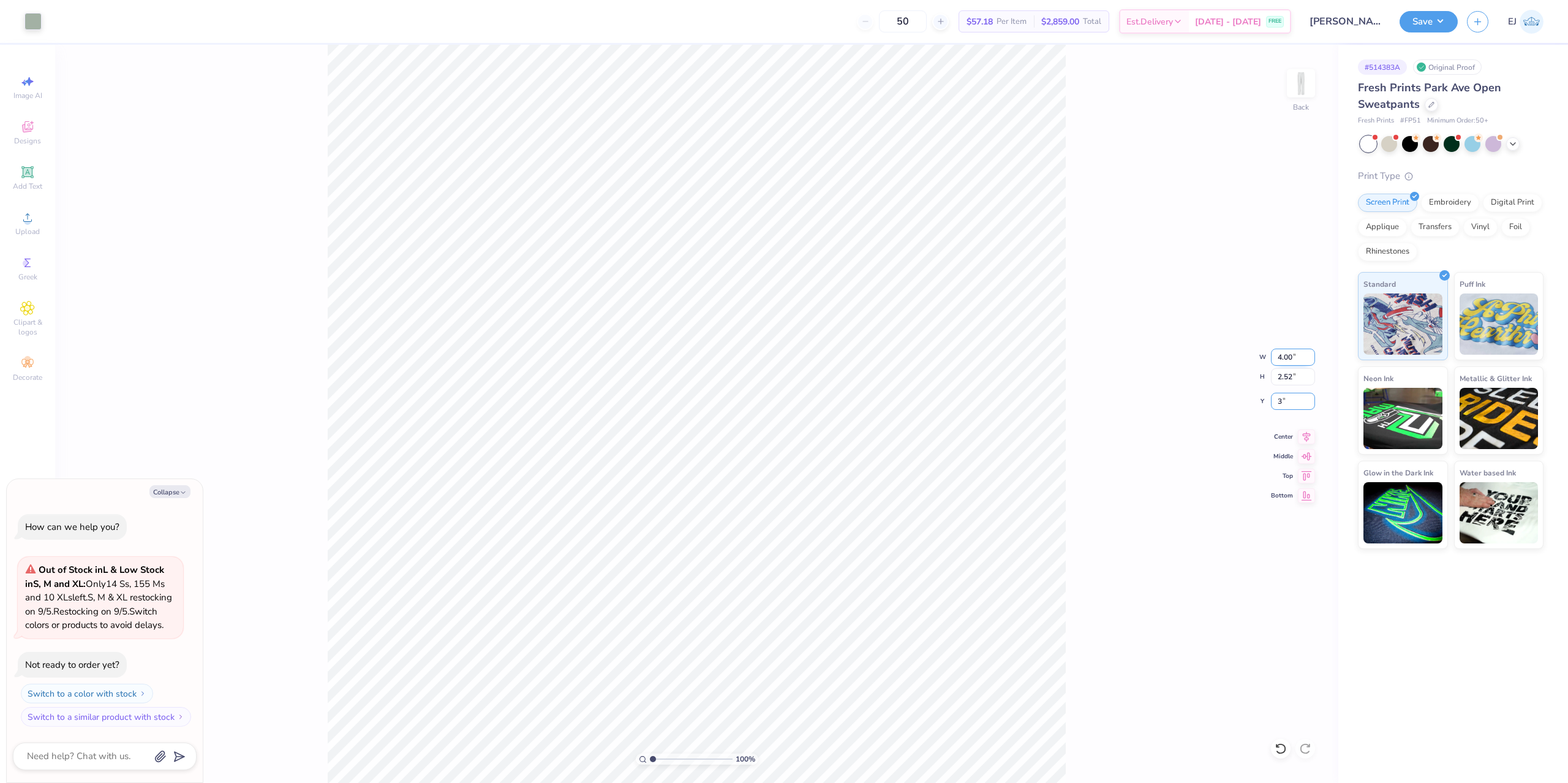
type input "3.00"
type textarea "x"
click at [1288, 353] on input "4.00" at bounding box center [1294, 357] width 44 height 17
type input "6"
type textarea "x"
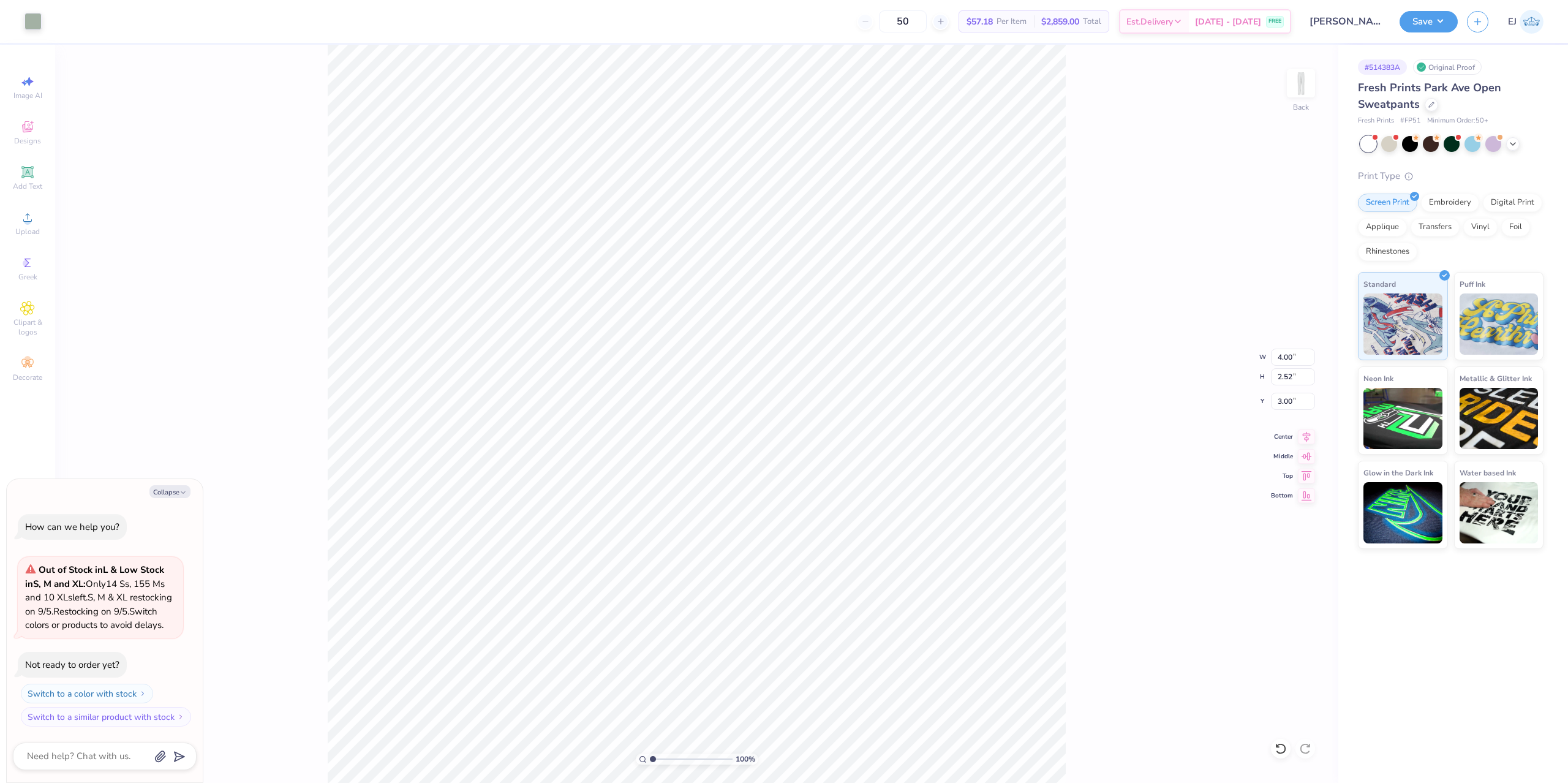
type input "2.89"
click at [1289, 397] on div "100 % Back W 4.00 4.00 " H 2.52 2.52 " Y 2.89 2.89 " Center Middle Top Bottom" at bounding box center [697, 414] width 1283 height 738
click at [1289, 397] on div "100 % Back W 4.00 H 2.52 Y 2.89 Center Middle Top Bottom" at bounding box center [697, 414] width 1283 height 738
type textarea "x"
click at [1293, 398] on input "2.89" at bounding box center [1294, 401] width 44 height 17
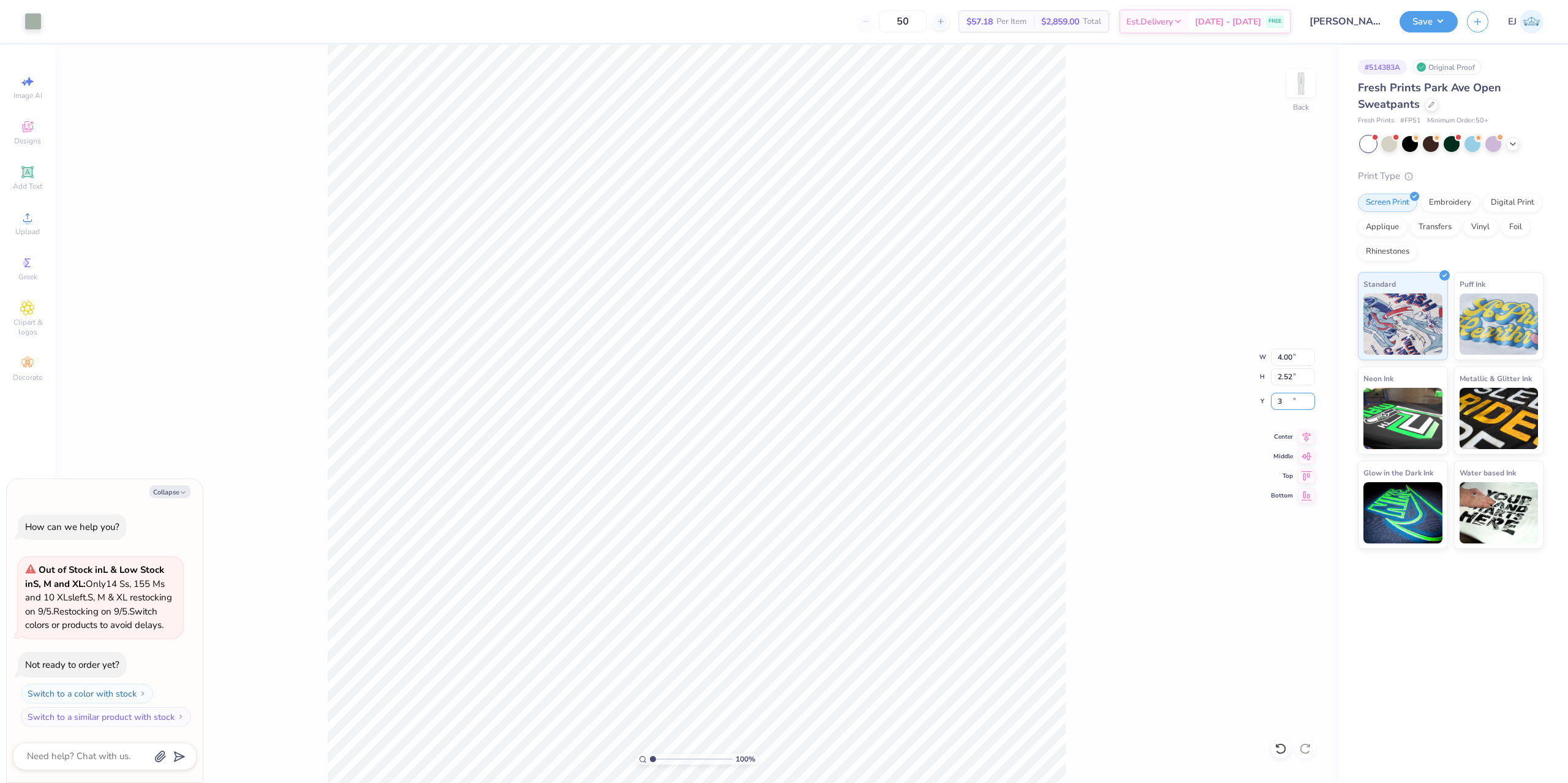
type input "3"
type textarea "x"
type input "3.00"
click at [1434, 22] on button "Save" at bounding box center [1428, 19] width 58 height 21
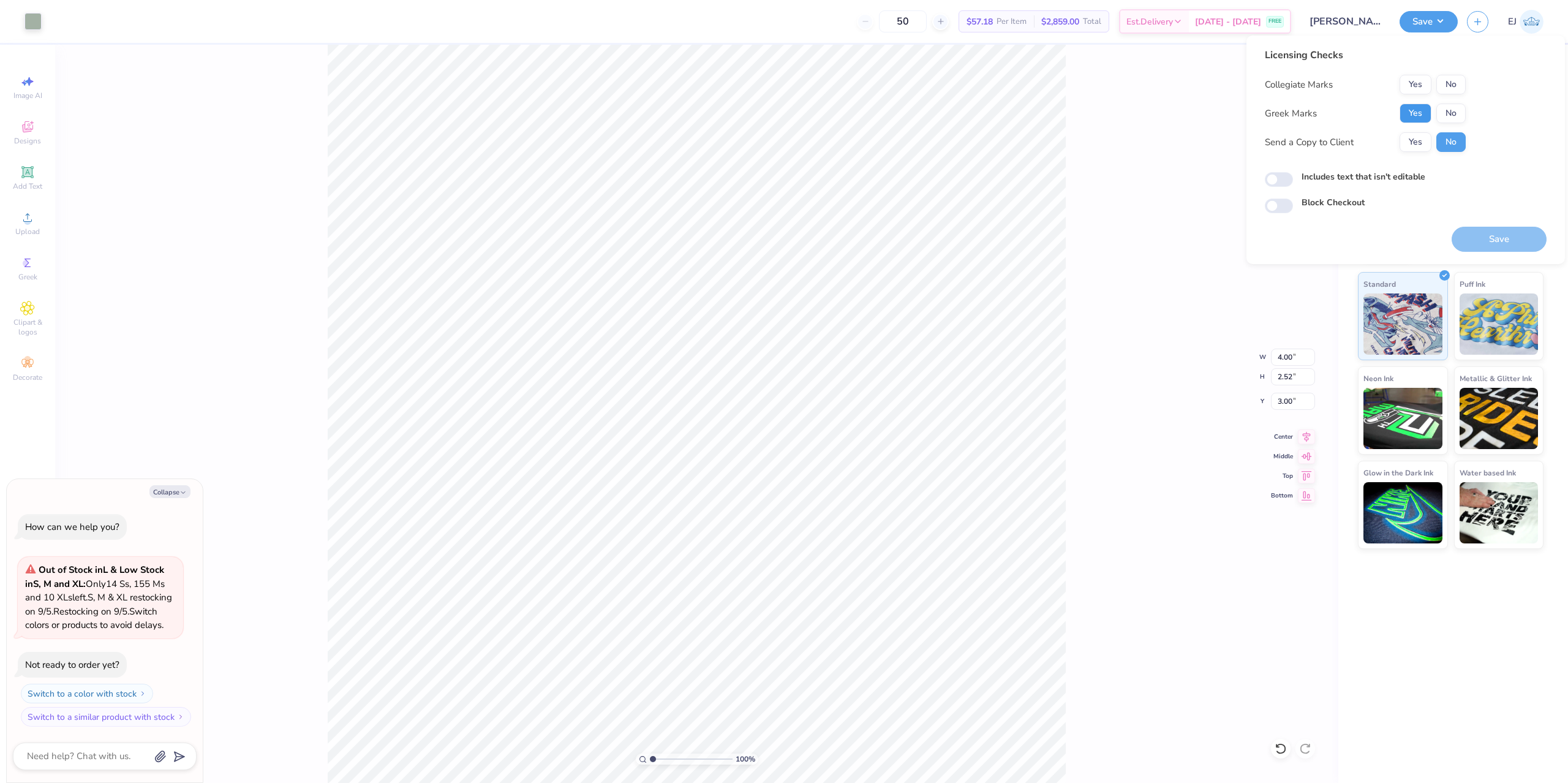
click at [1418, 104] on button "Yes" at bounding box center [1415, 113] width 32 height 20
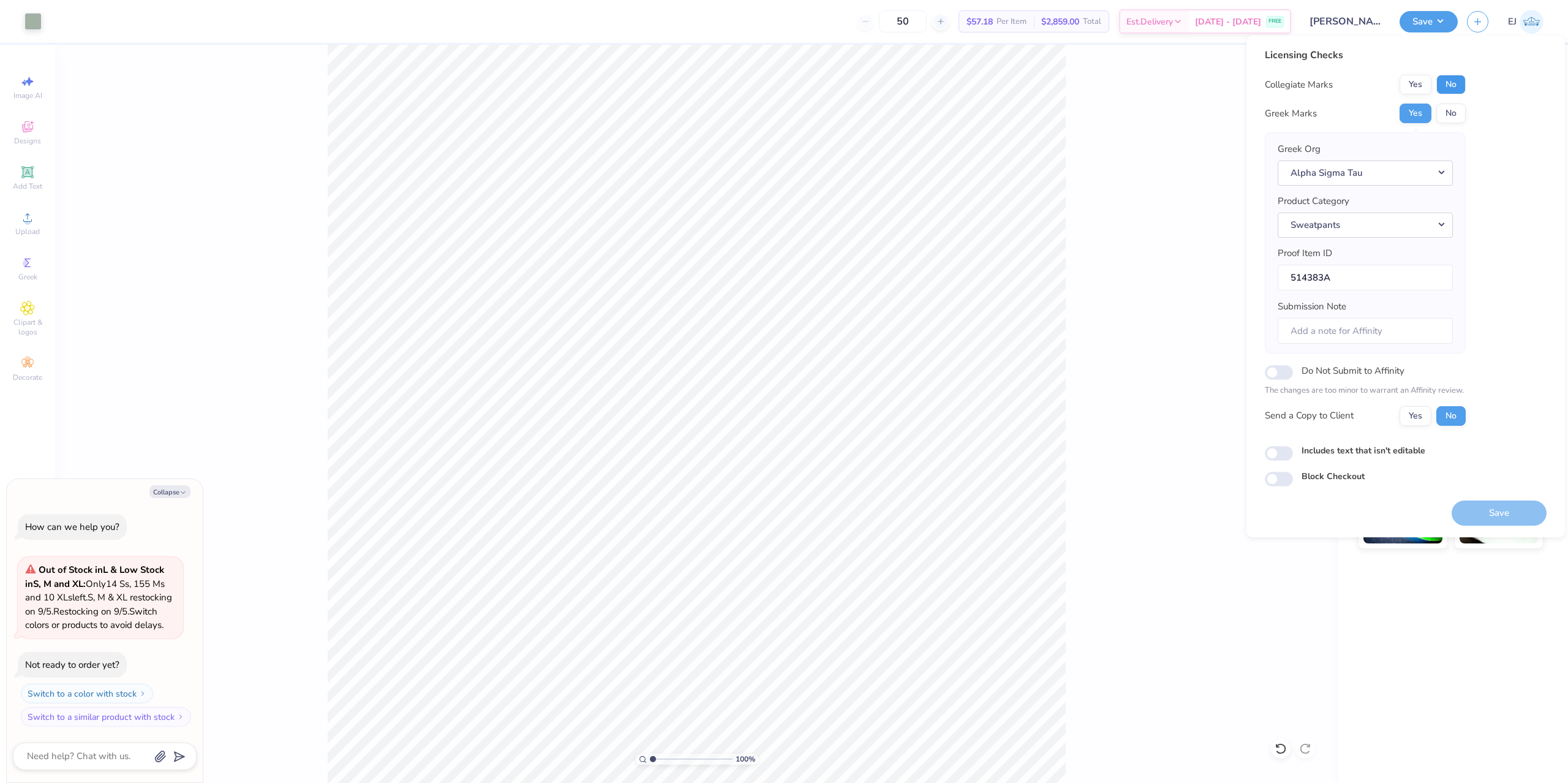
click at [1451, 88] on button "No" at bounding box center [1451, 85] width 29 height 20
click at [1480, 518] on button "Save" at bounding box center [1499, 513] width 95 height 25
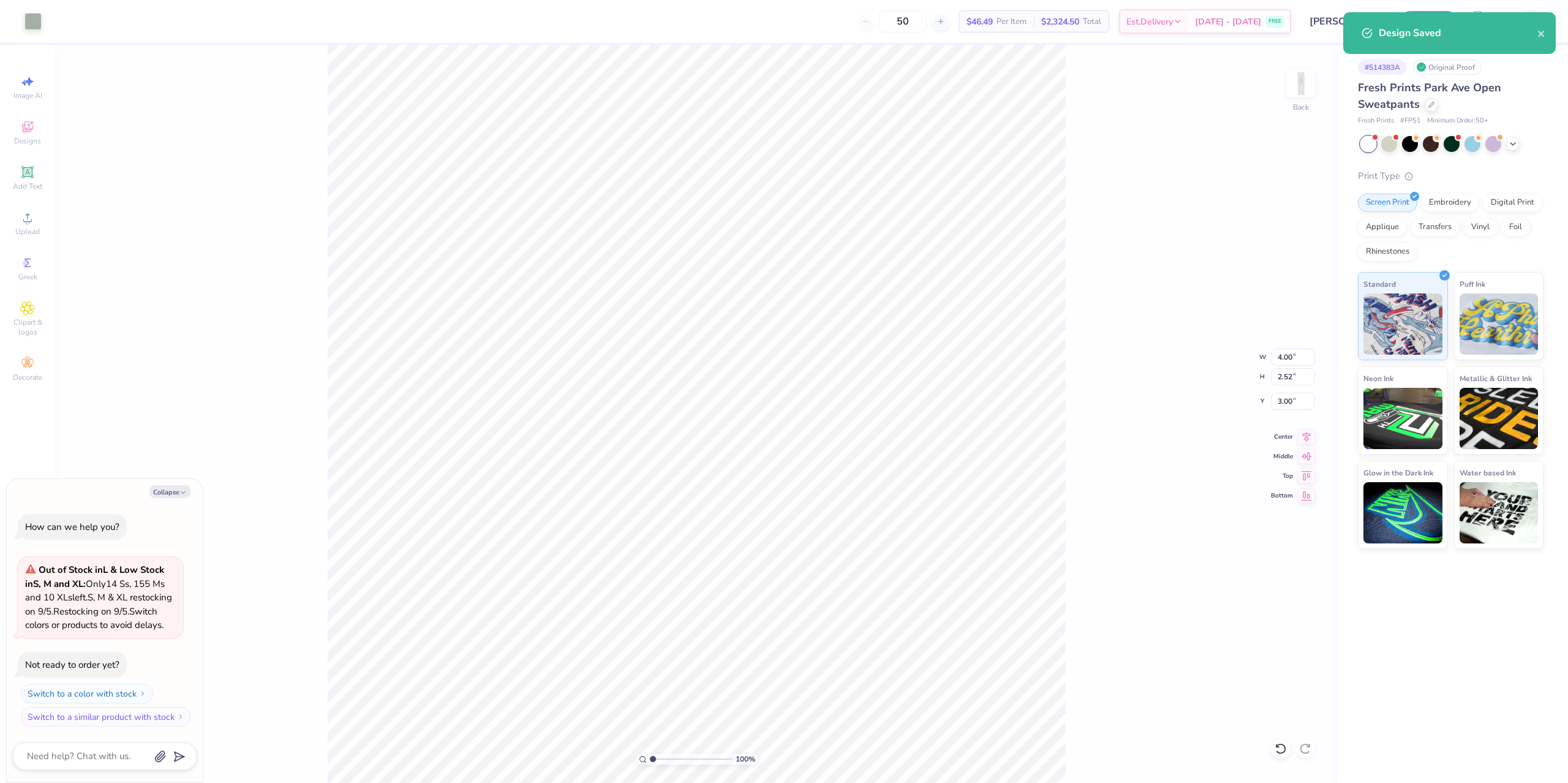
type textarea "x"
